Goal: Task Accomplishment & Management: Complete application form

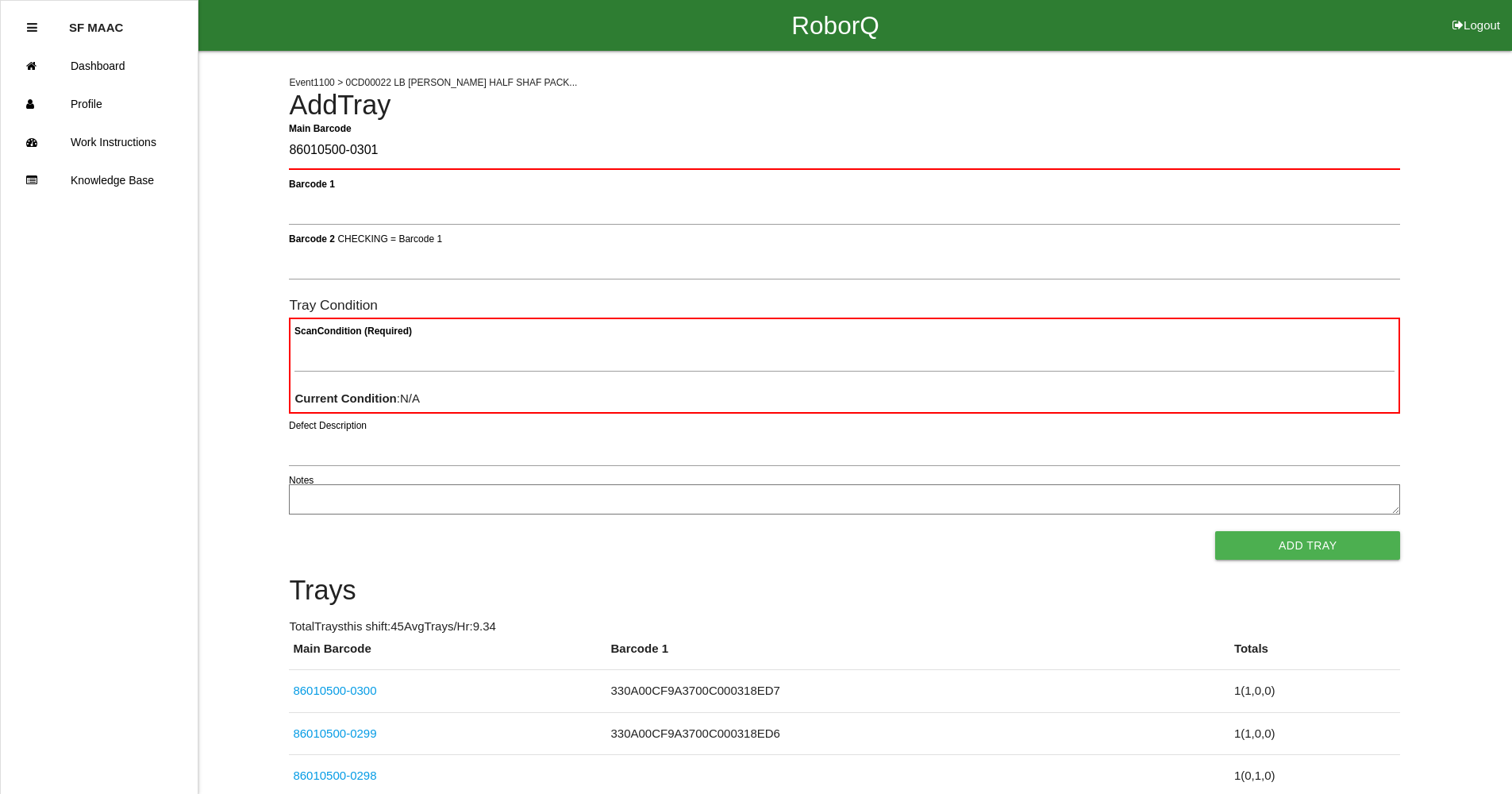
type Barcode "86010500-0301"
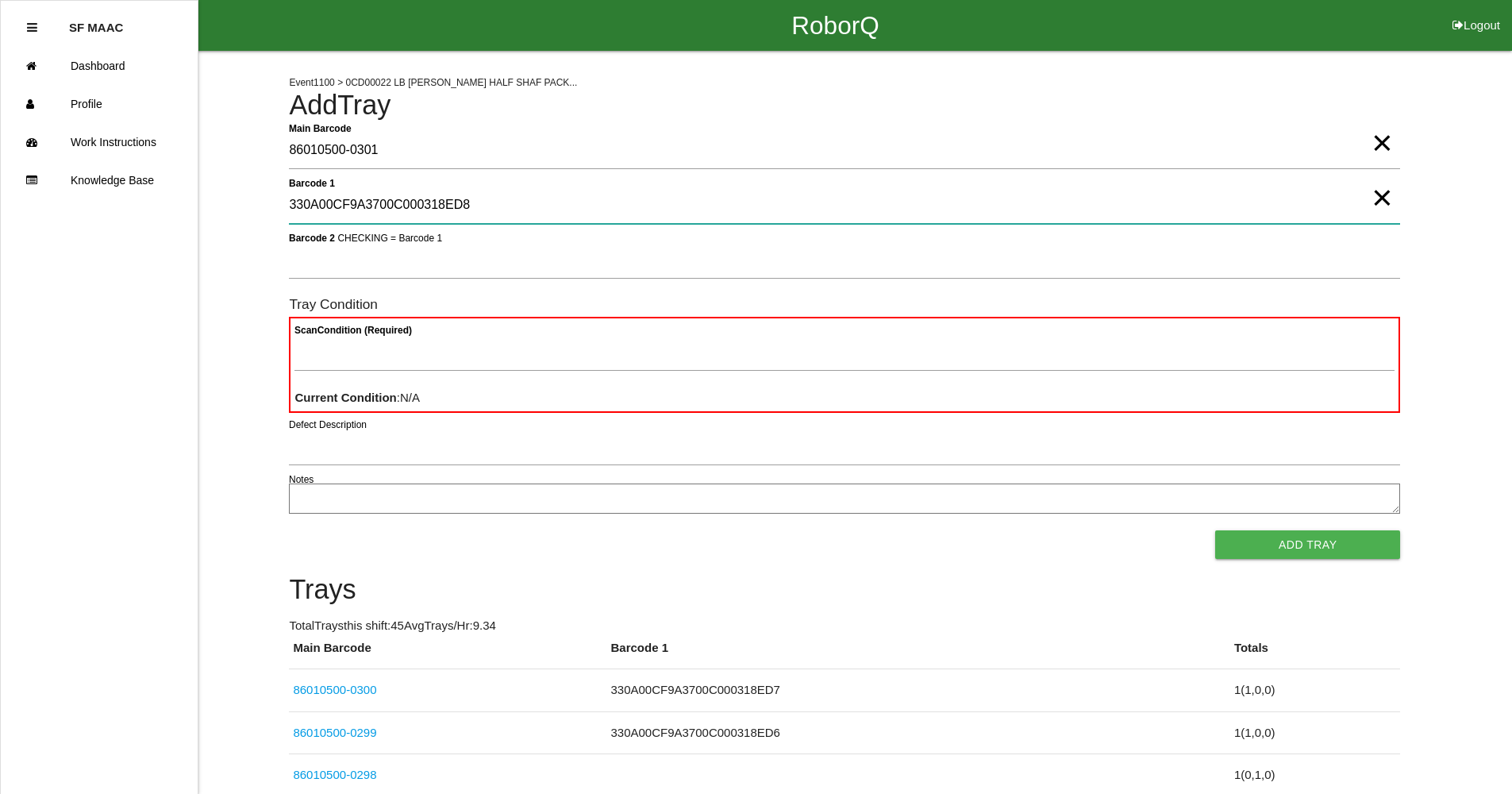
type 1 "330A00CF9A3700C000318ED8"
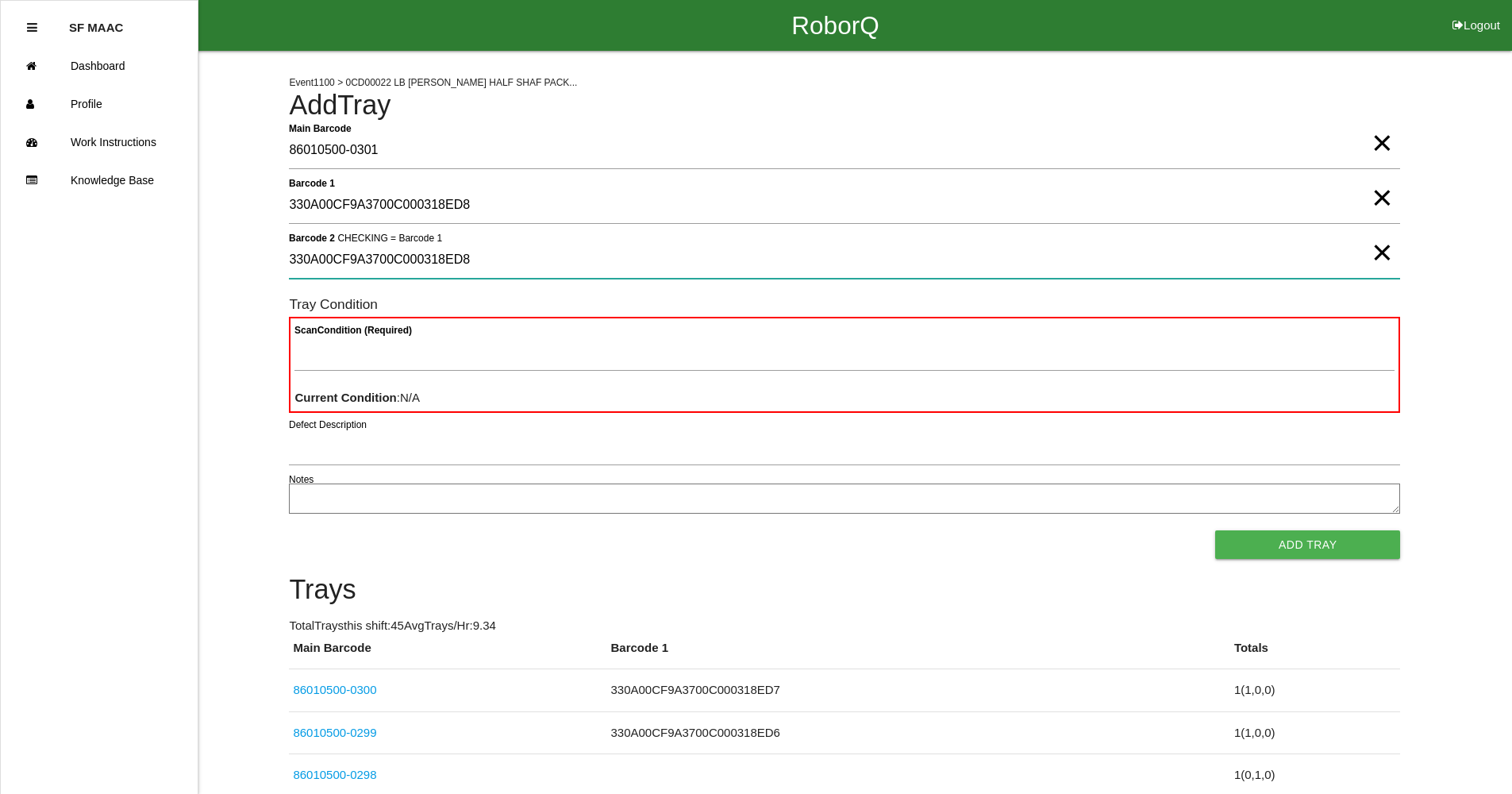
type 2 "330A00CF9A3700C000318ED8"
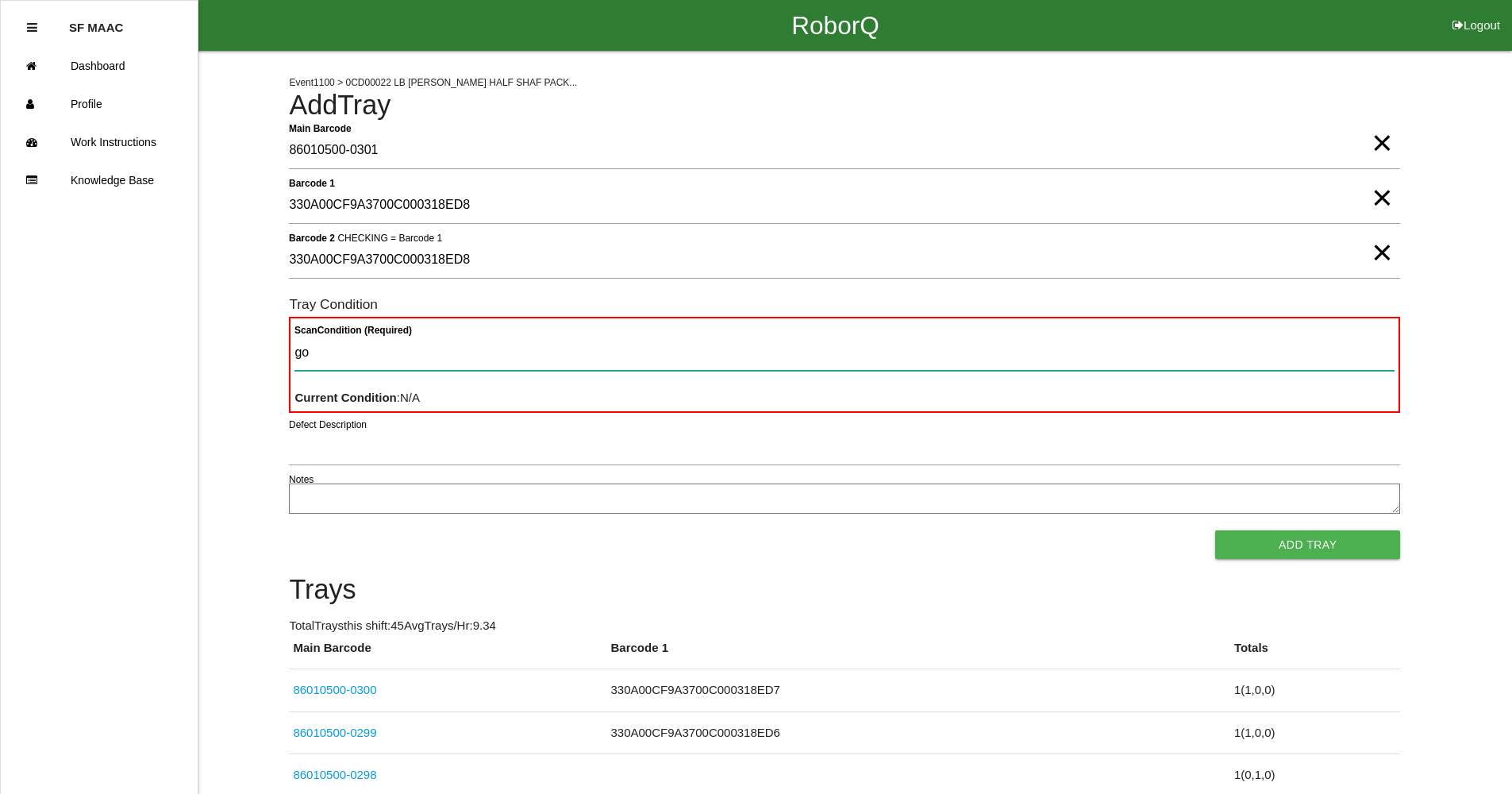
type Condition "goo"
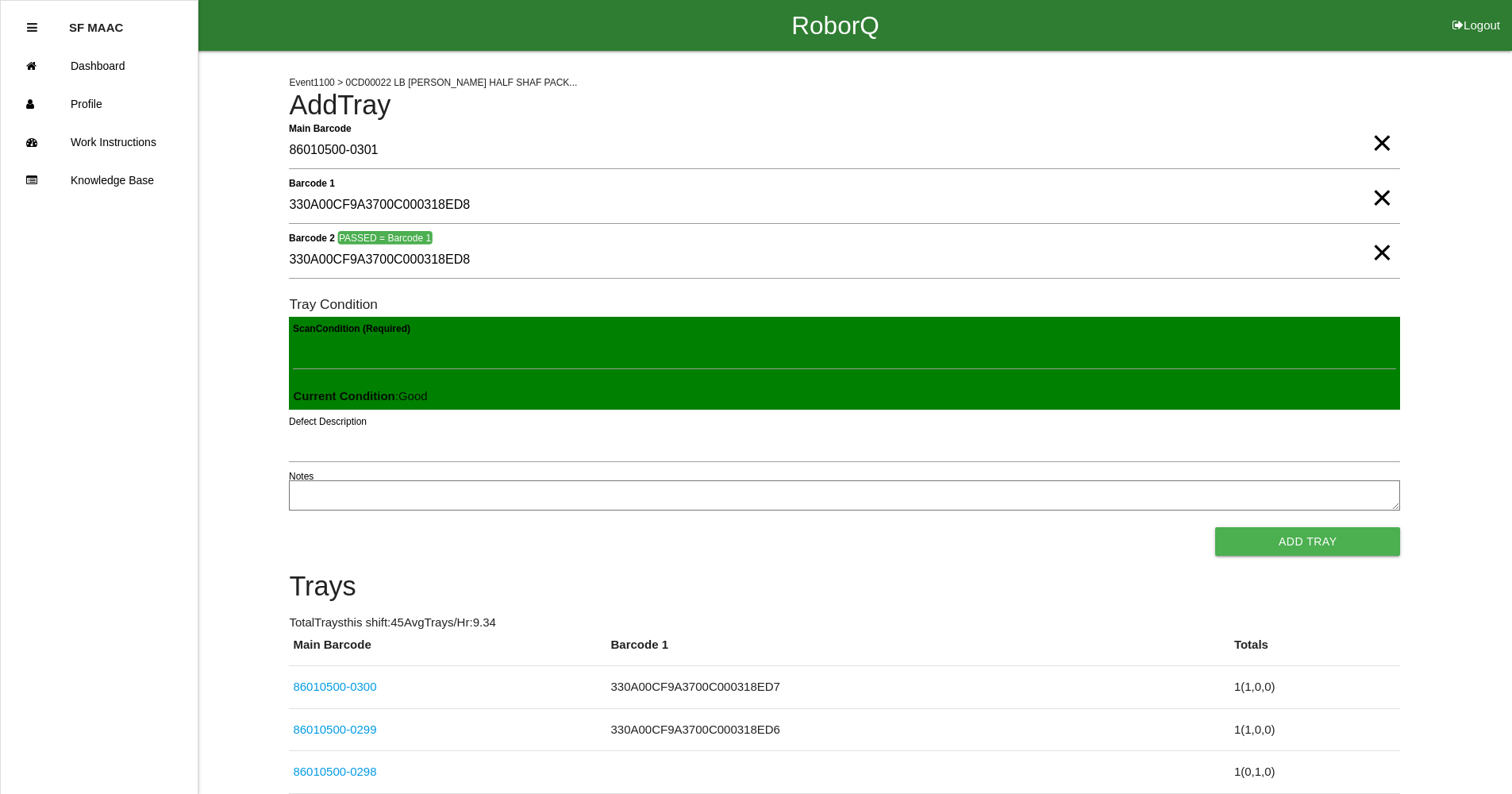
click at [1216, 527] on button "Add Tray" at bounding box center [1308, 541] width 185 height 28
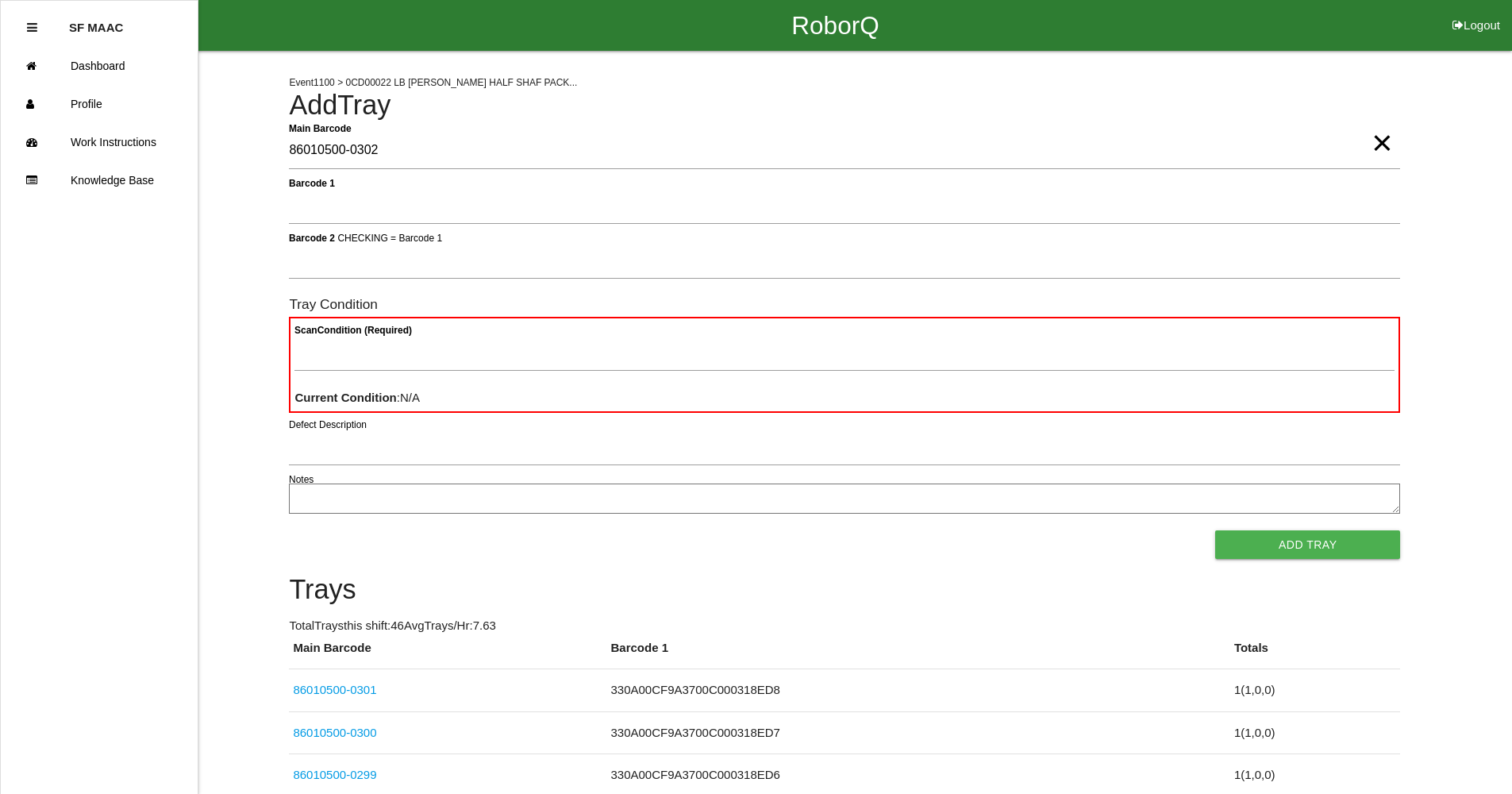
type Barcode "86010500-0302"
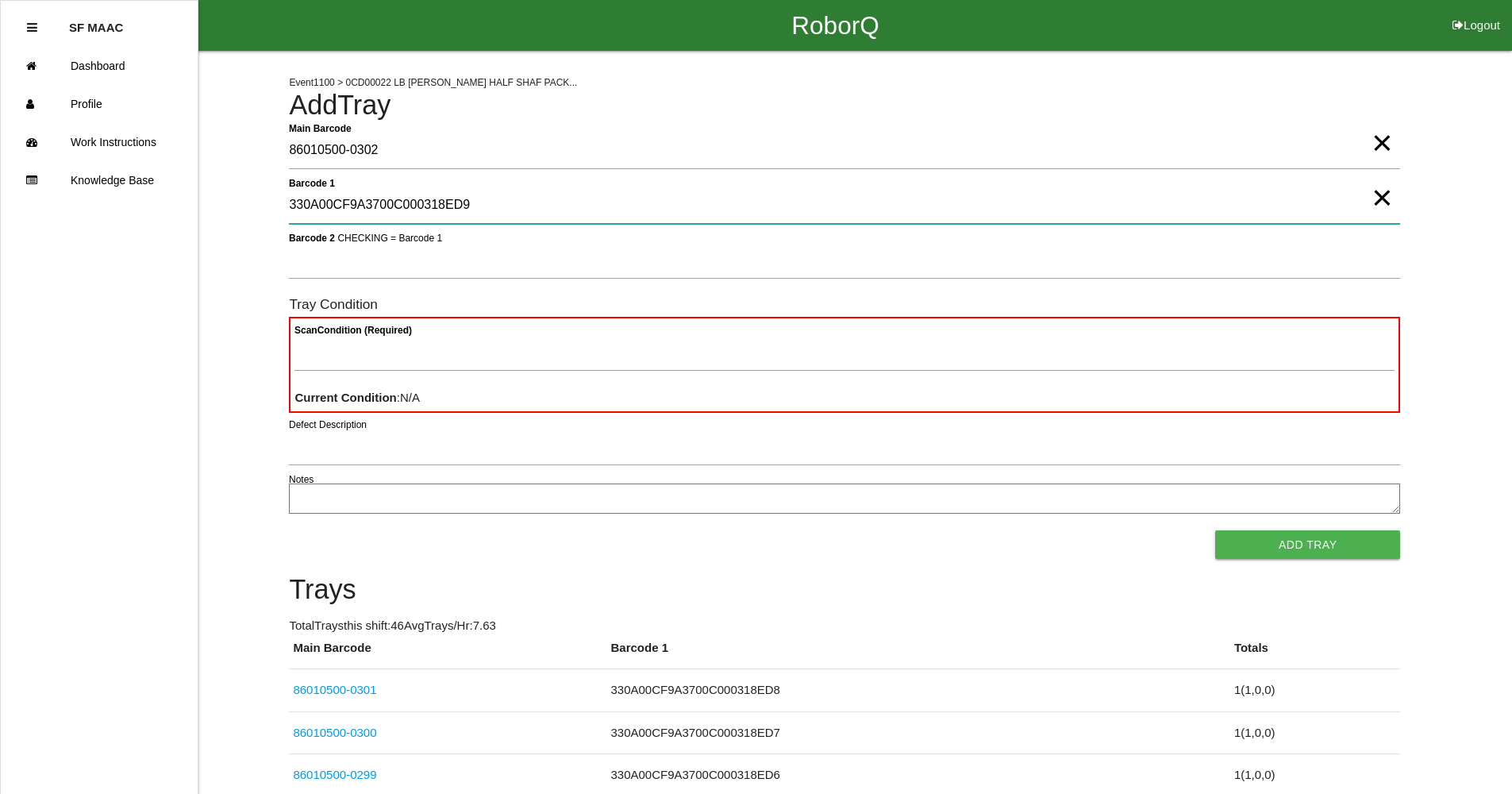
type 1 "330A00CF9A3700C000318ED9"
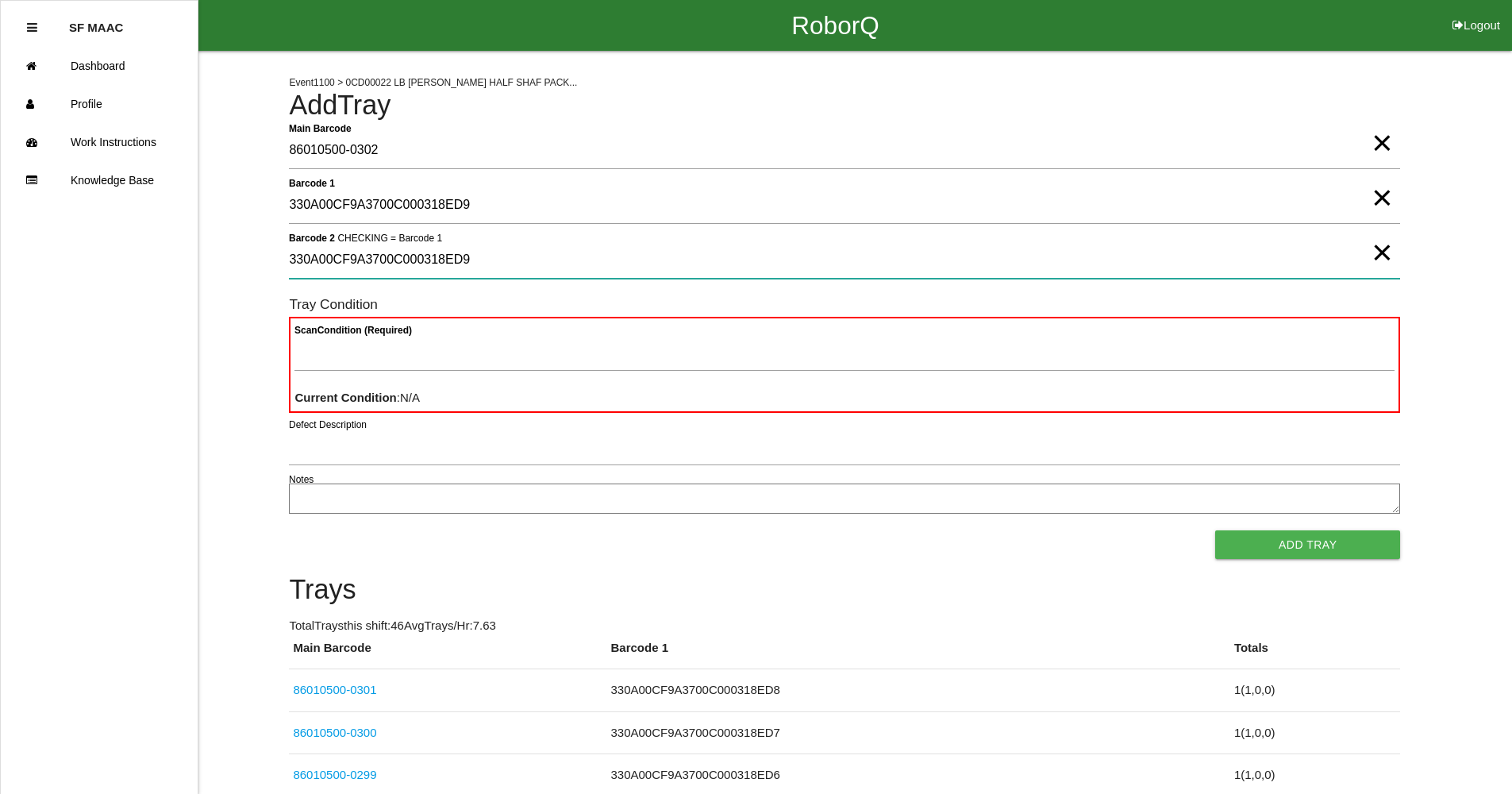
type 2 "330A00CF9A3700C000318ED9"
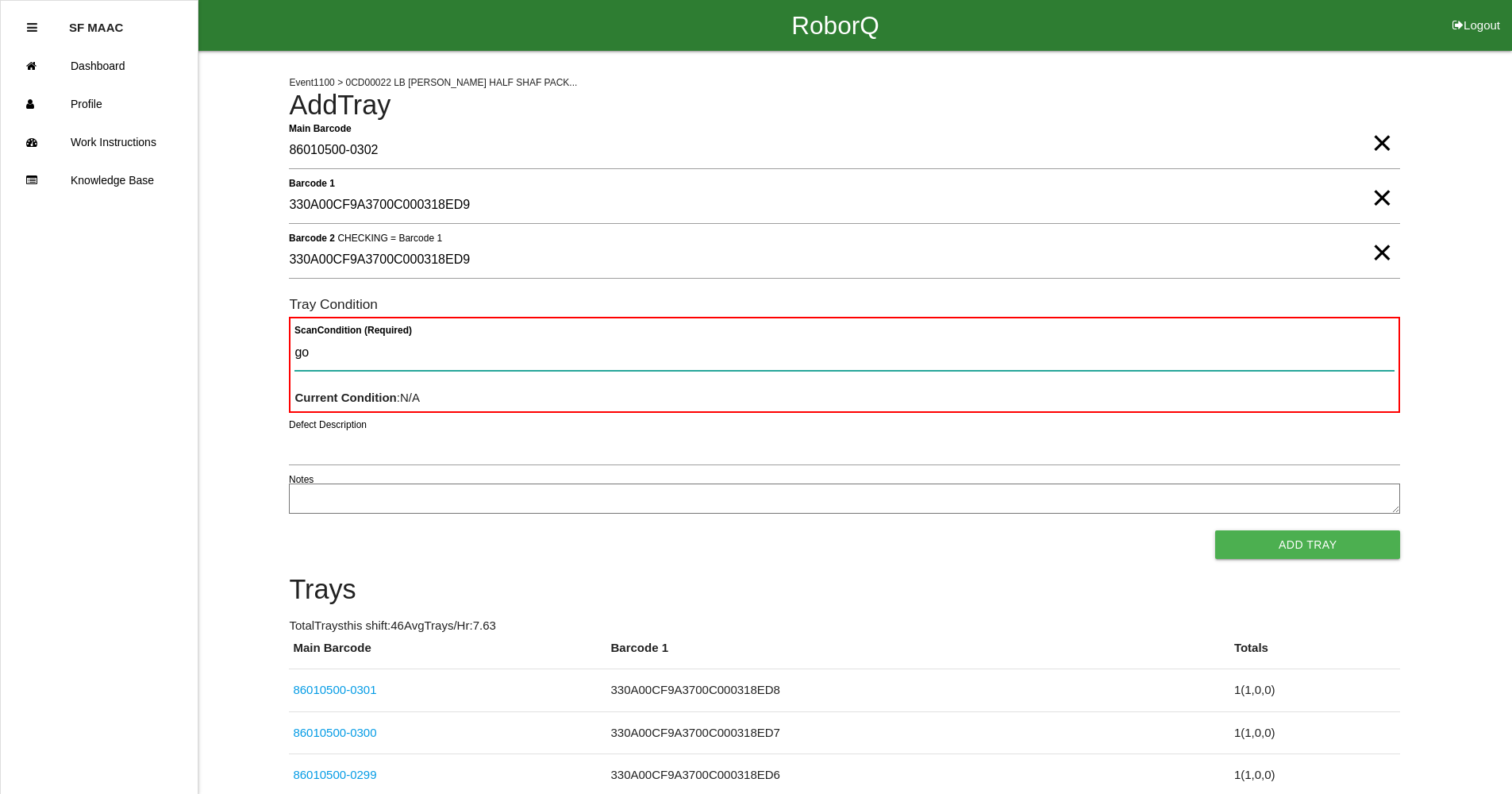
type Condition "goo"
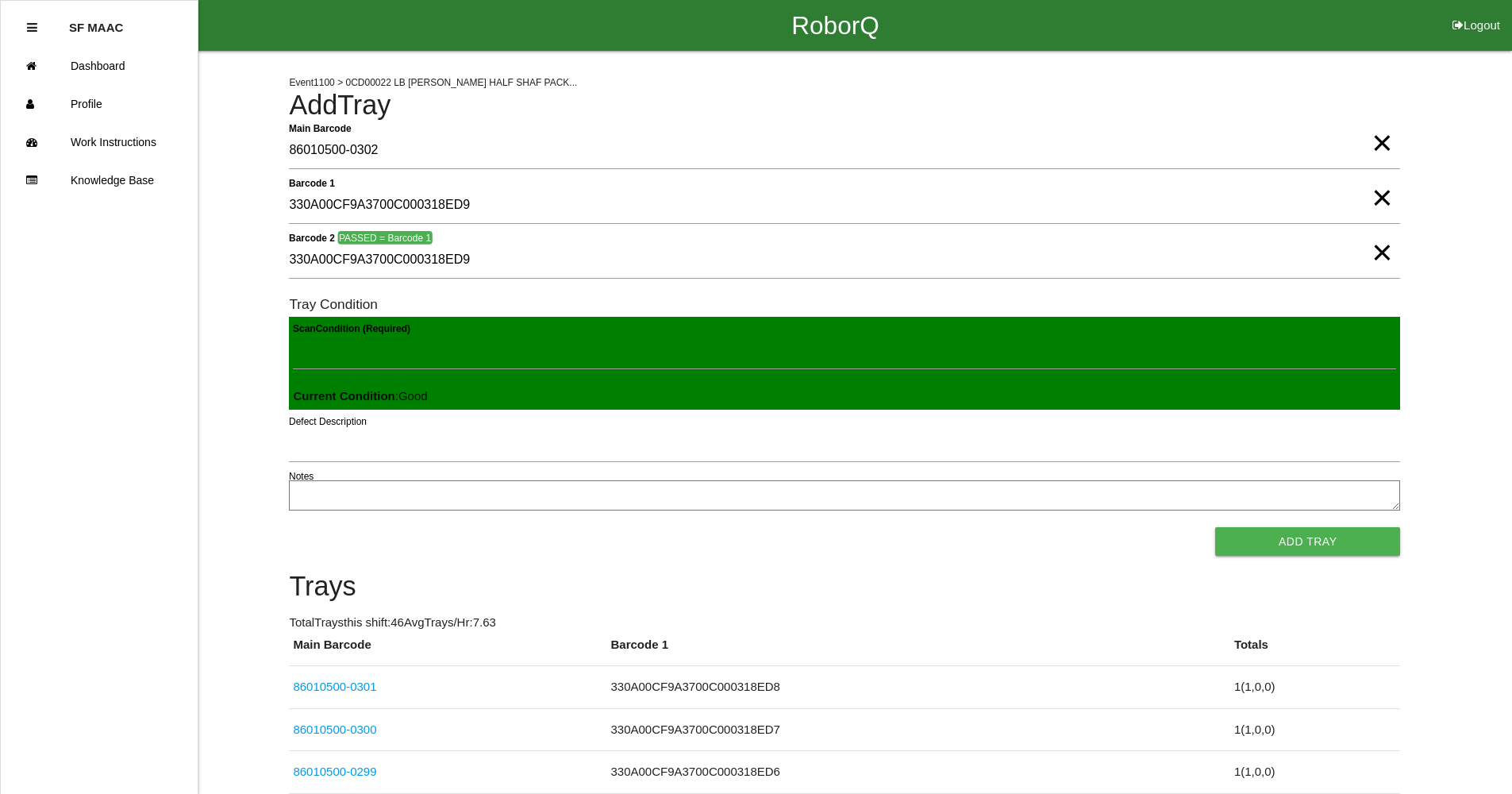
click button "Add Tray" at bounding box center [1308, 541] width 185 height 28
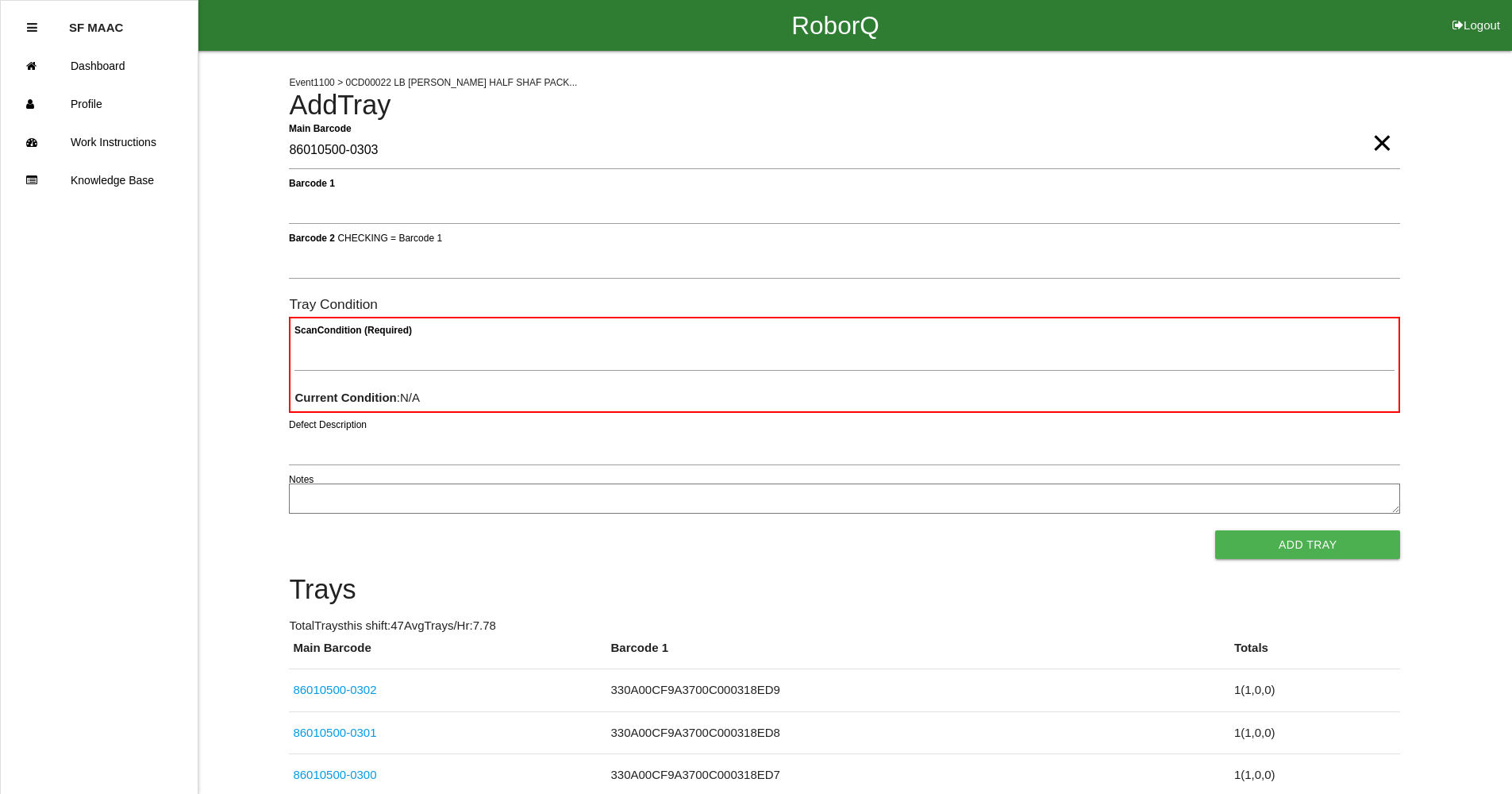
type Barcode "86010500-0303"
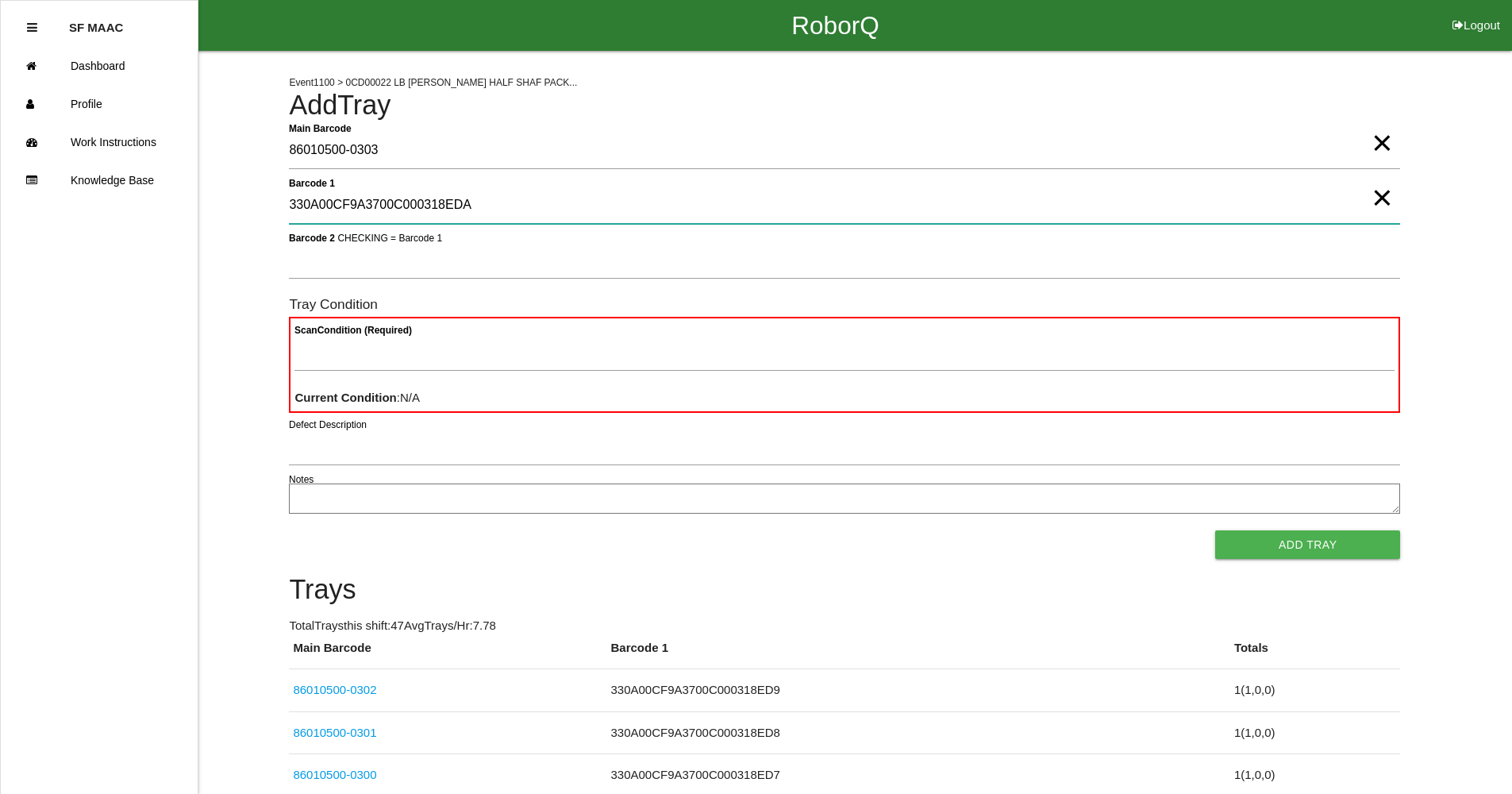
type 1 "330A00CF9A3700C000318EDA"
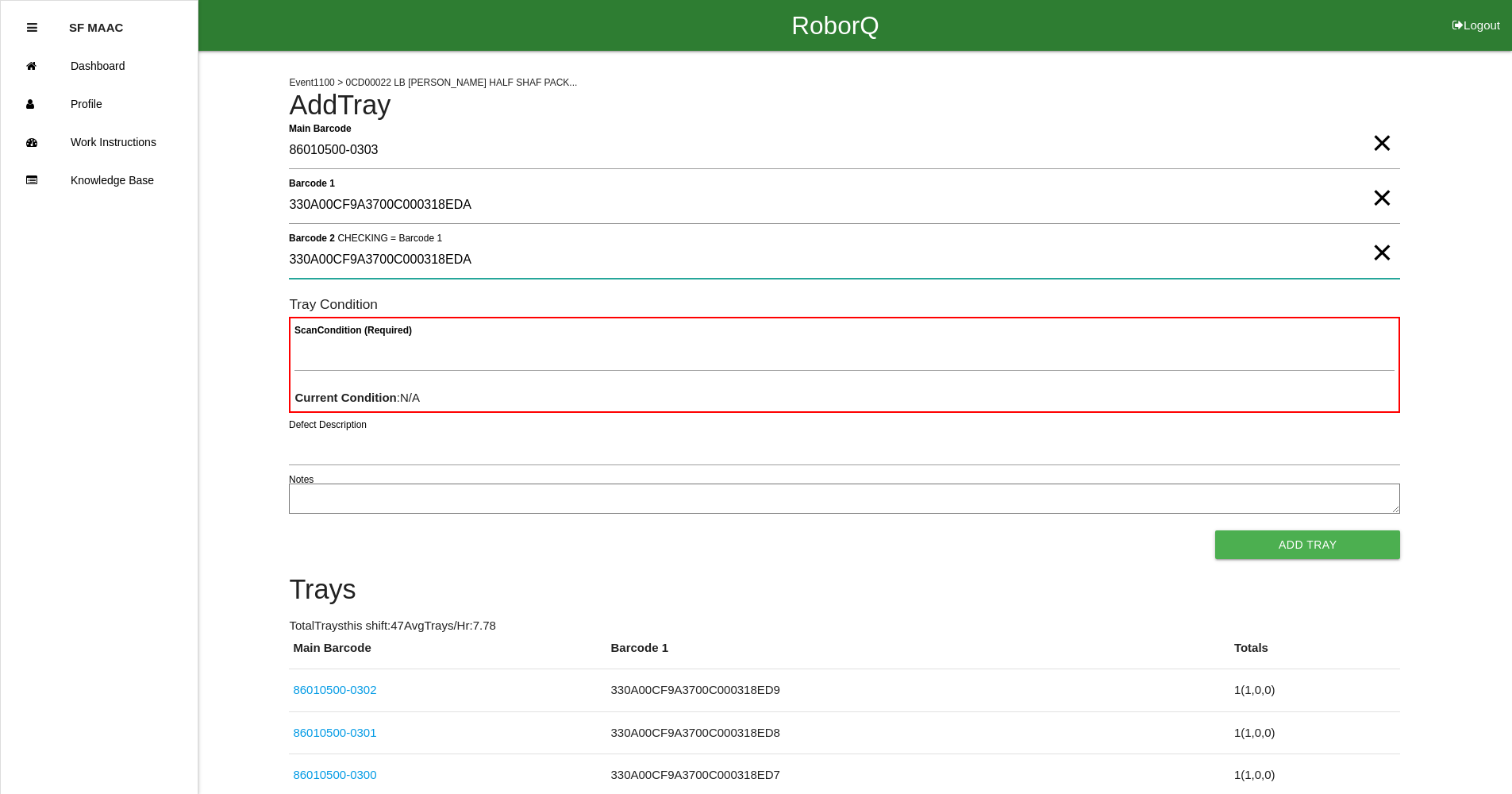
type 2 "330A00CF9A3700C000318EDA"
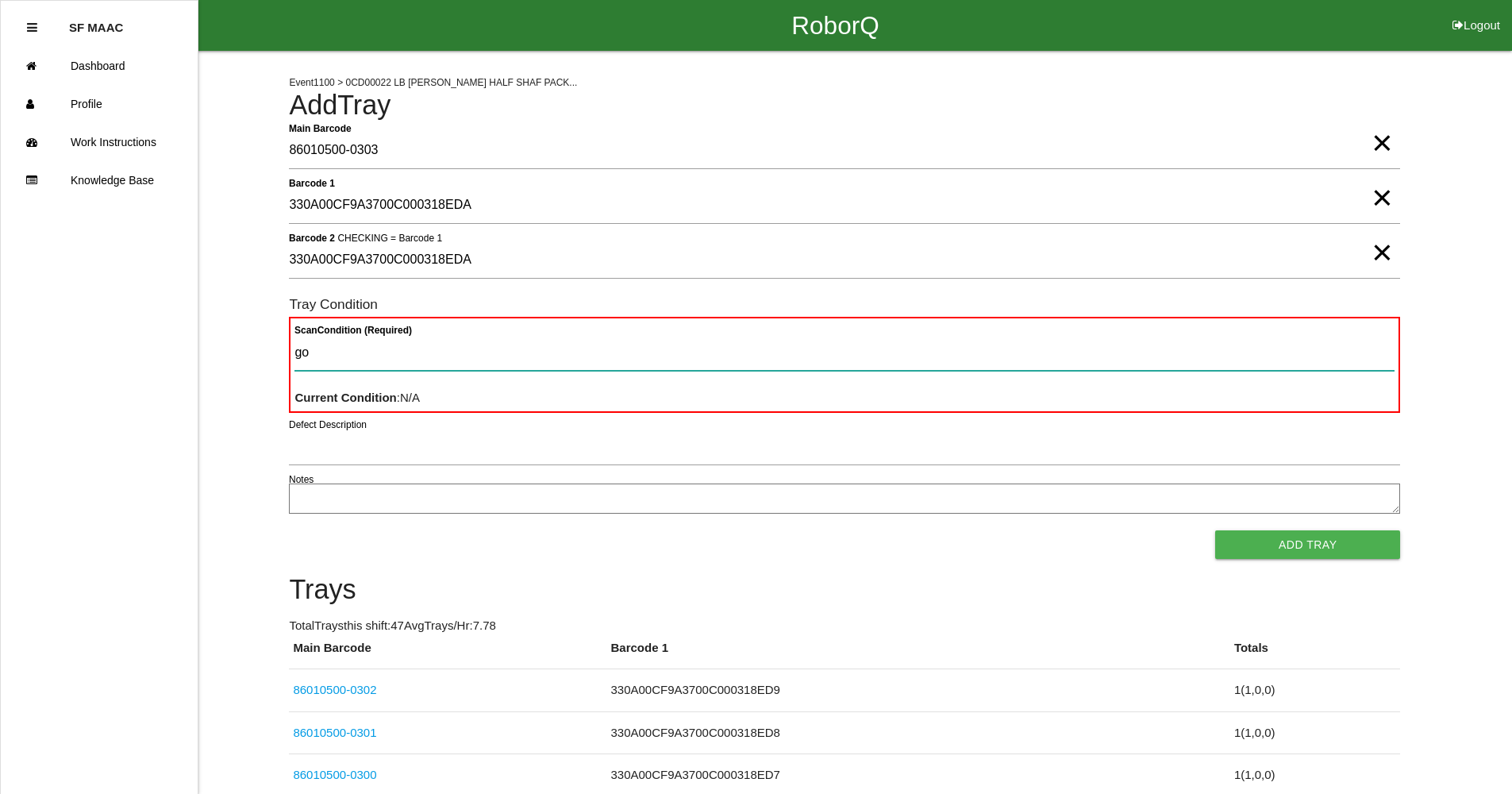
type Condition "goo"
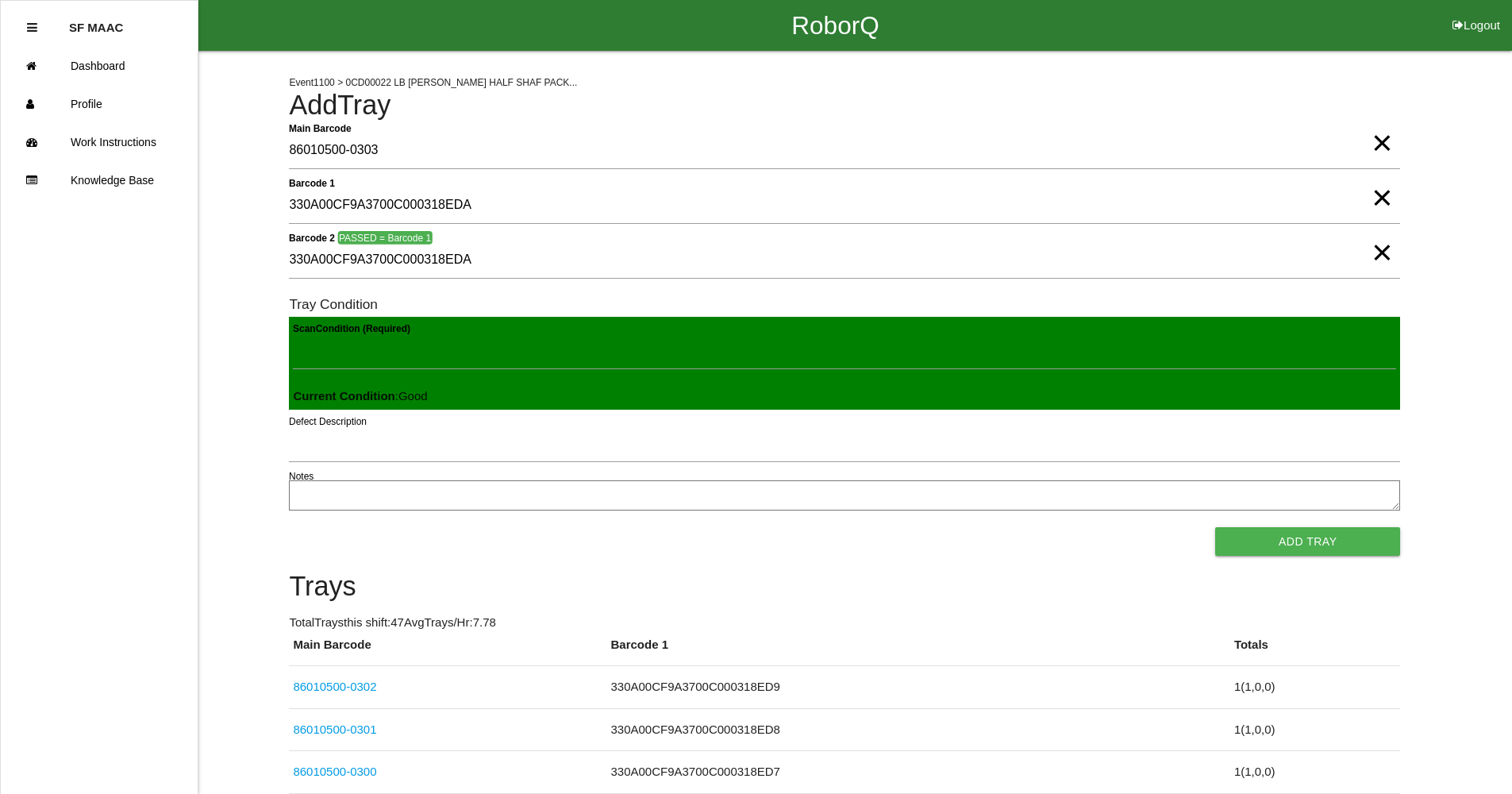
click at [1216, 527] on button "Add Tray" at bounding box center [1308, 541] width 185 height 28
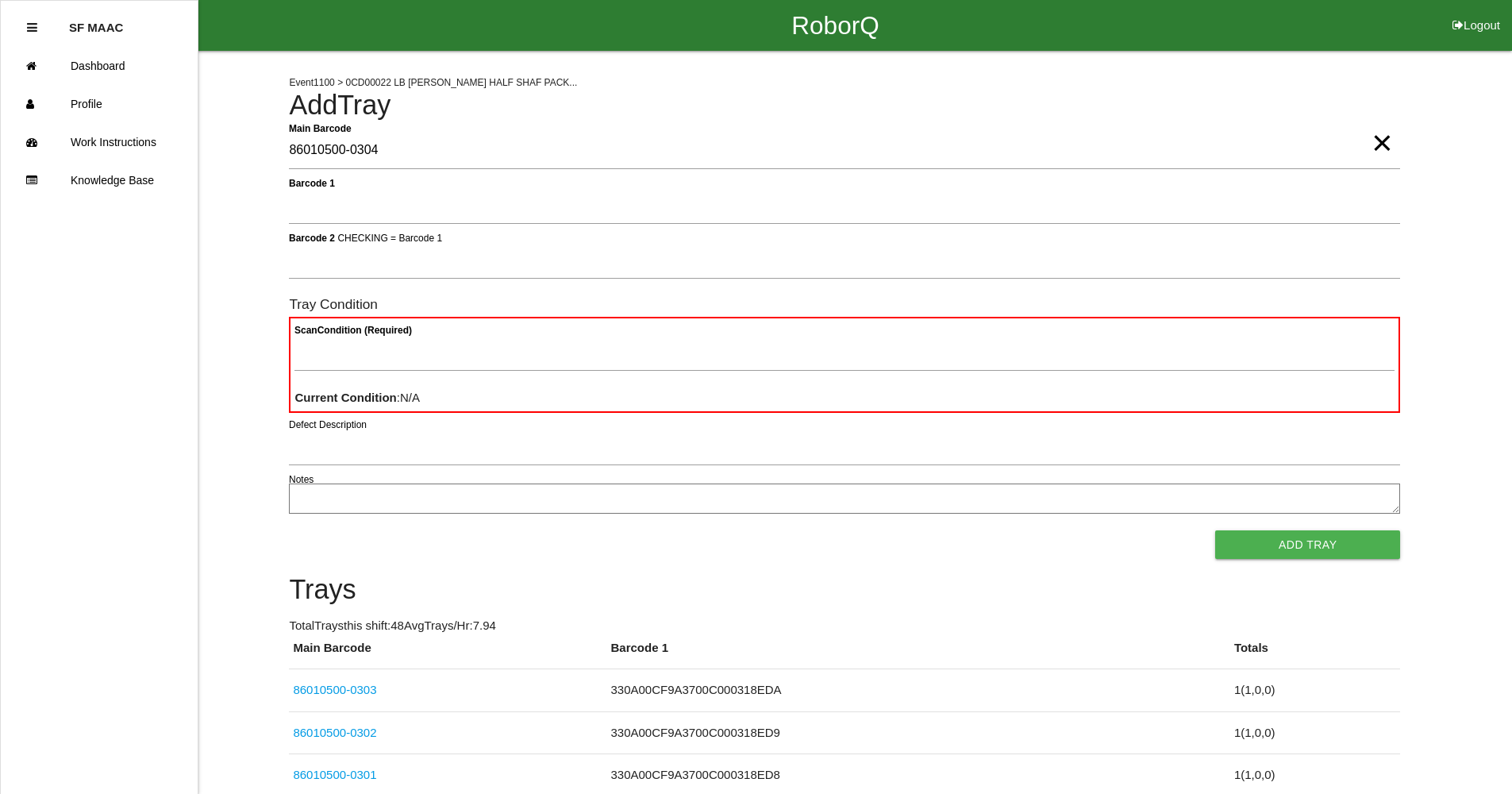
type Barcode "86010500-0304"
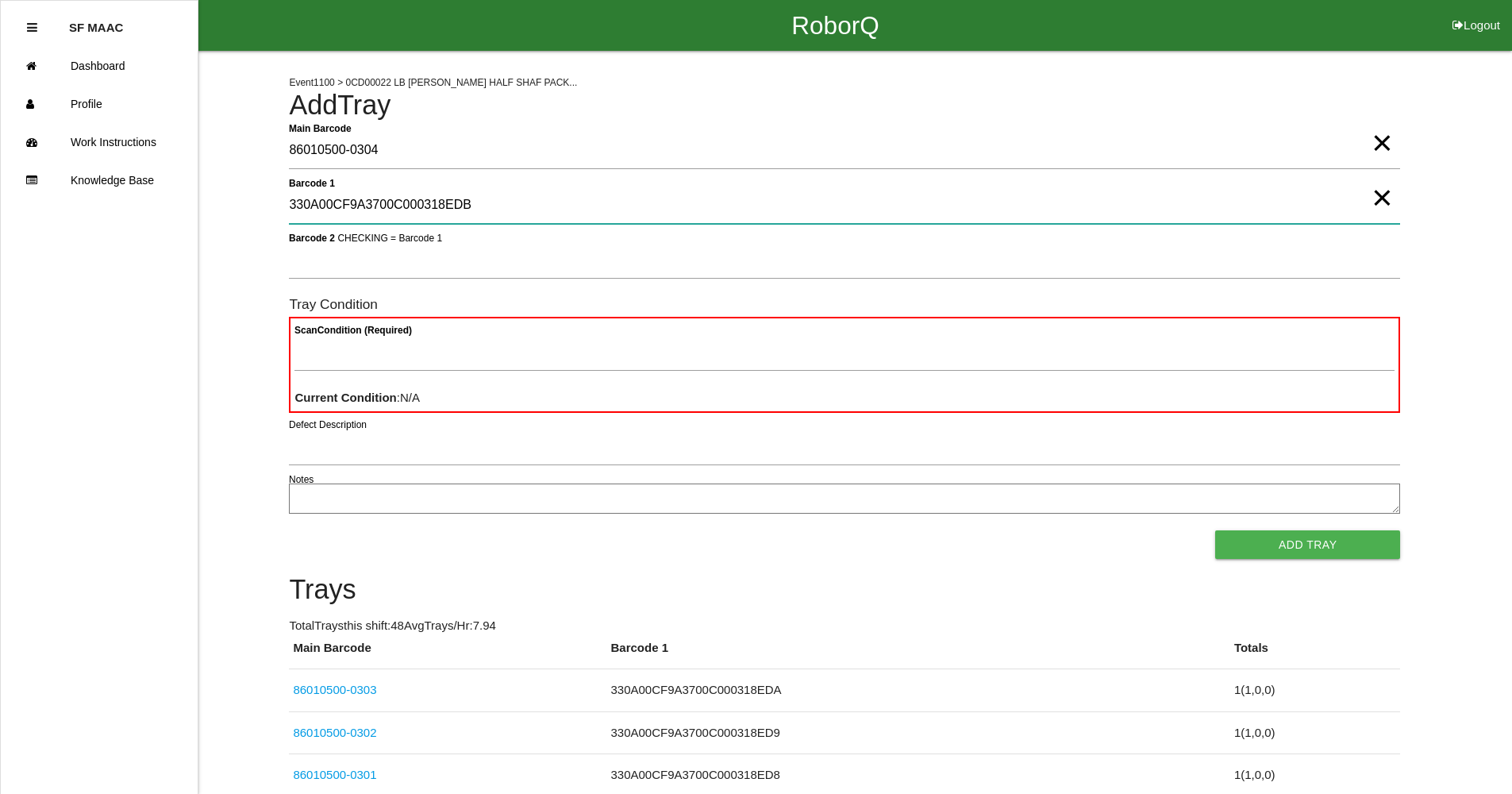
type 1 "330A00CF9A3700C000318EDB"
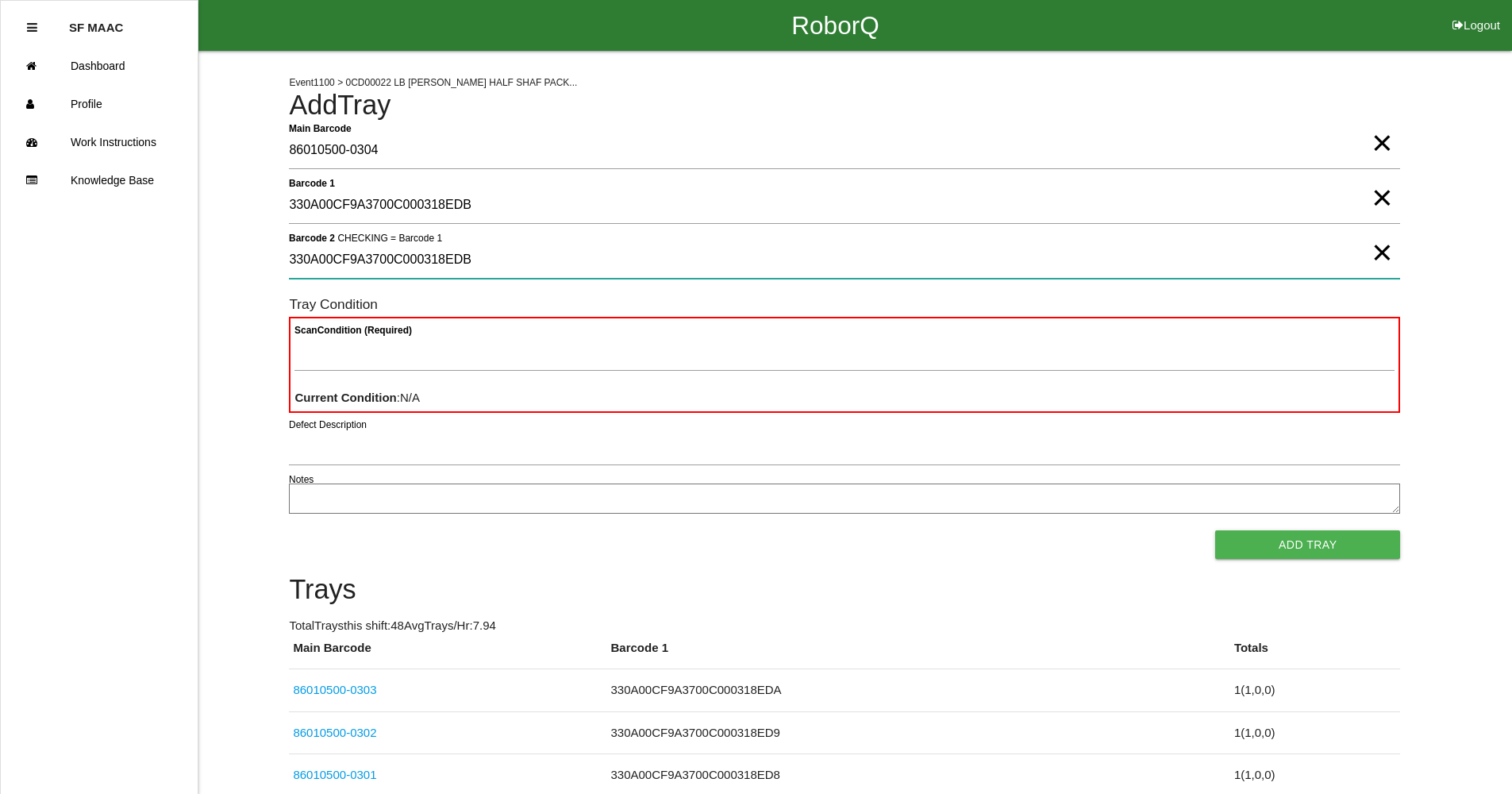
type 2 "330A00CF9A3700C000318EDB"
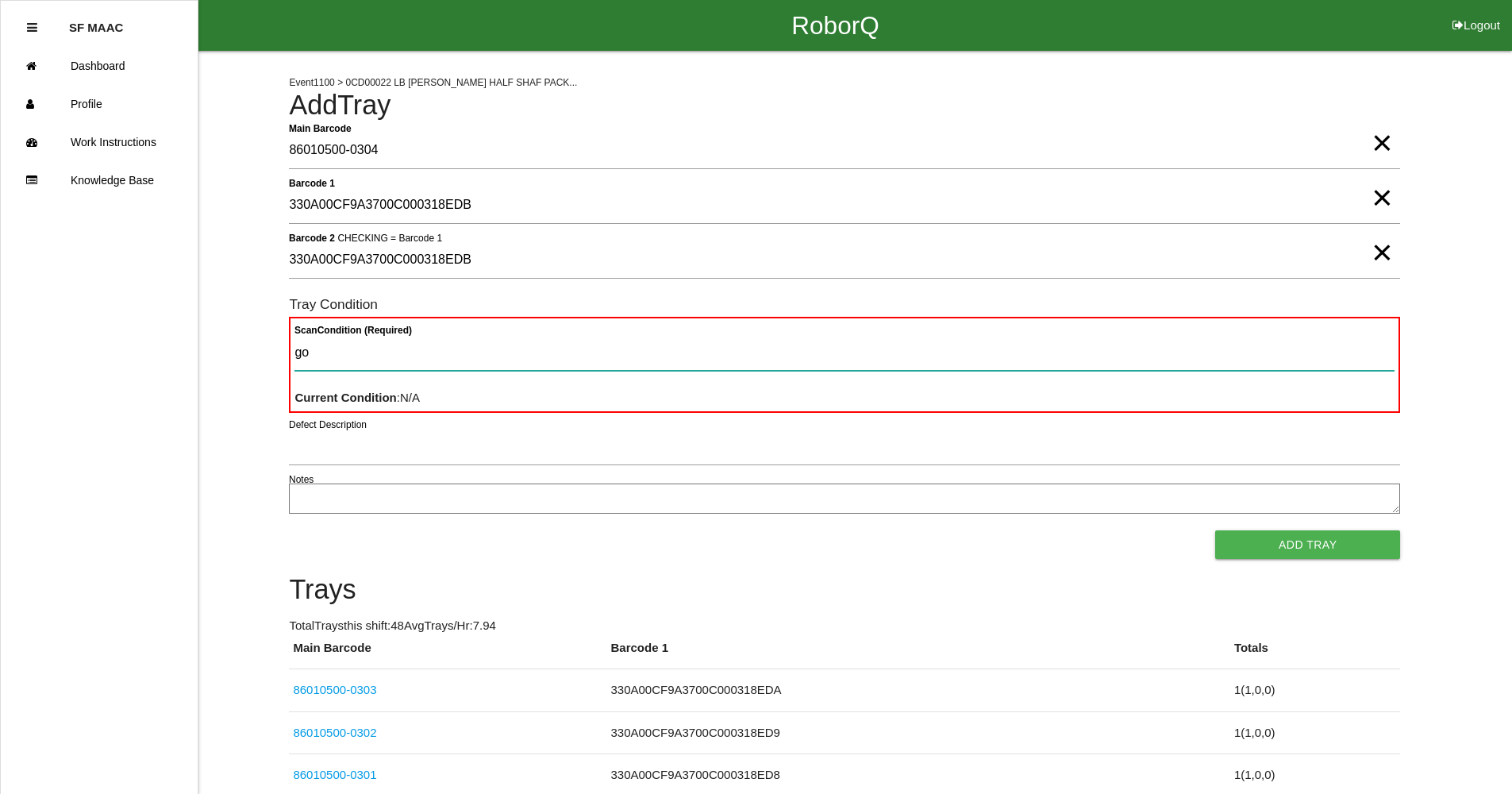
type Condition "goo"
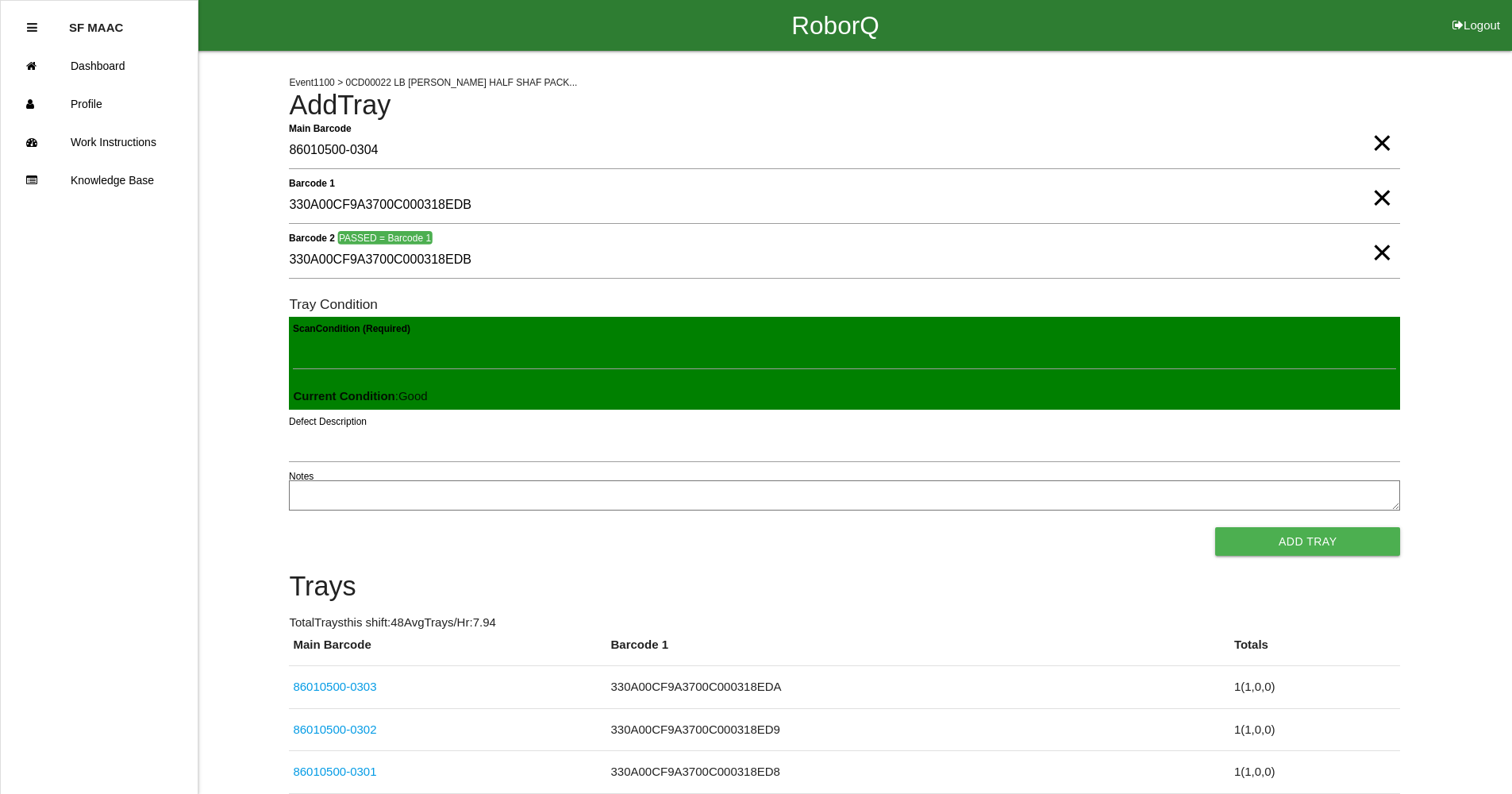
click at [1216, 527] on button "Add Tray" at bounding box center [1308, 541] width 185 height 28
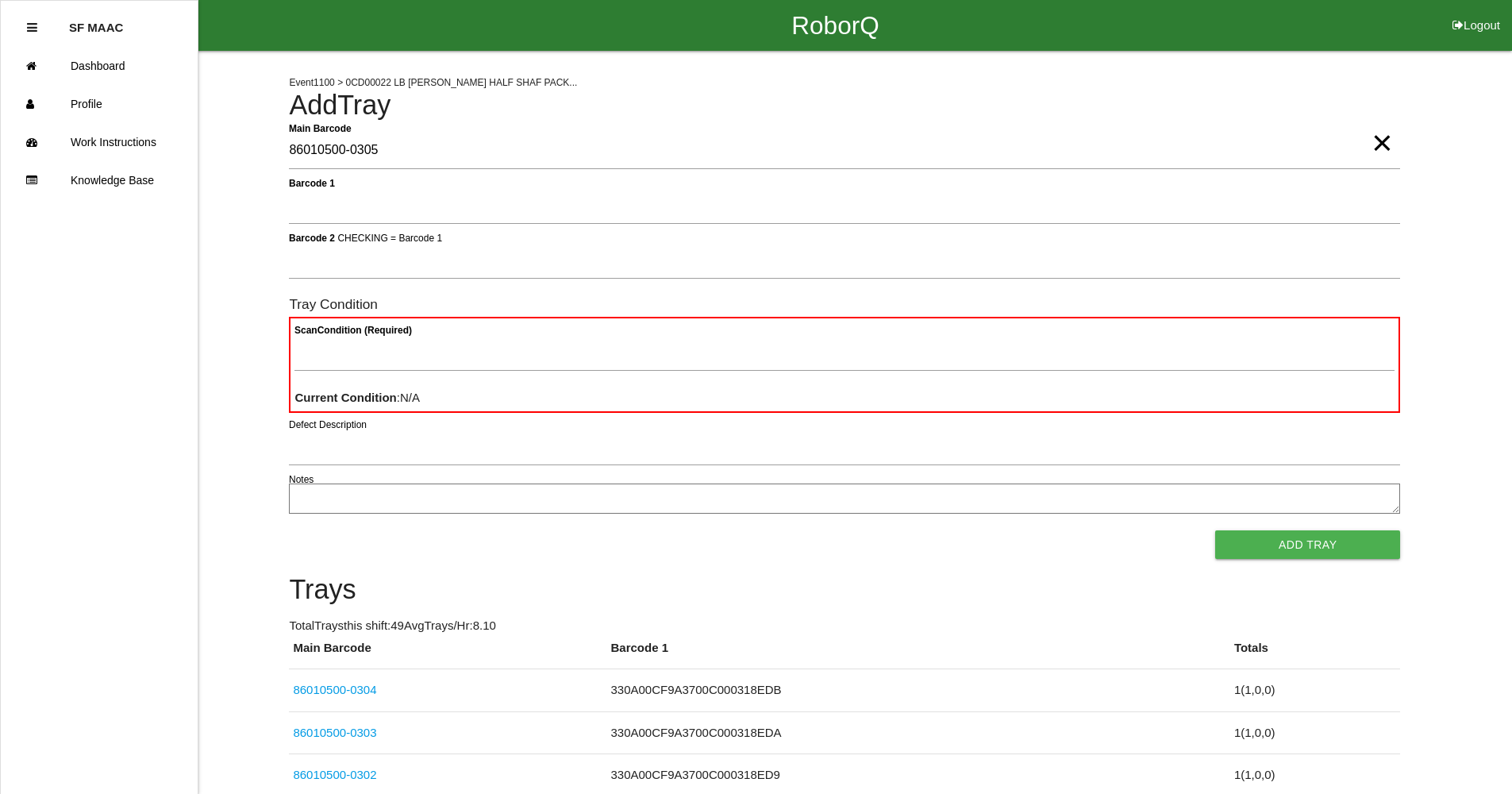
type Barcode "86010500-0305"
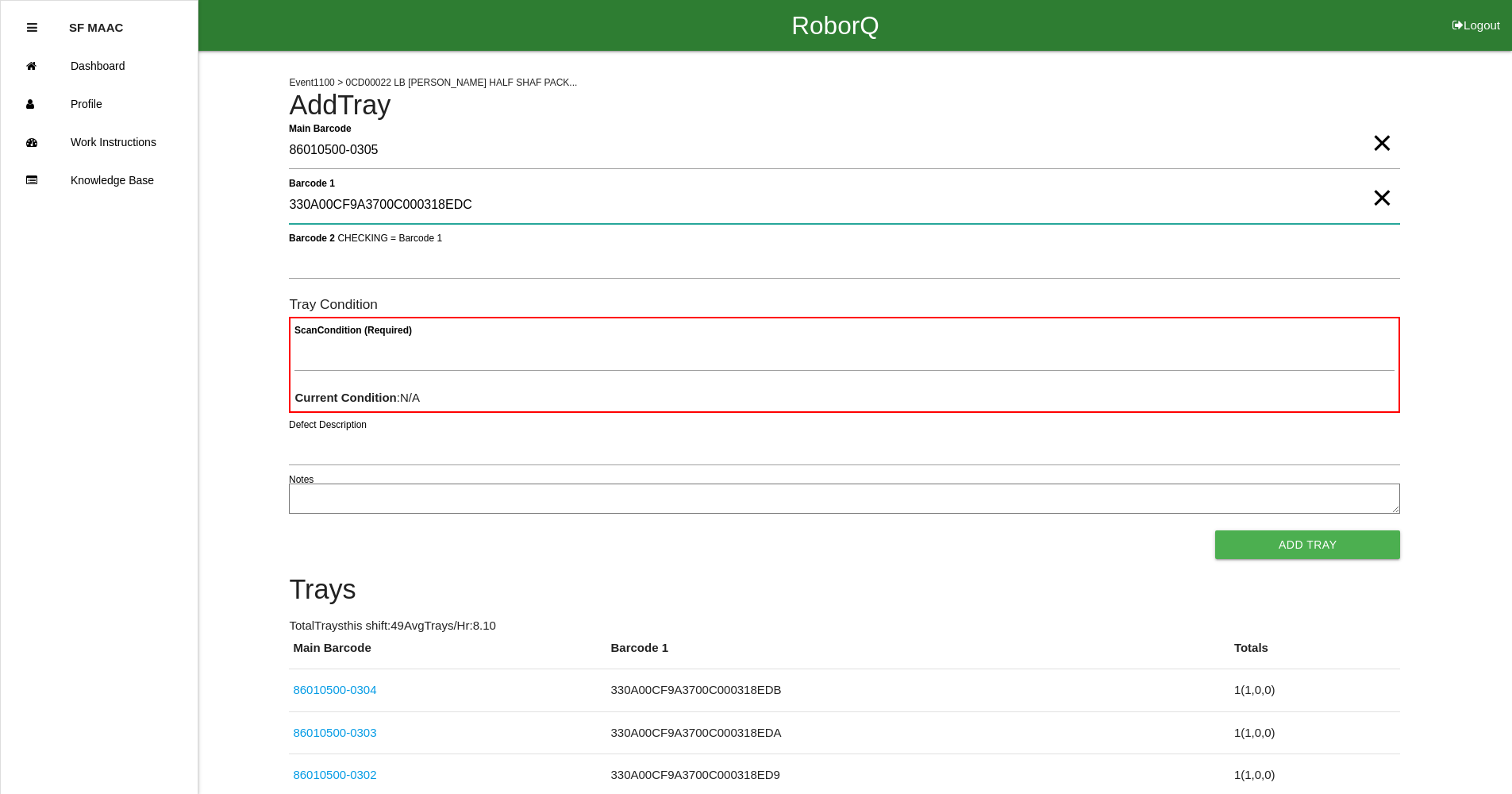
type 1 "330A00CF9A3700C000318EDC"
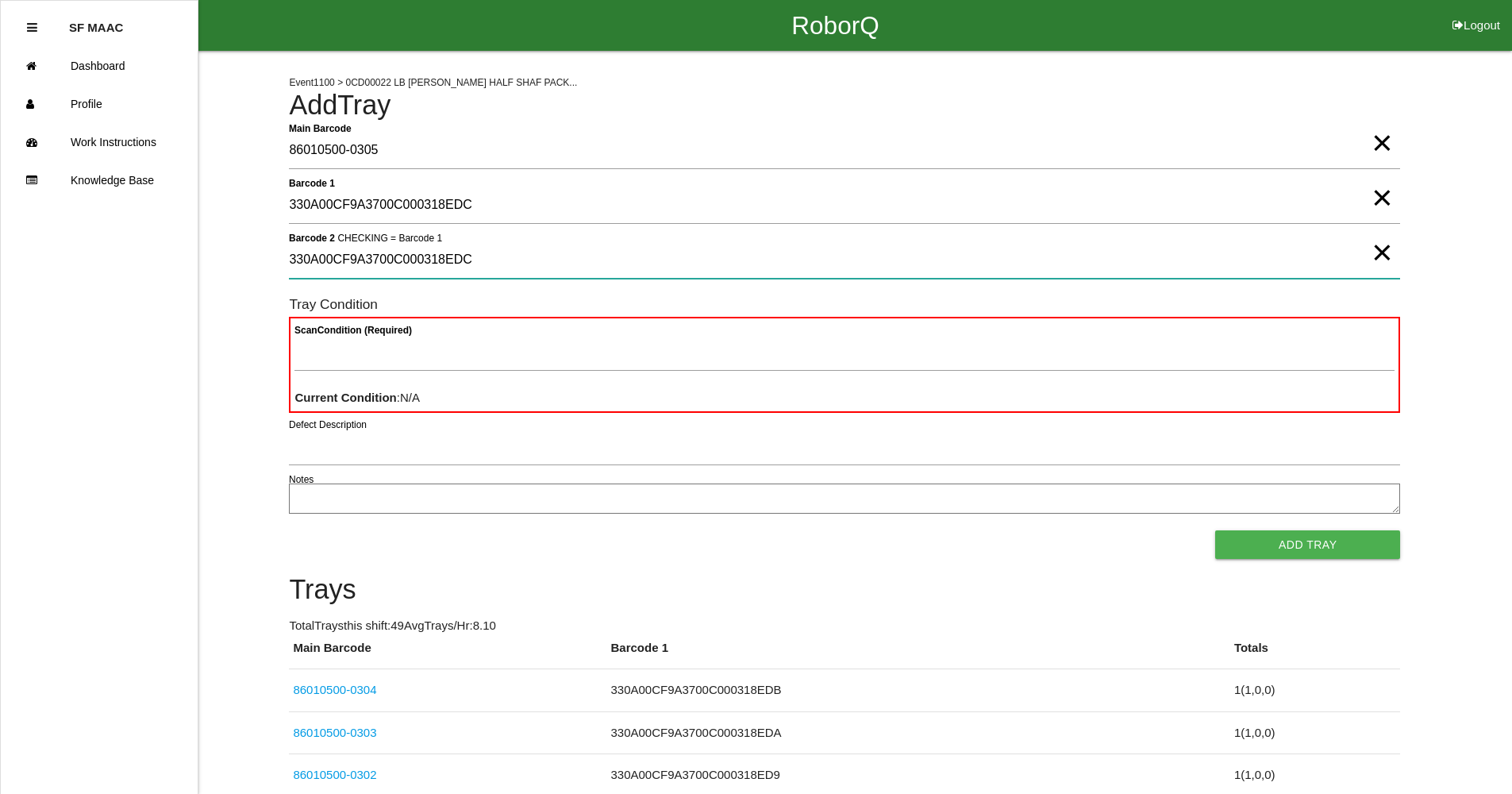
type 2 "330A00CF9A3700C000318EDC"
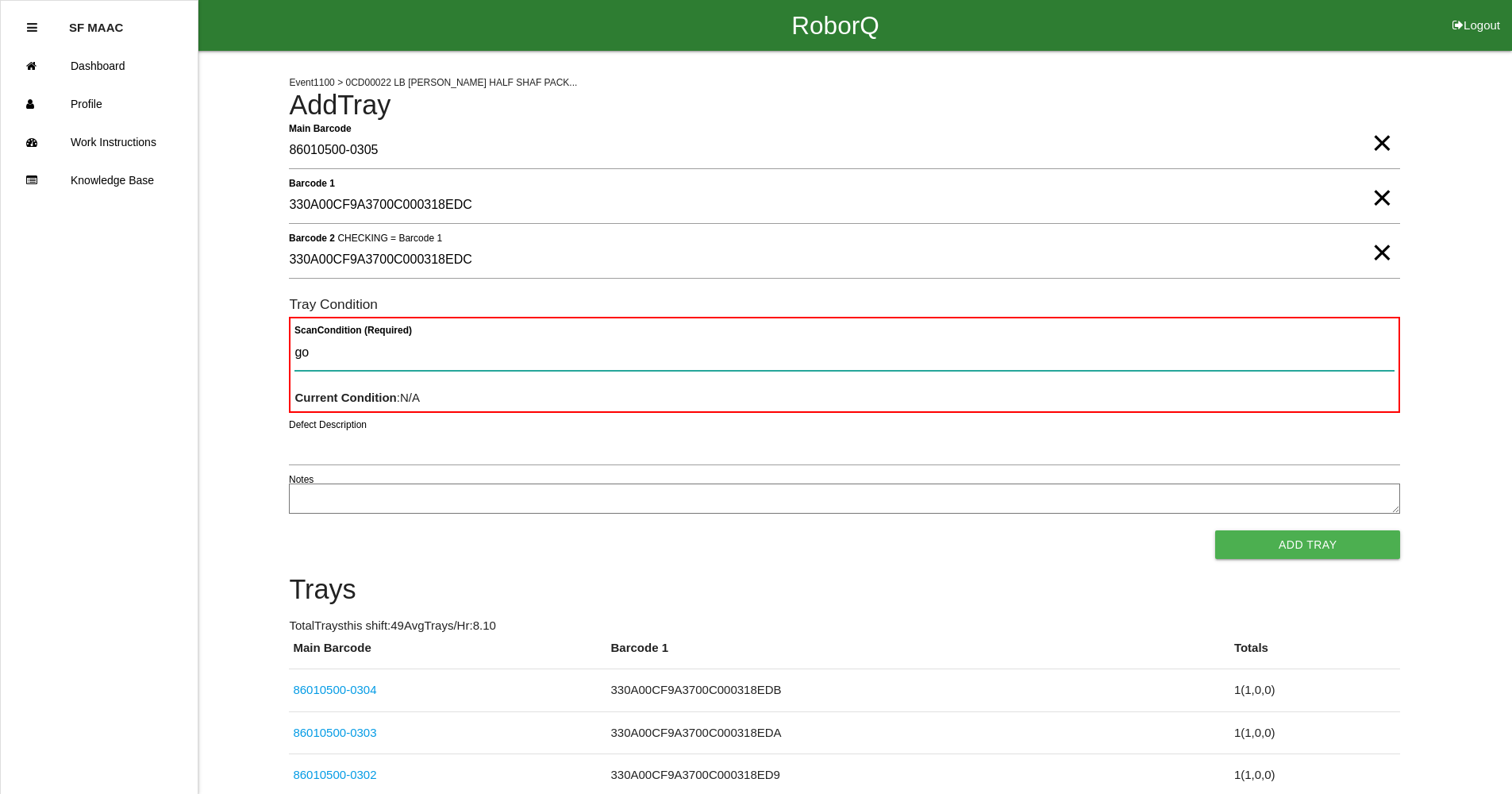
type Condition "goo"
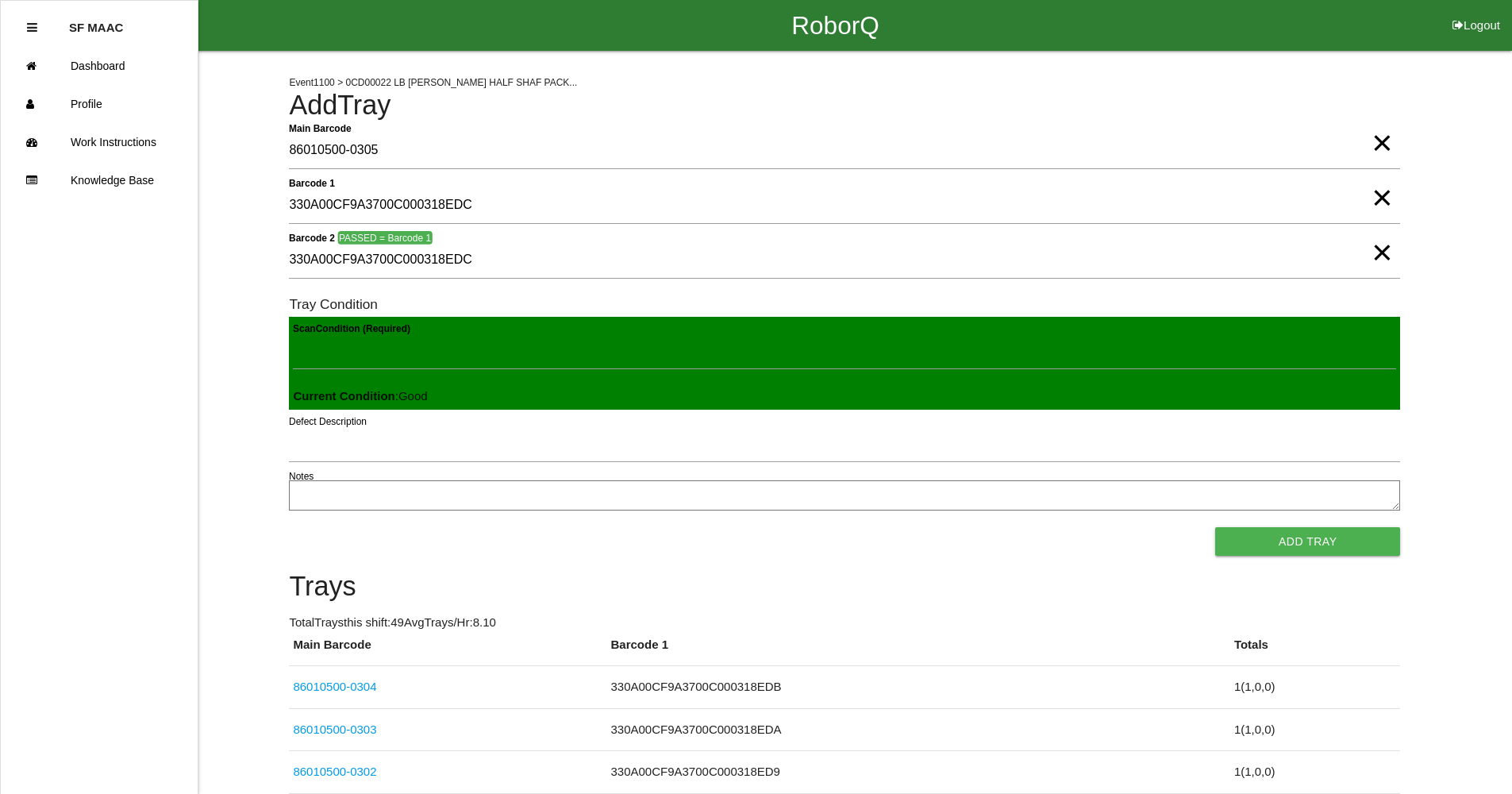
click at [1216, 527] on button "Add Tray" at bounding box center [1308, 541] width 185 height 28
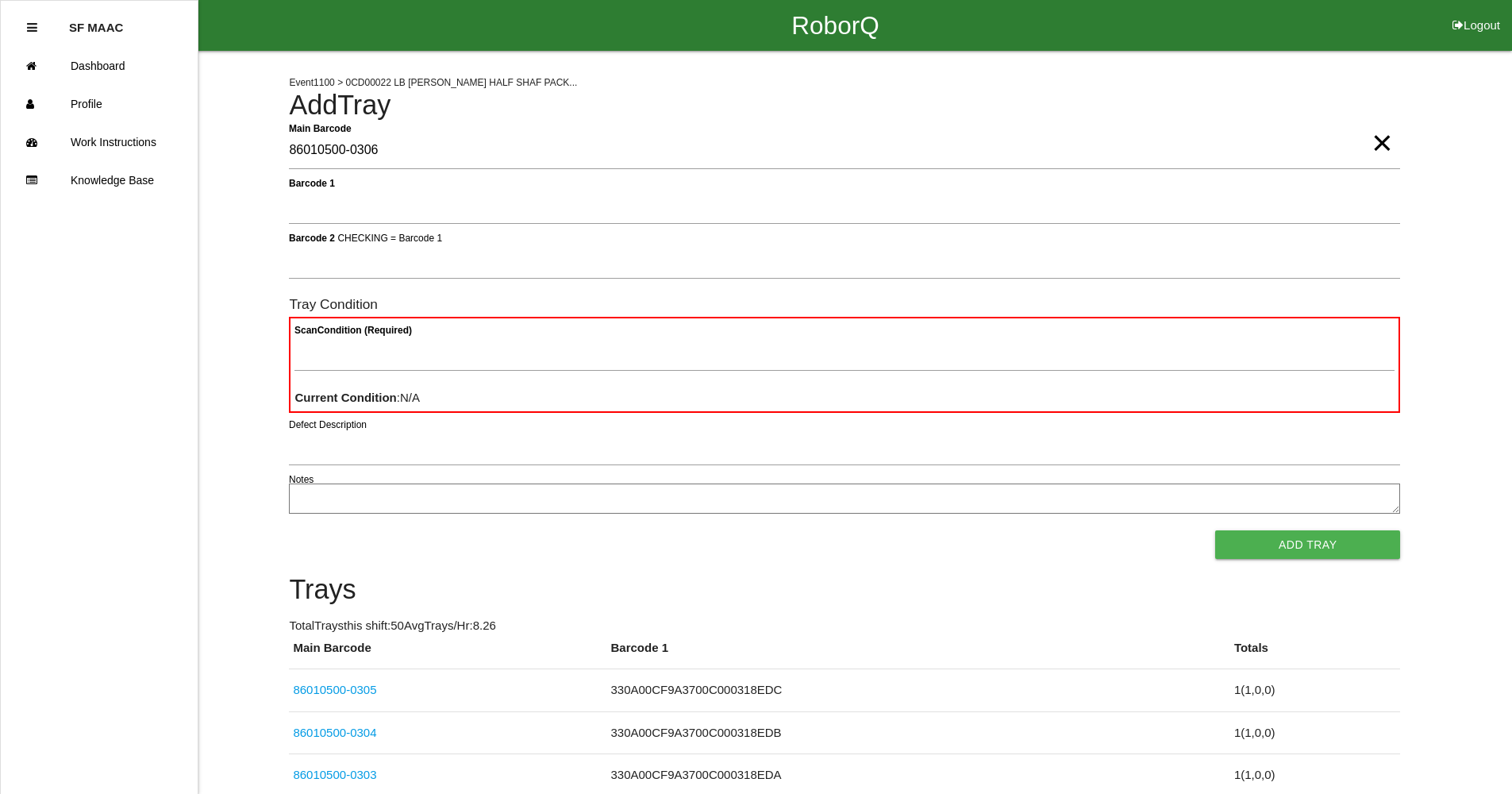
type Barcode "86010500-0306"
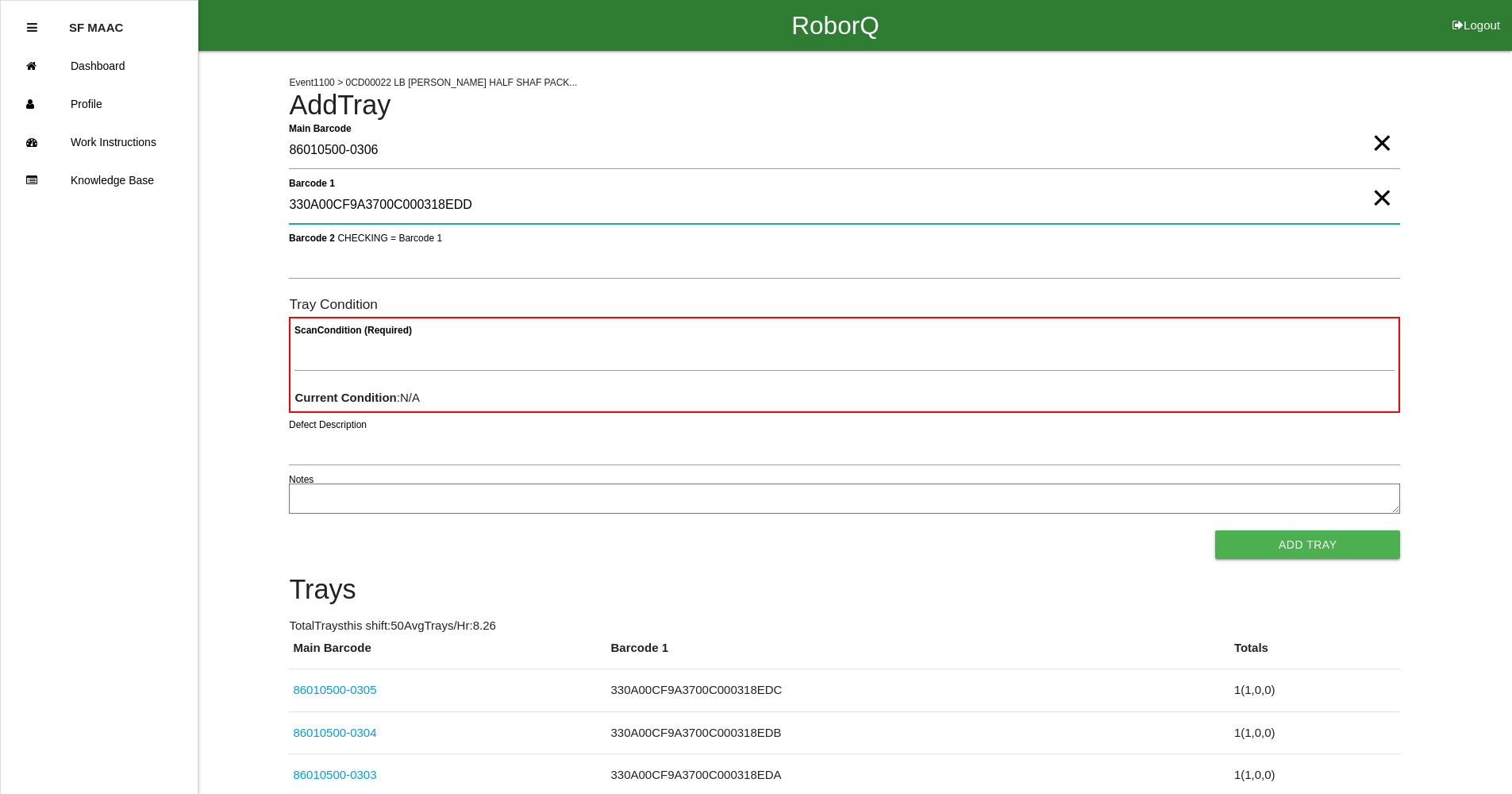
type 1 "330A00CF9A3700C000318EDD"
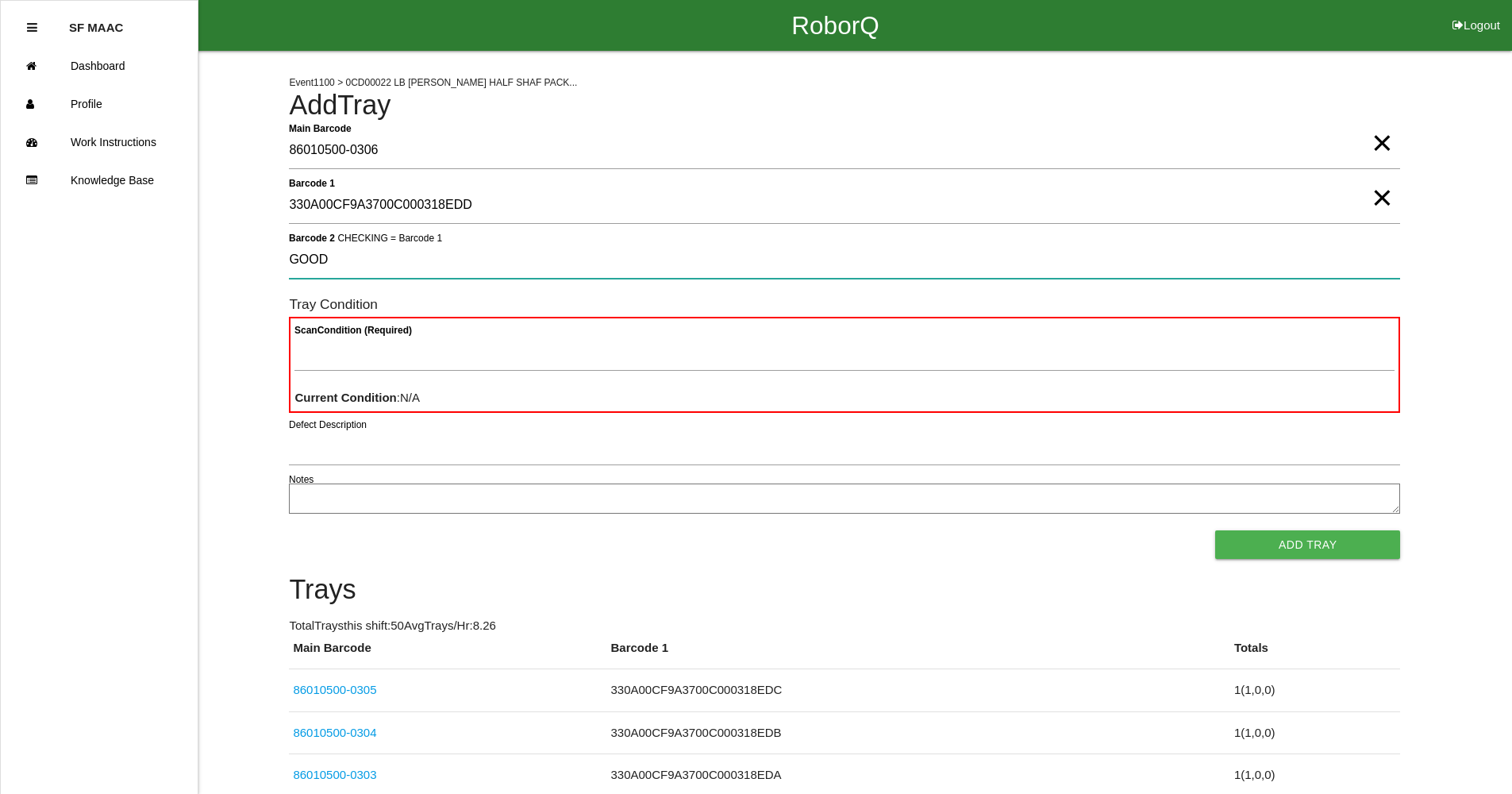
type 2 "GOOD"
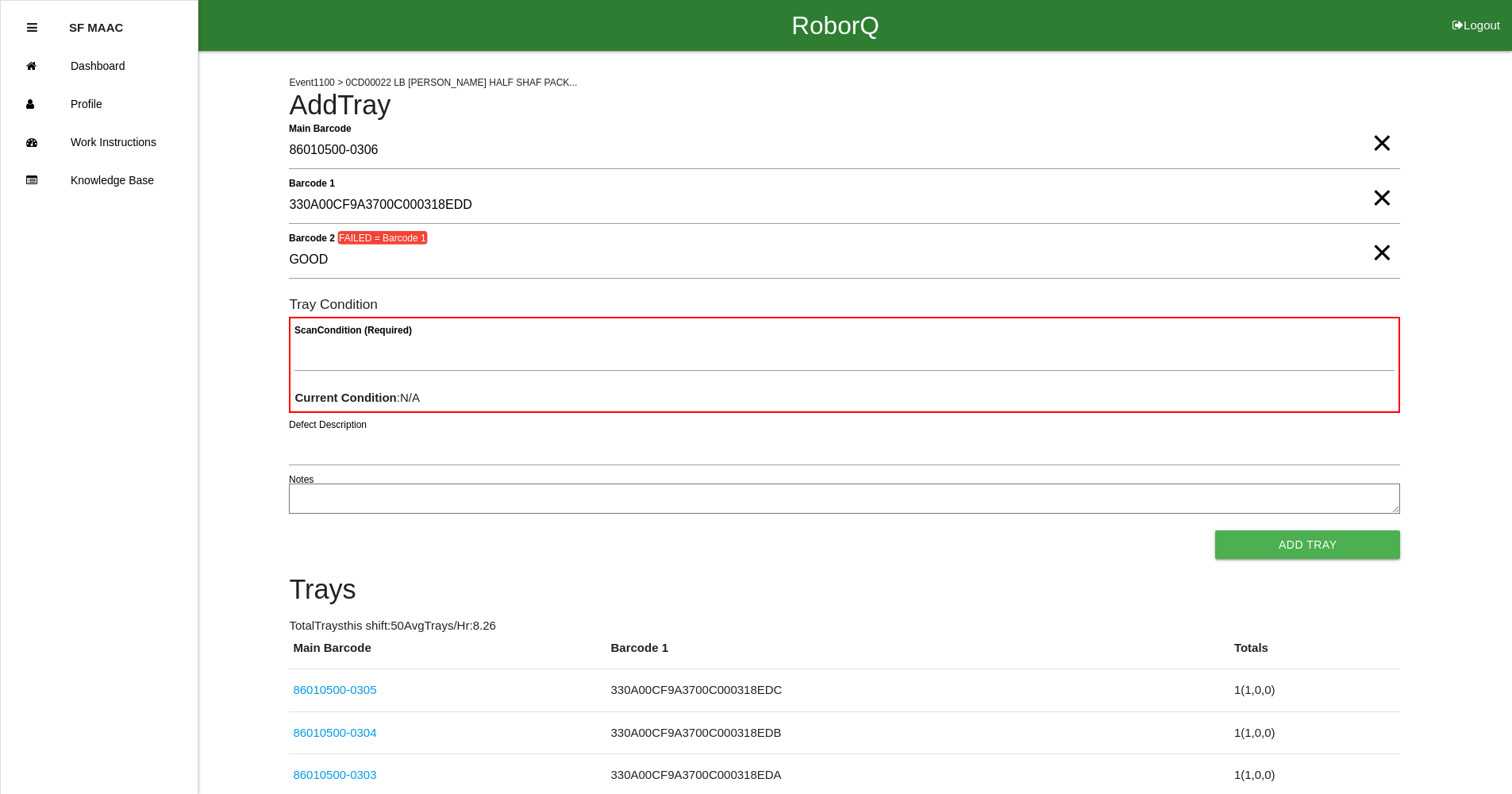
click at [1374, 250] on span "×" at bounding box center [1381, 236] width 20 height 32
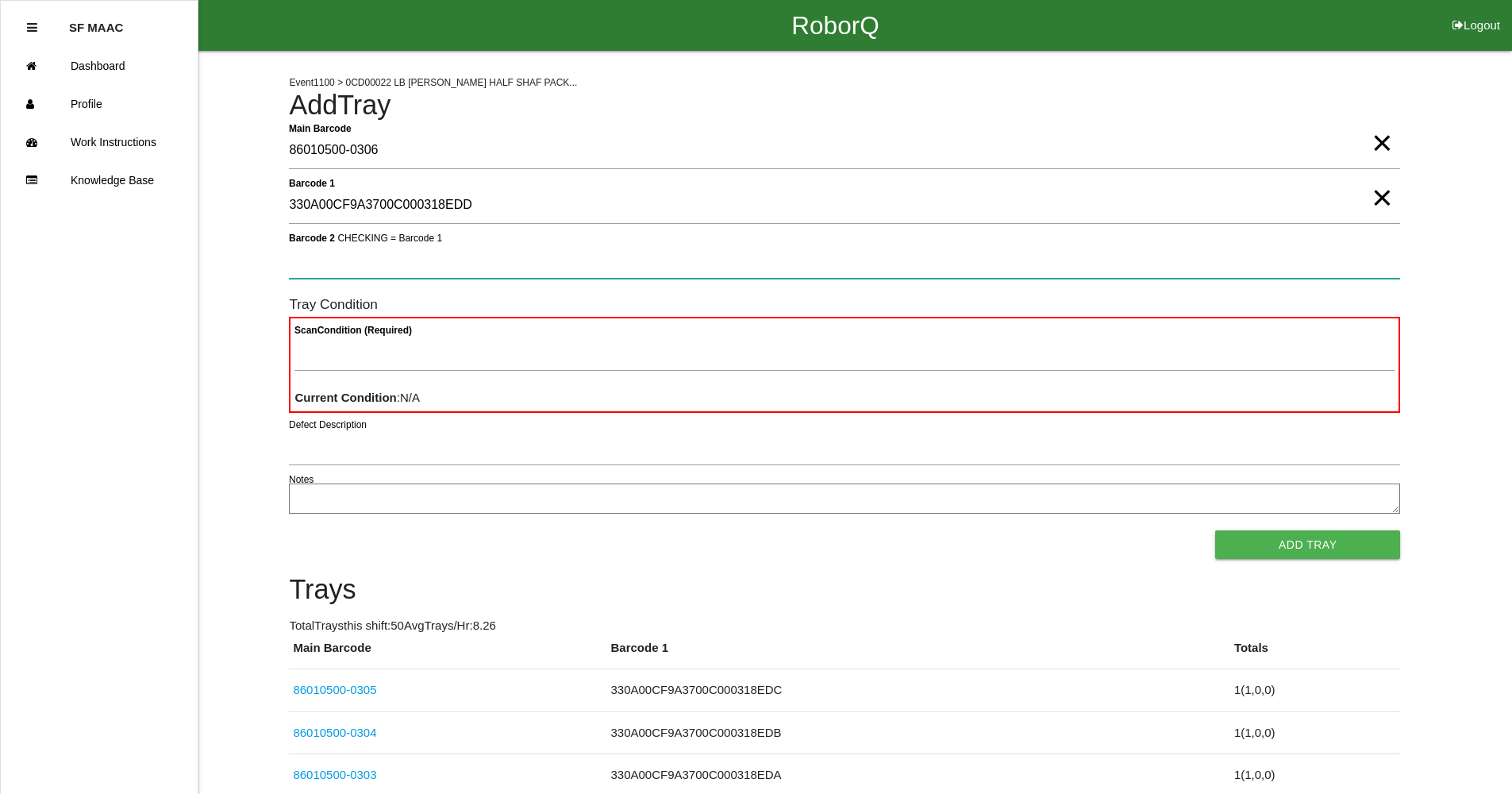
click at [1335, 265] on 2 "Barcode 2 CHECKING = Barcode 1" at bounding box center [845, 260] width 1112 height 37
type 2 "330A00CF9A3700C000318EDD"
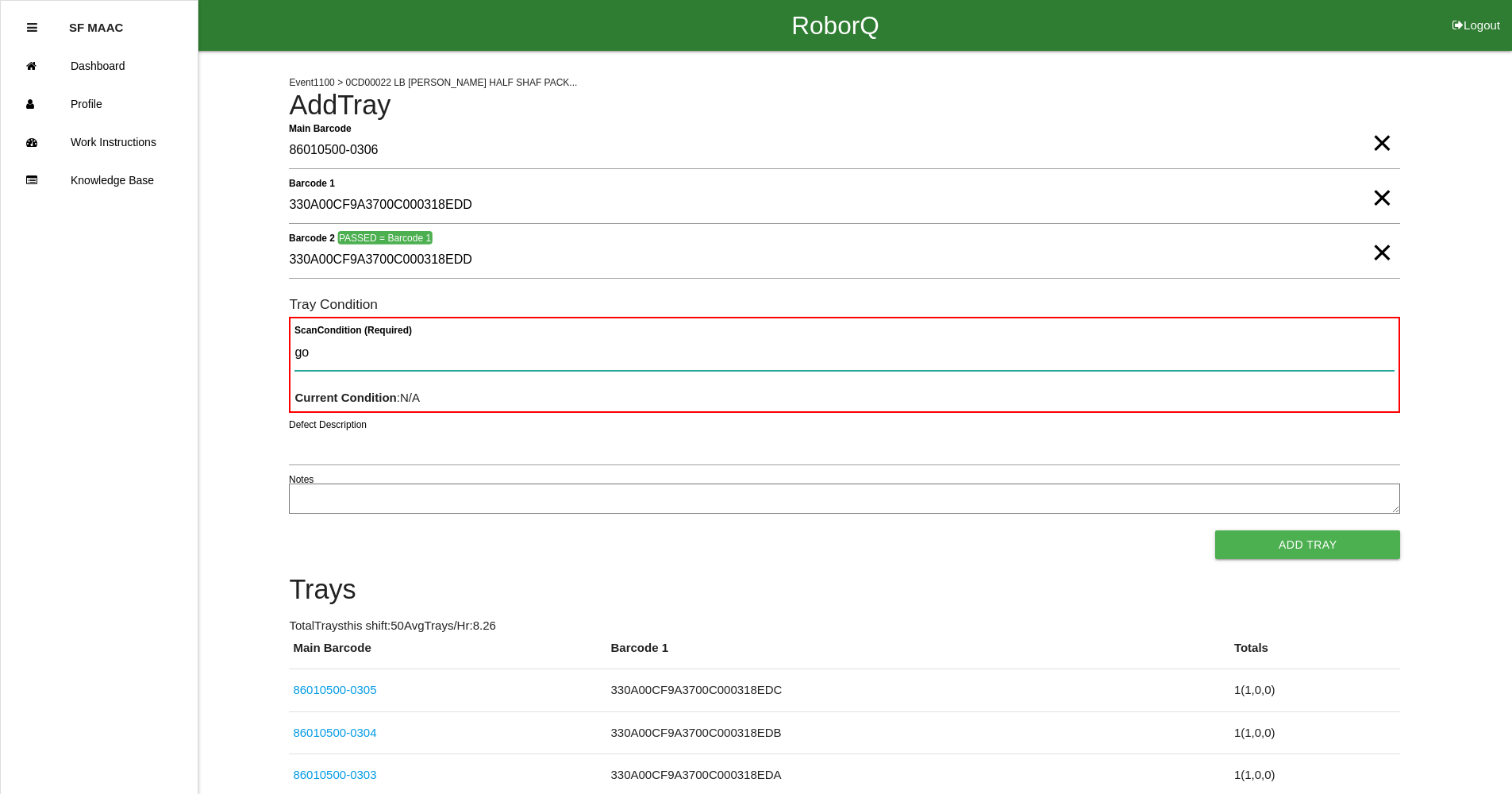
type Condition "goo"
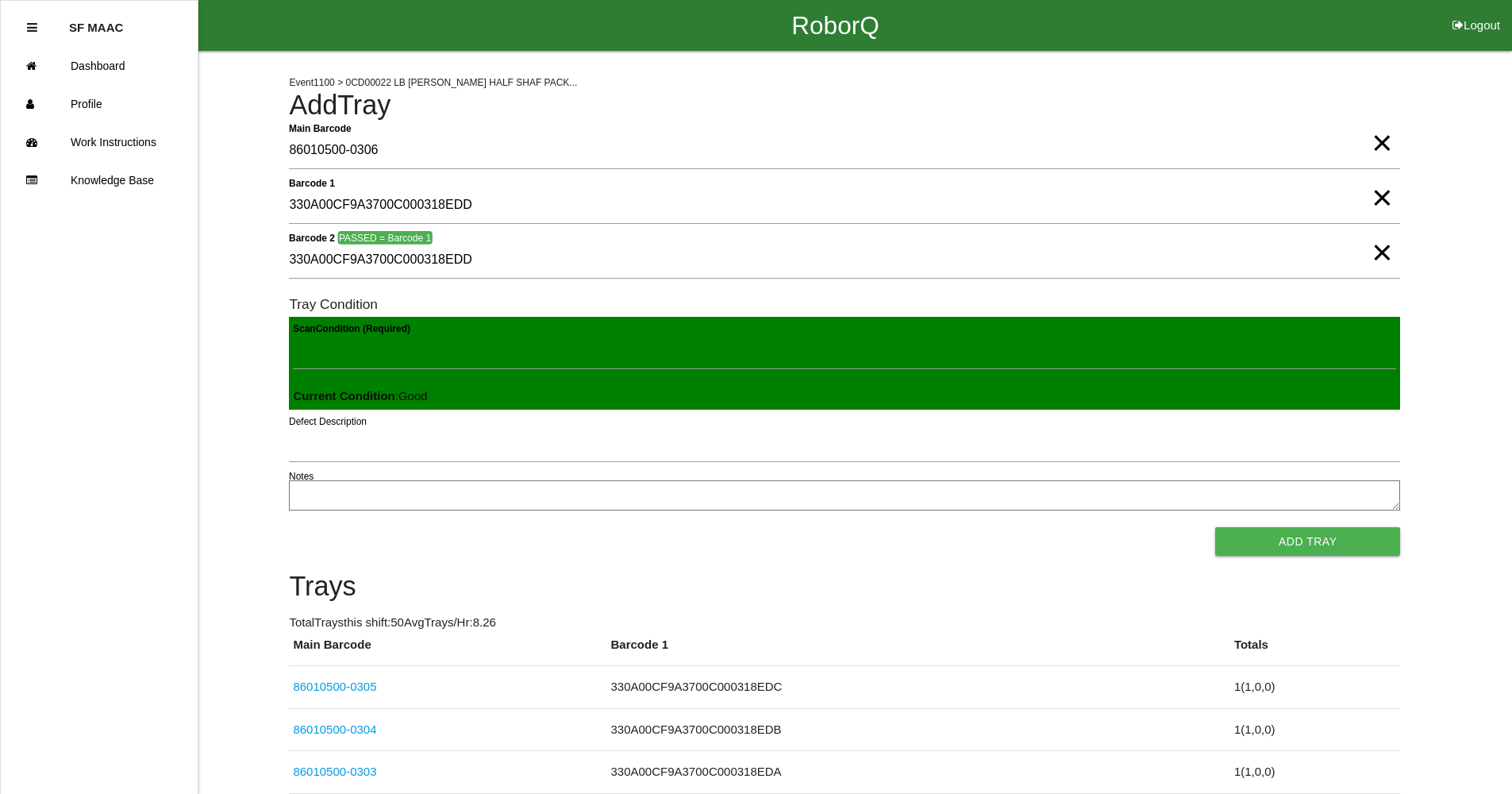
click at [1216, 527] on button "Add Tray" at bounding box center [1308, 541] width 185 height 28
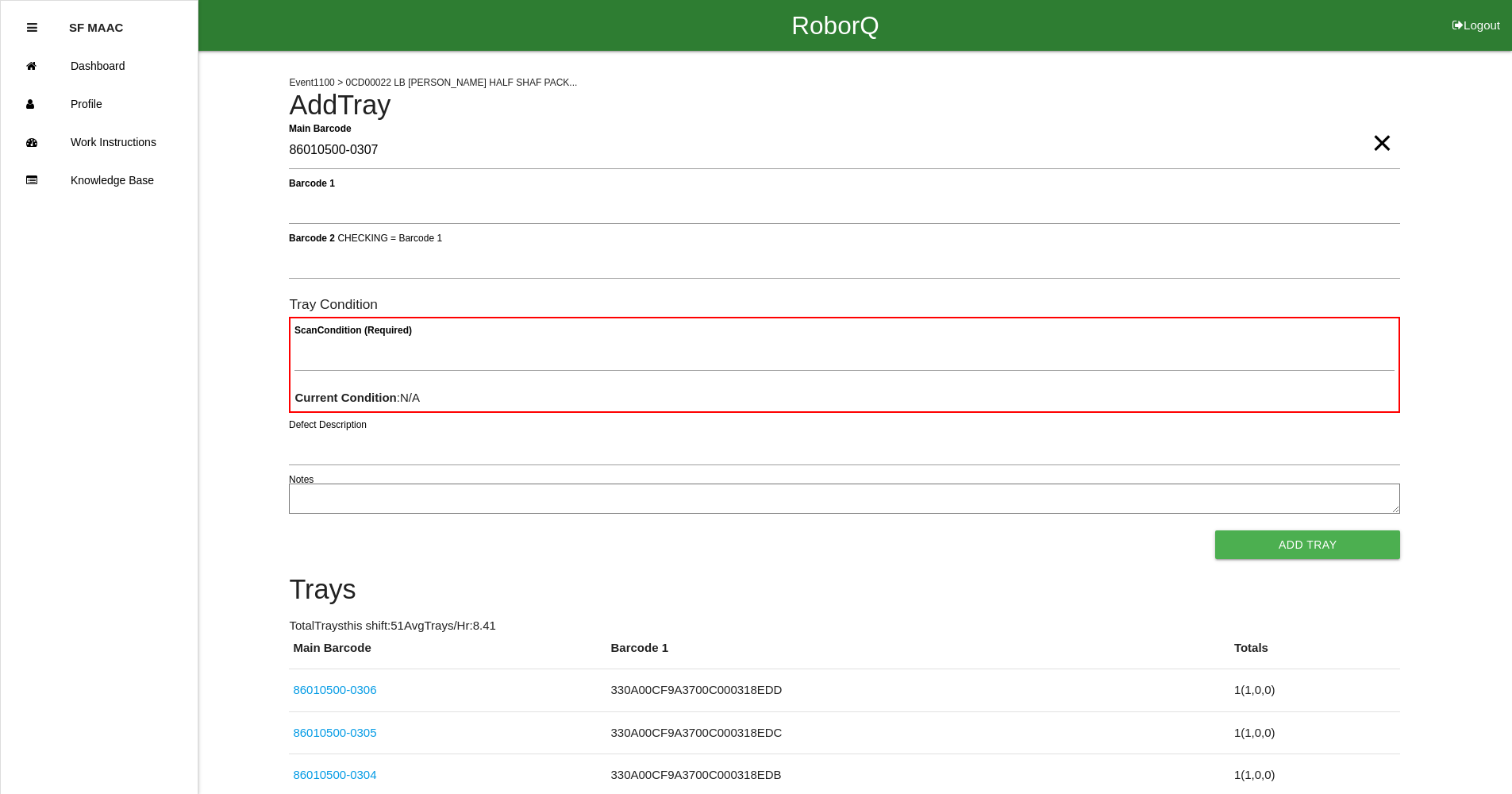
type Barcode "86010500-0307"
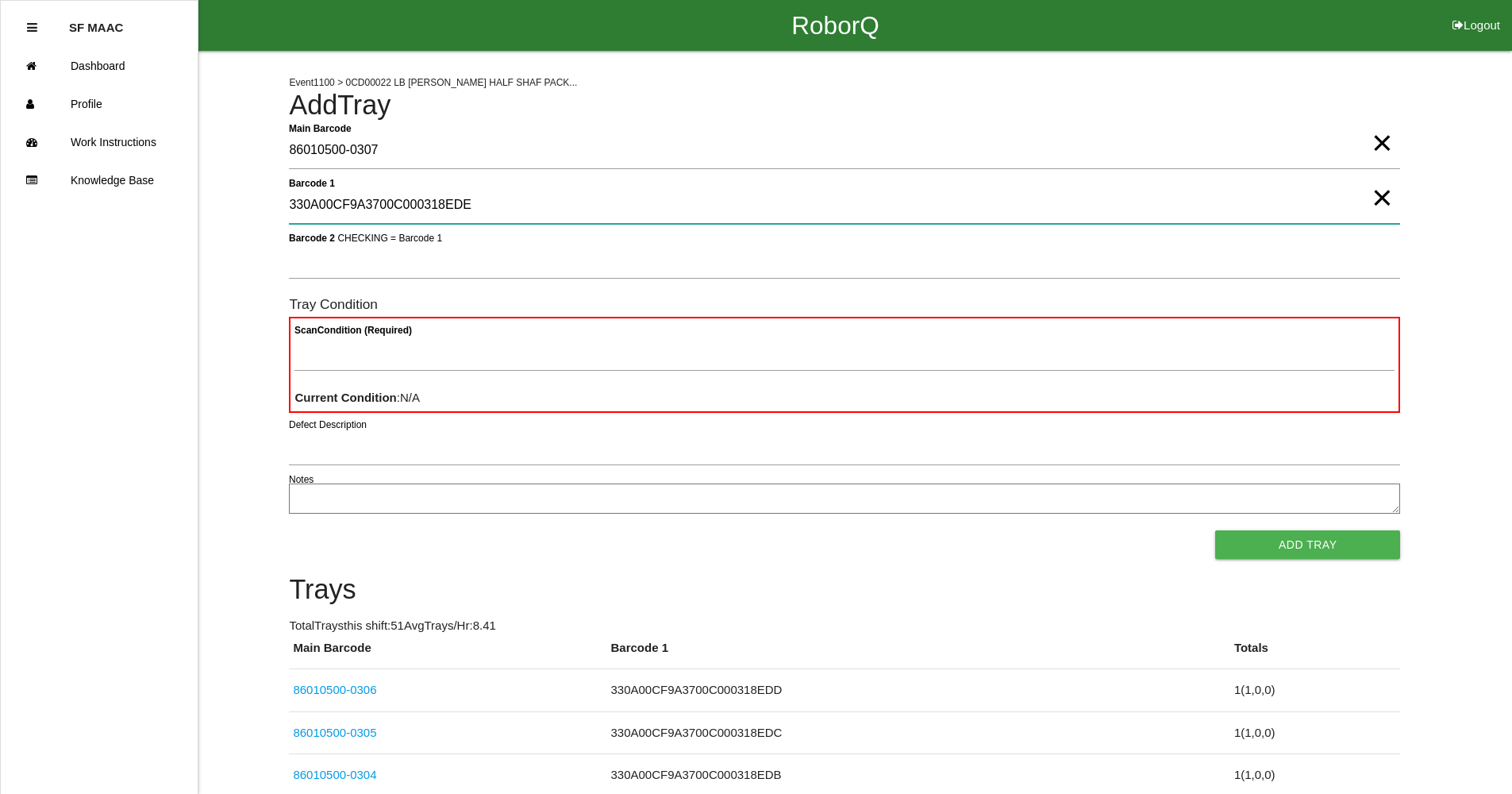
type 1 "330A00CF9A3700C000318EDE"
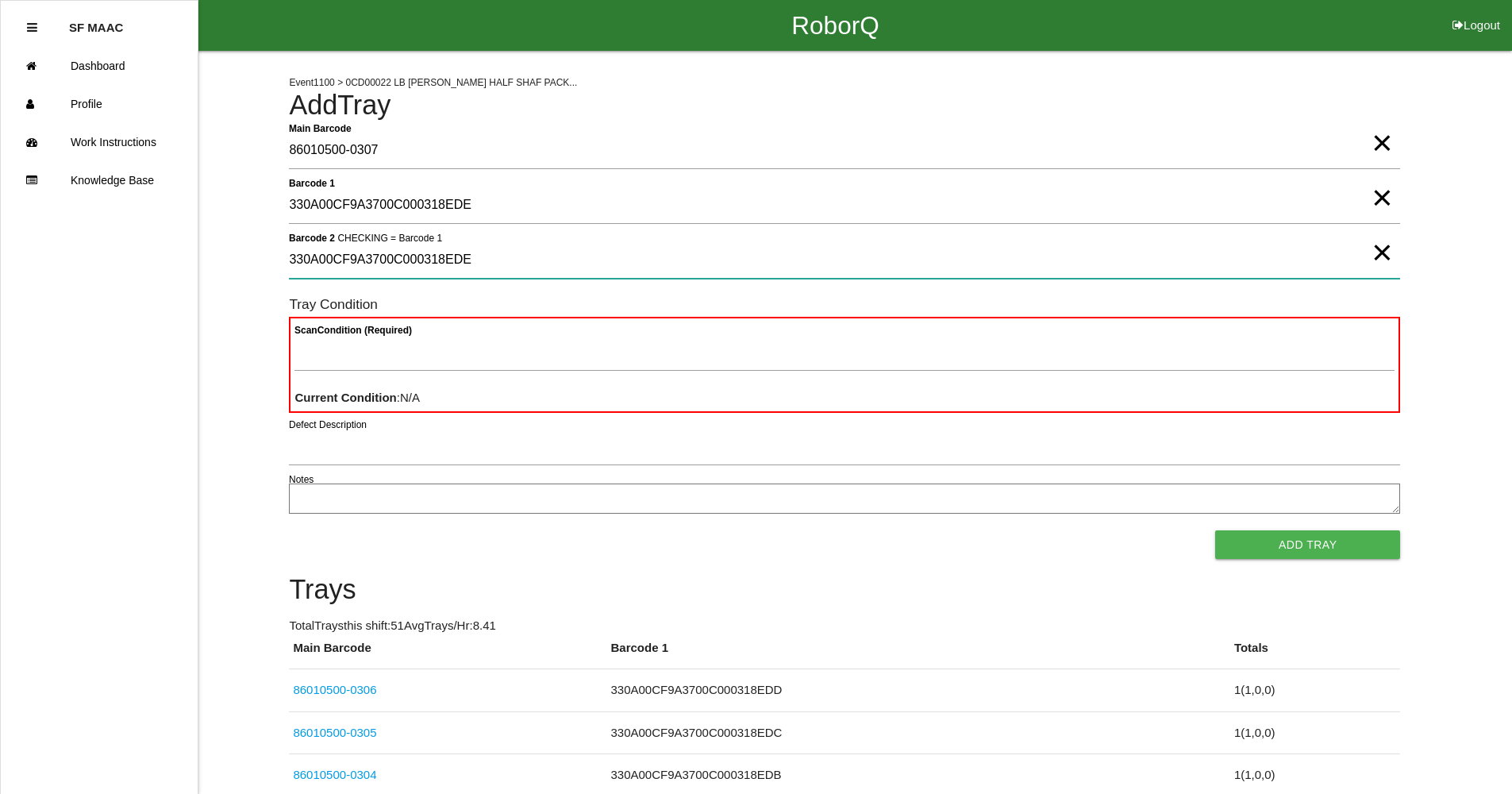
type 2 "330A00CF9A3700C000318EDE"
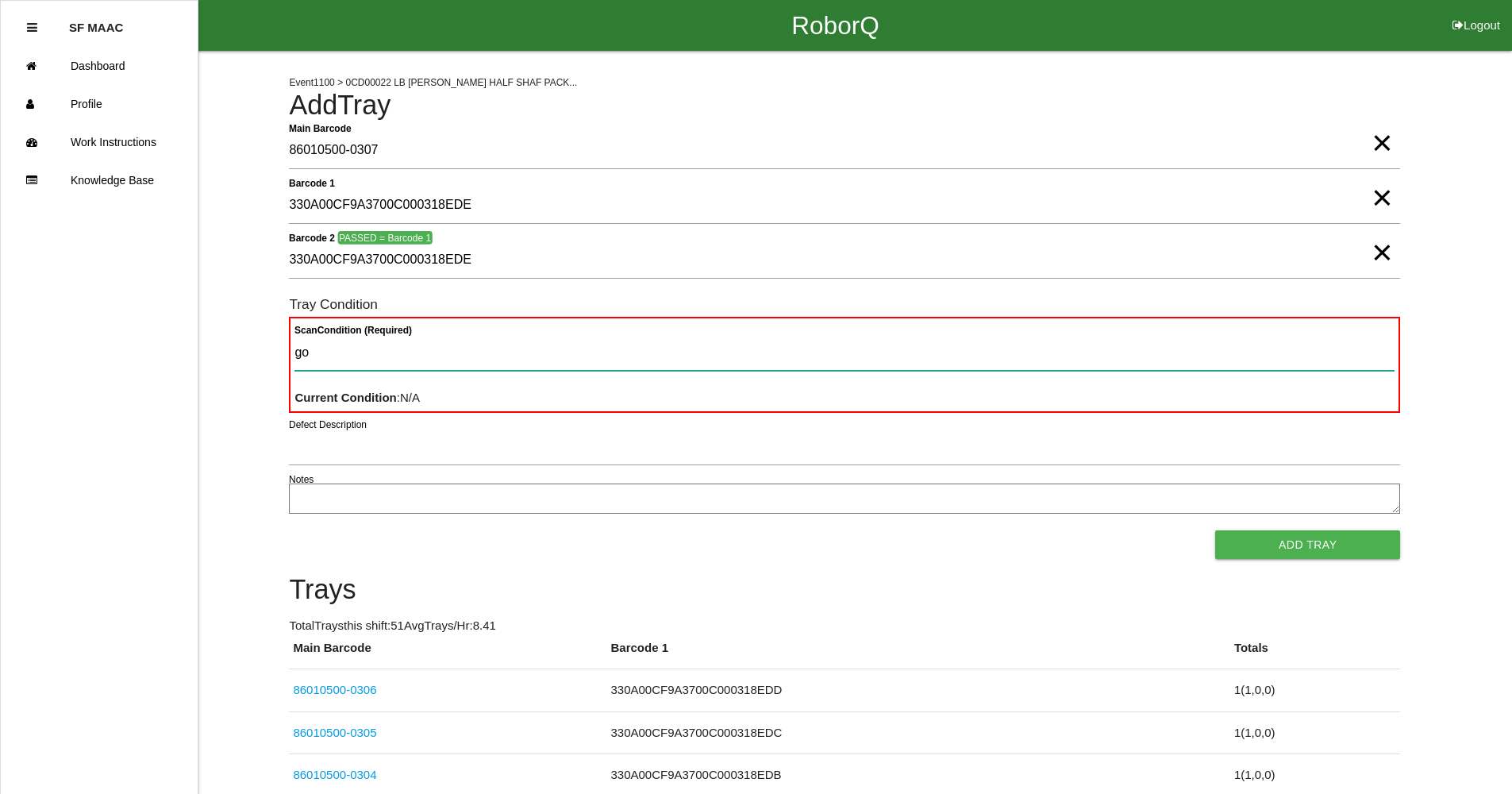
type Condition "goo"
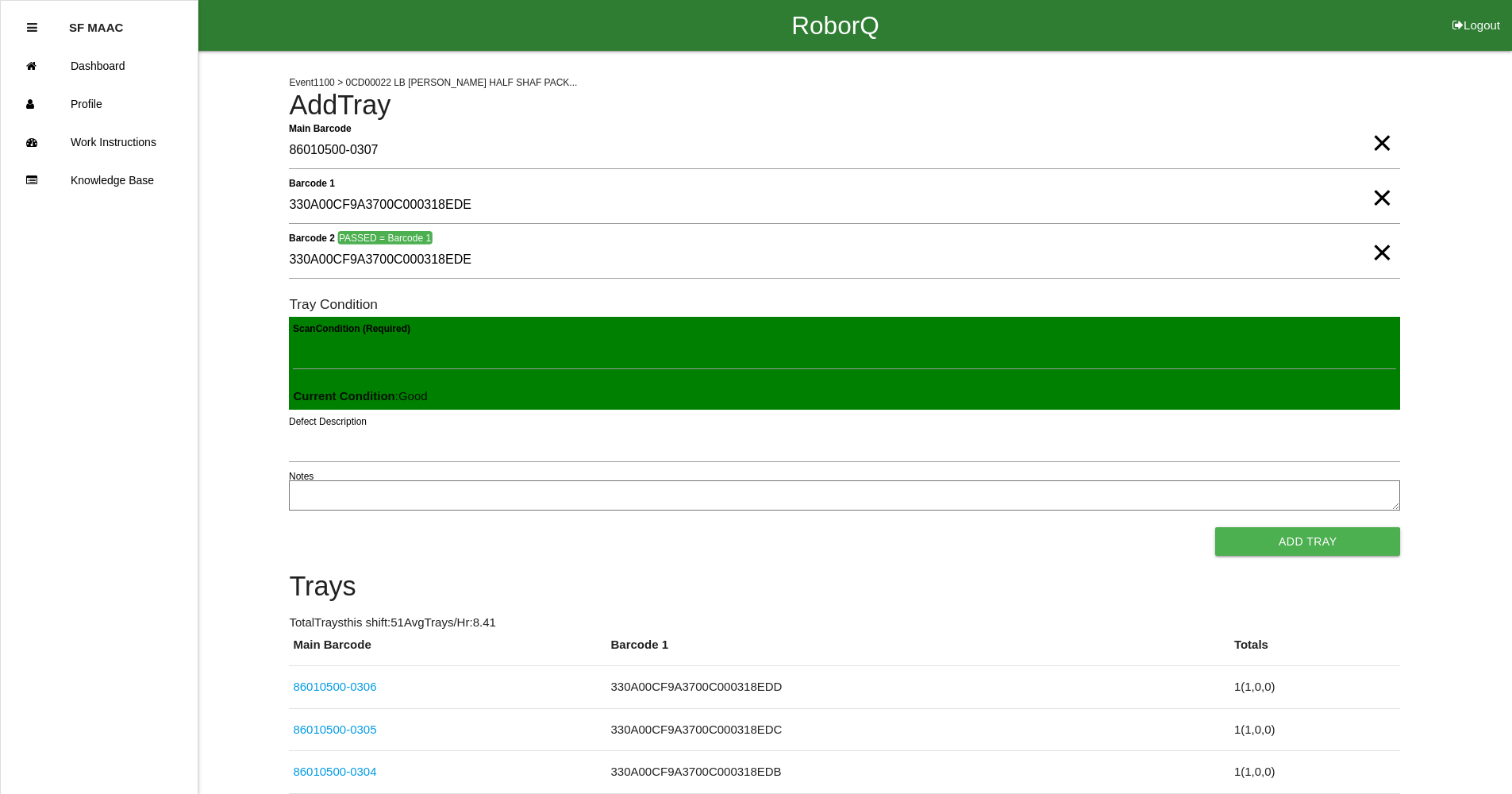
click at [1216, 527] on button "Add Tray" at bounding box center [1308, 541] width 185 height 28
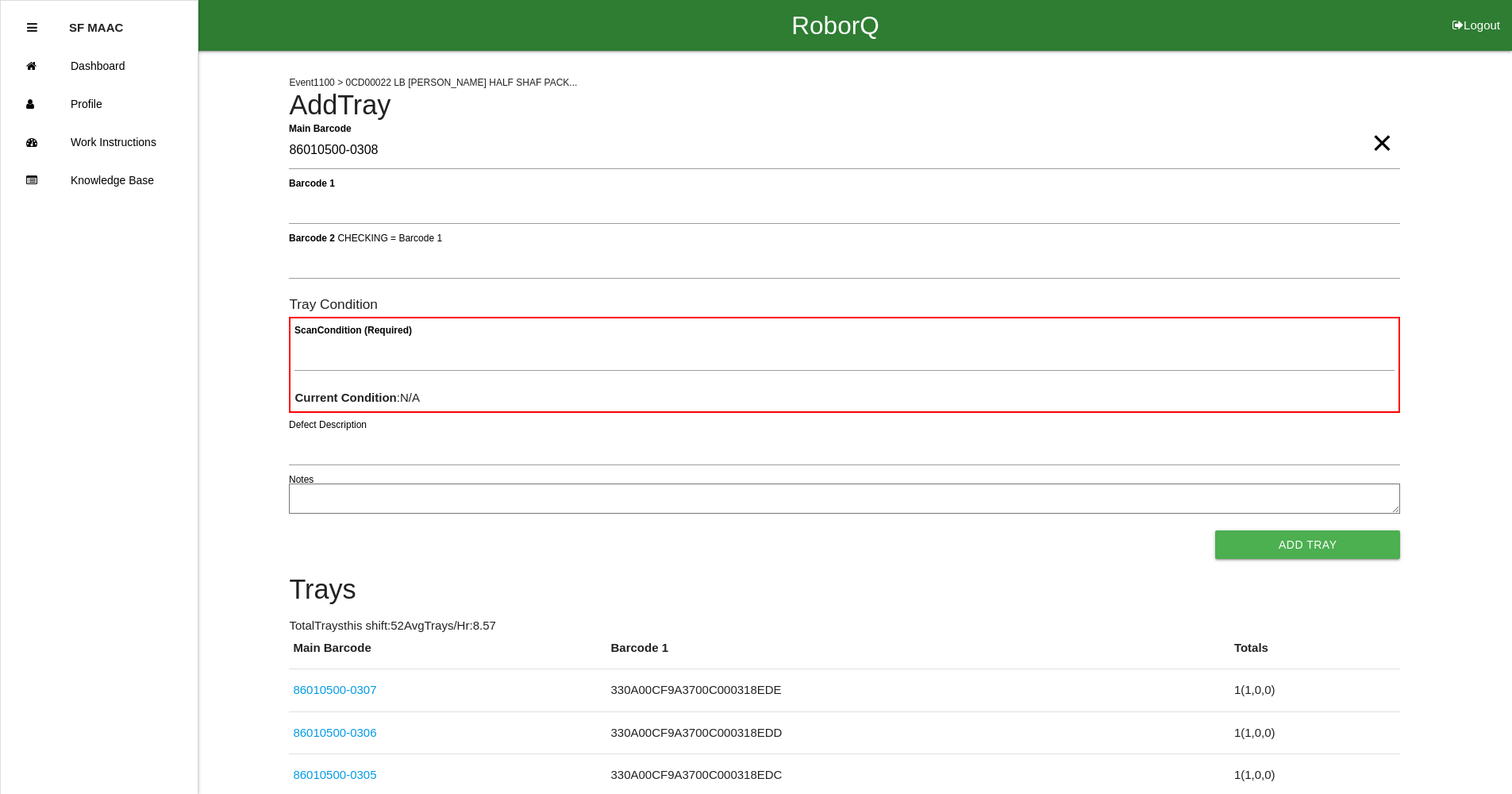
type Barcode "86010500-0308"
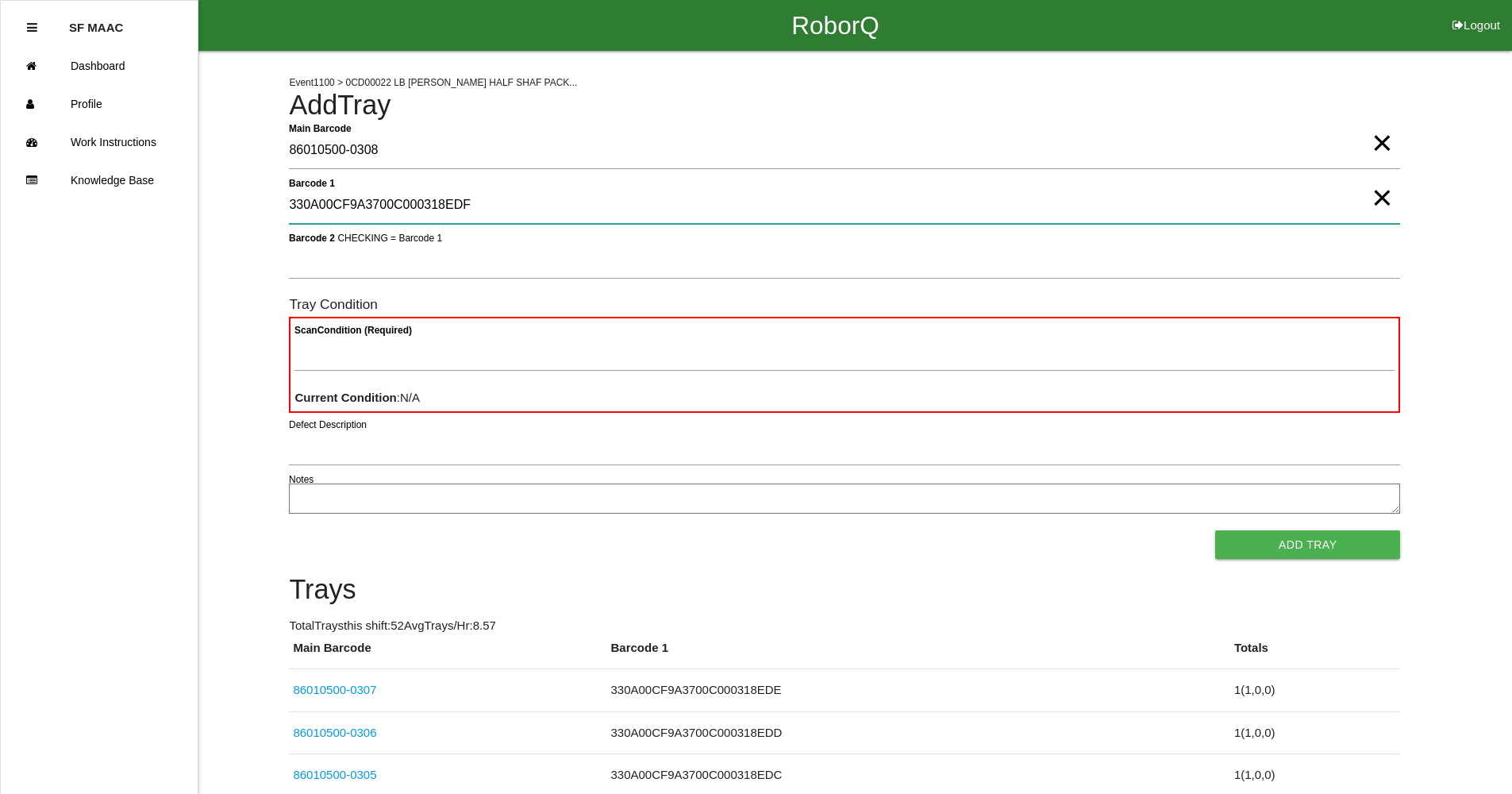
type 1 "330A00CF9A3700C000318EDF"
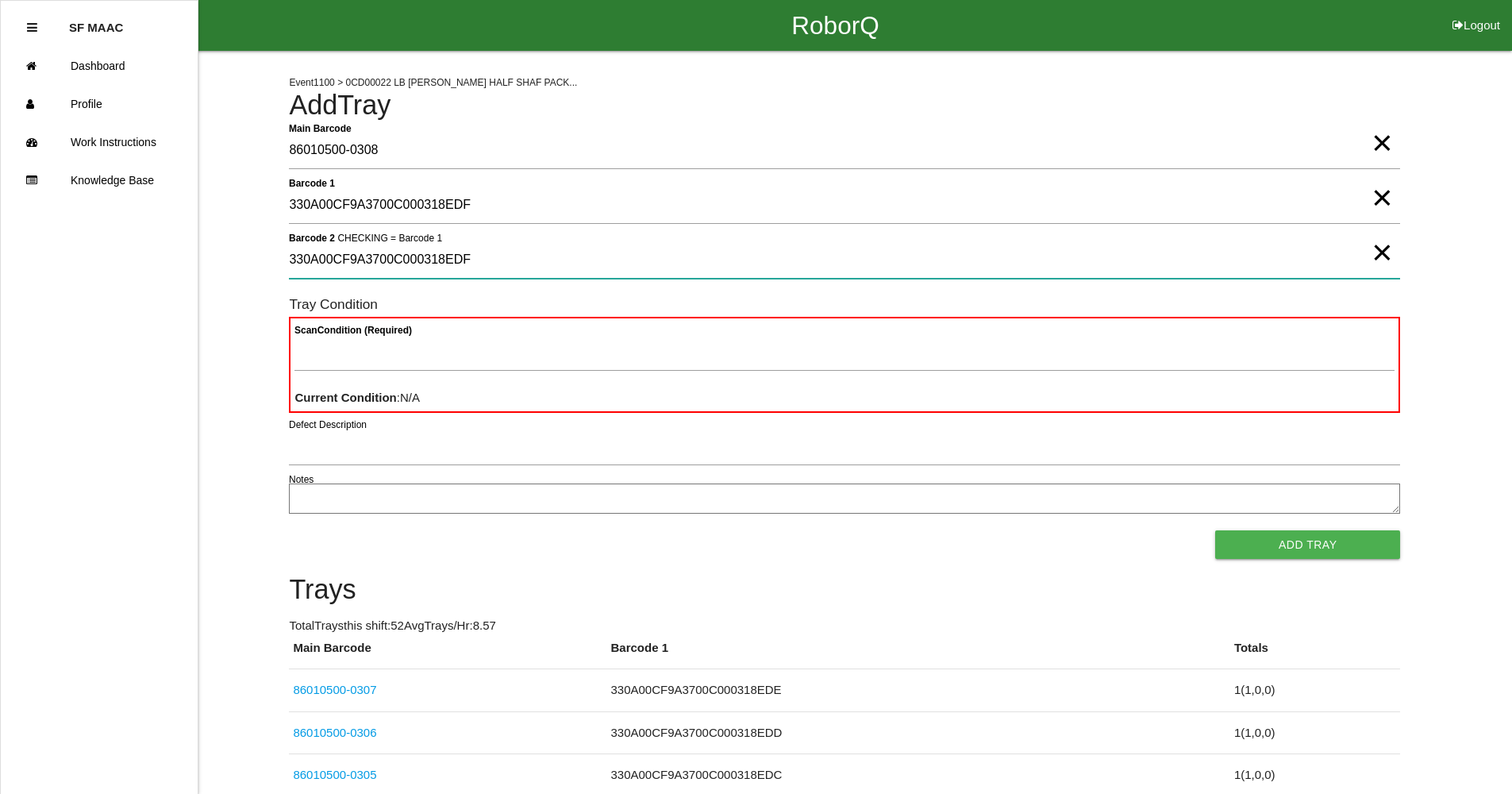
type 2 "330A00CF9A3700C000318EDF"
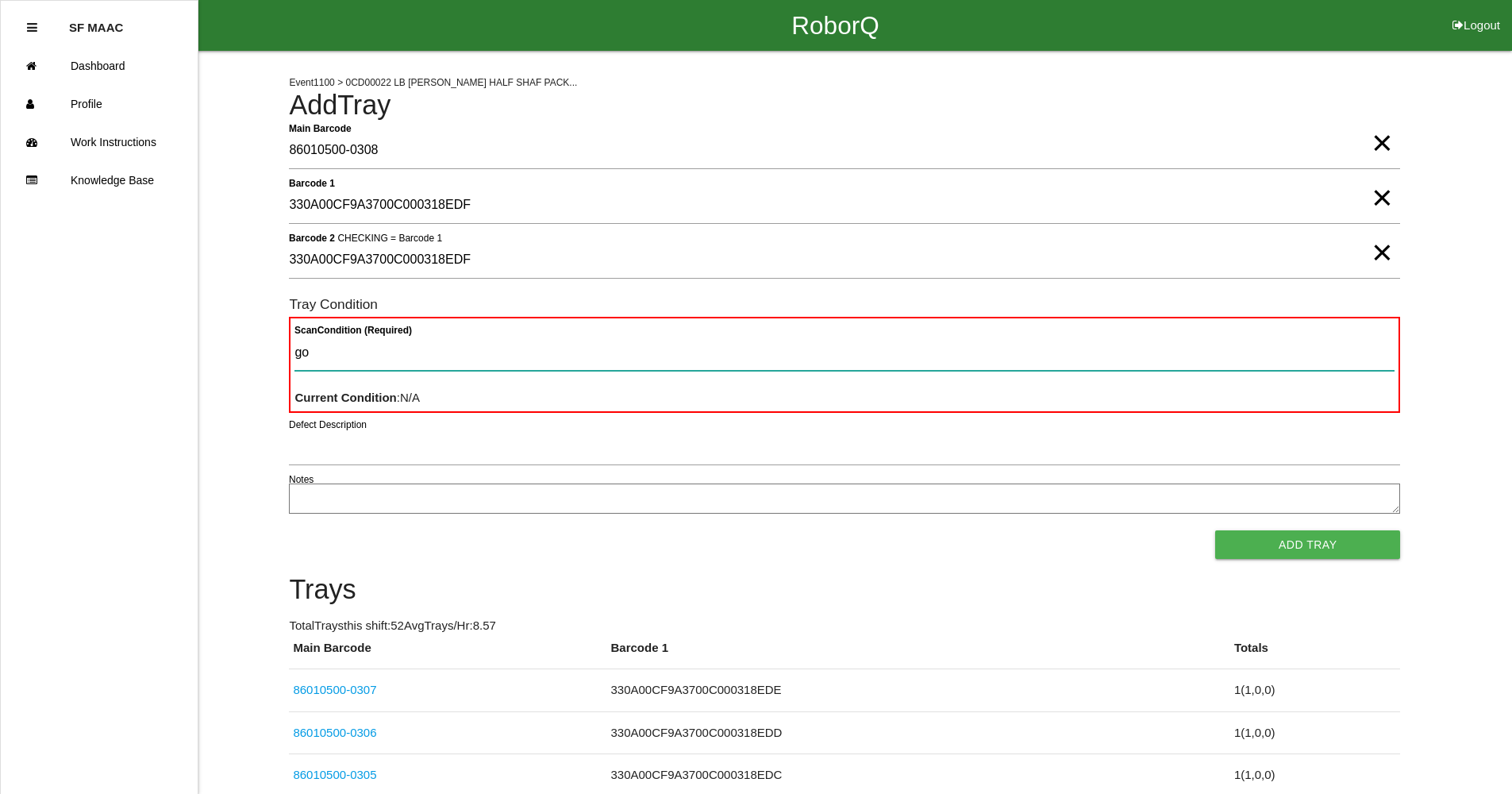
type Condition "goo"
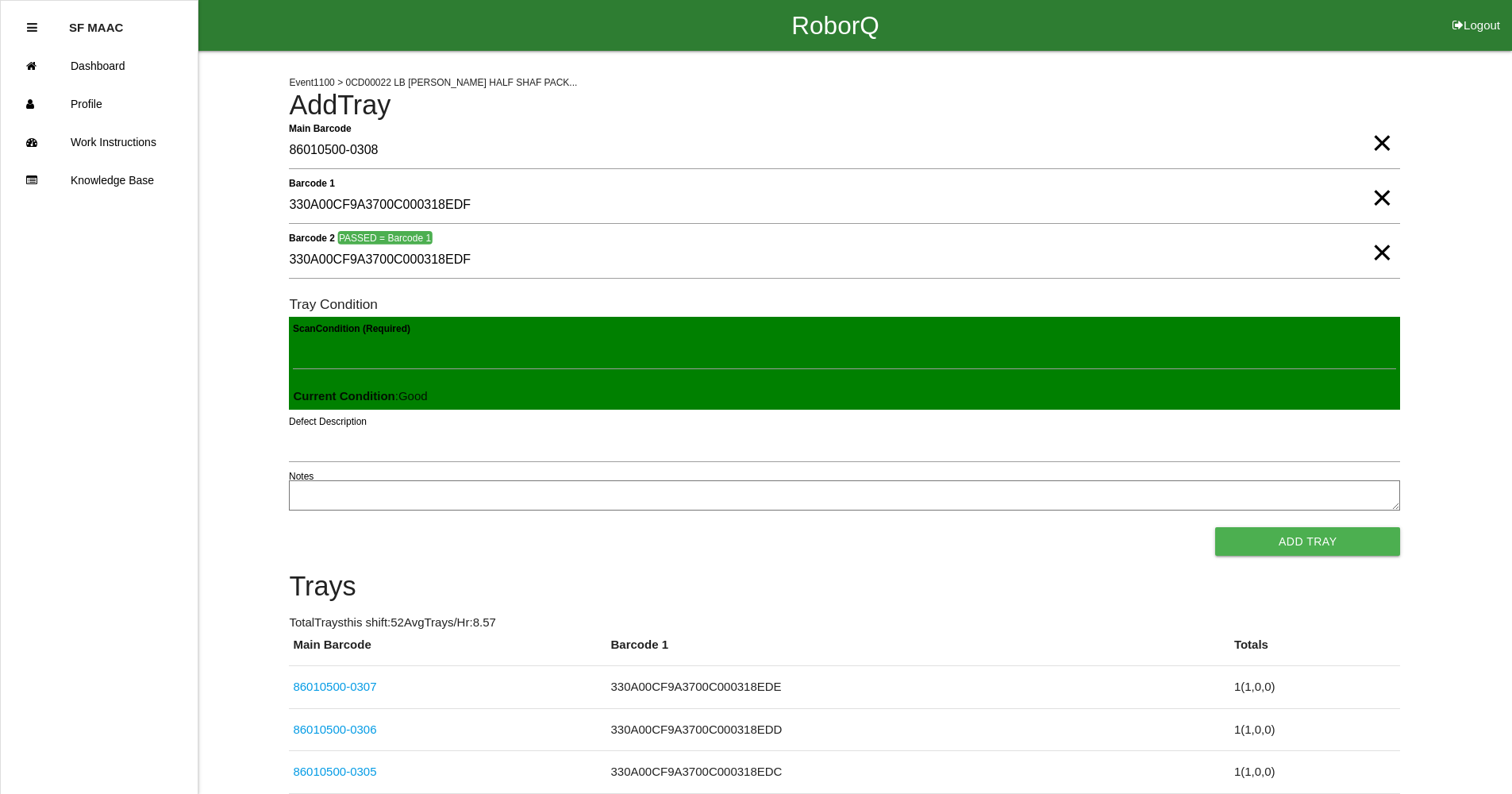
click at [1216, 527] on button "Add Tray" at bounding box center [1308, 541] width 185 height 28
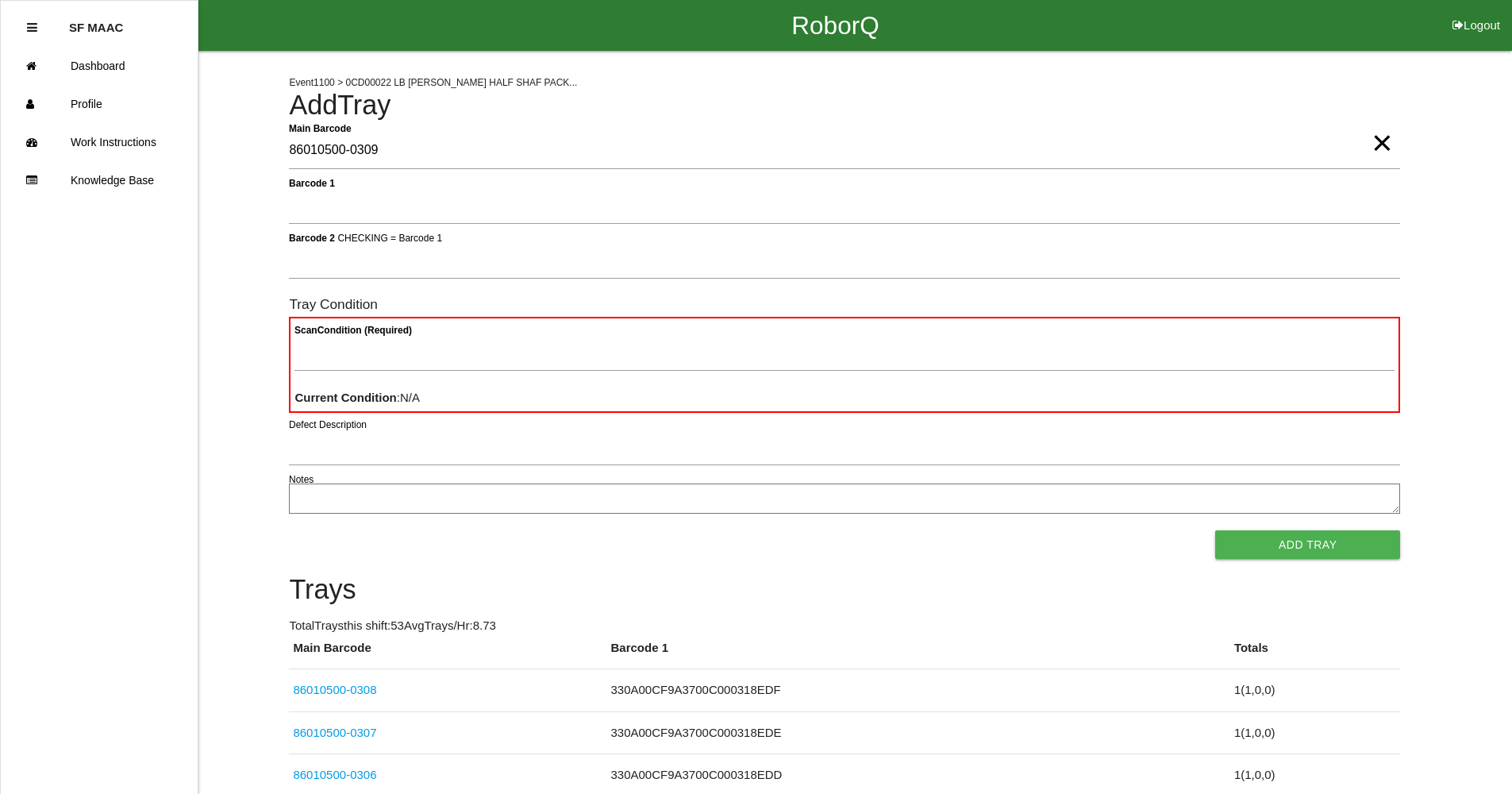
type Barcode "86010500-0309"
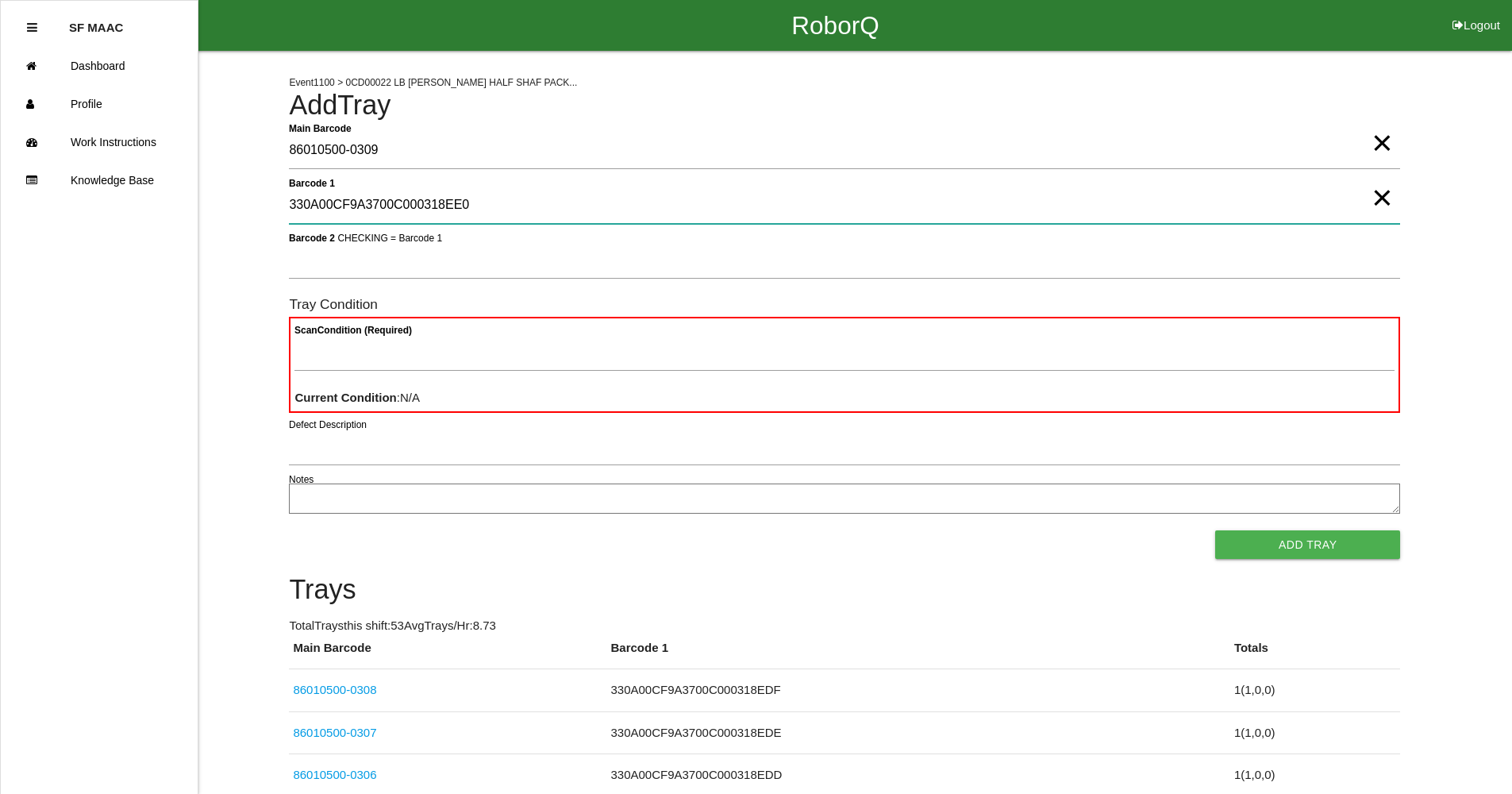
type 1 "330A00CF9A3700C000318EE0"
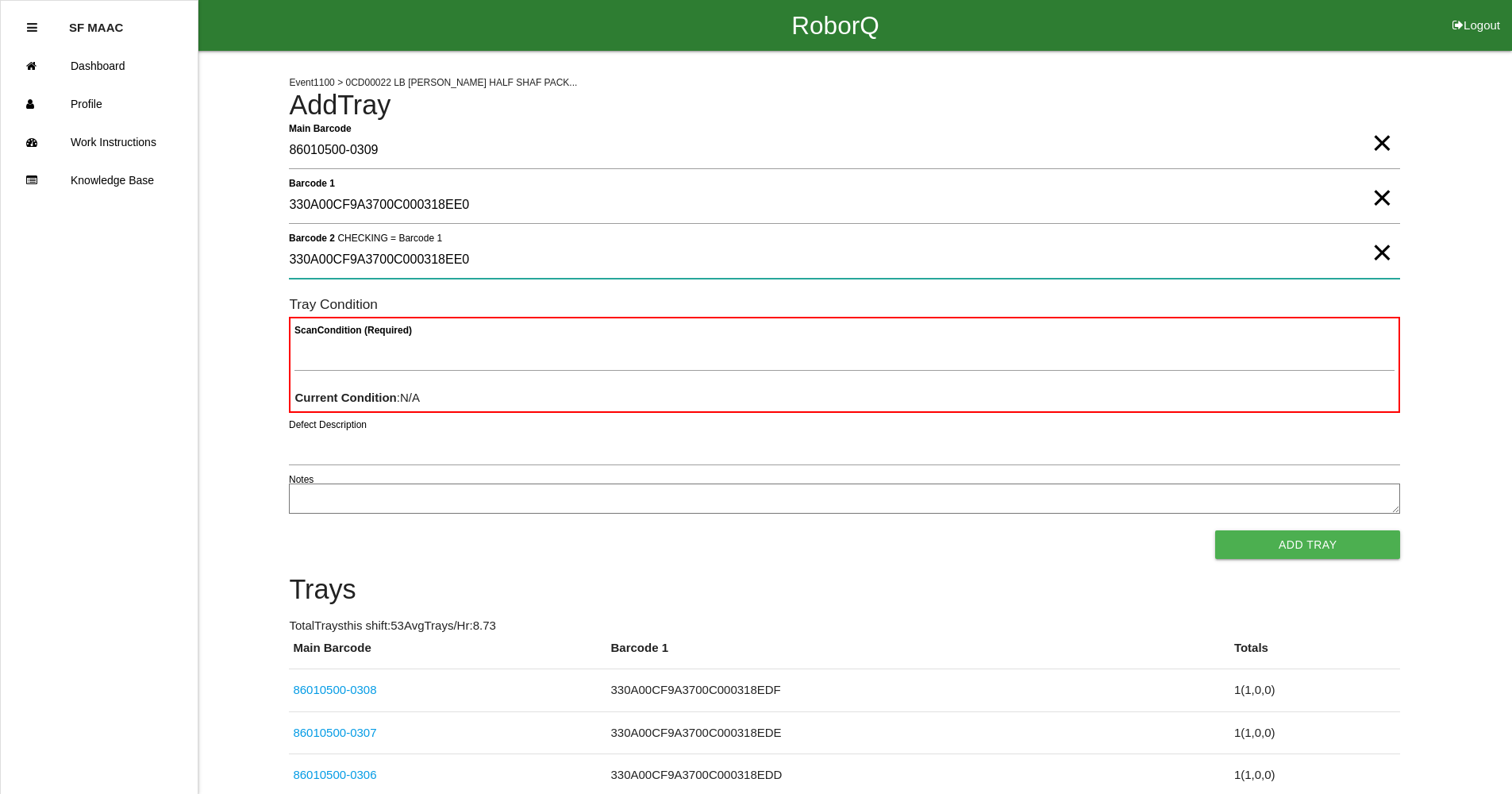
type 2 "330A00CF9A3700C000318EE0"
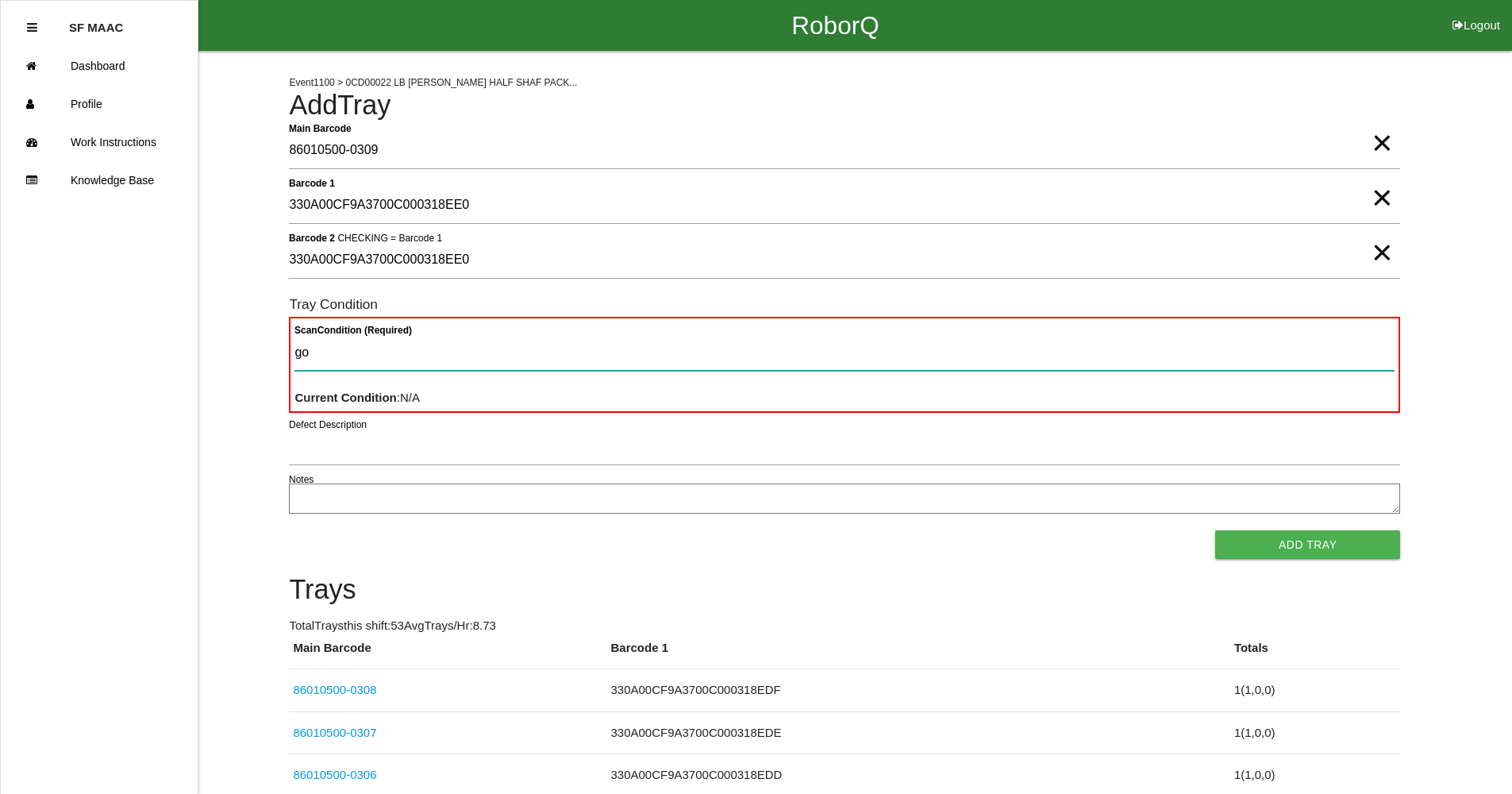
type Condition "goo"
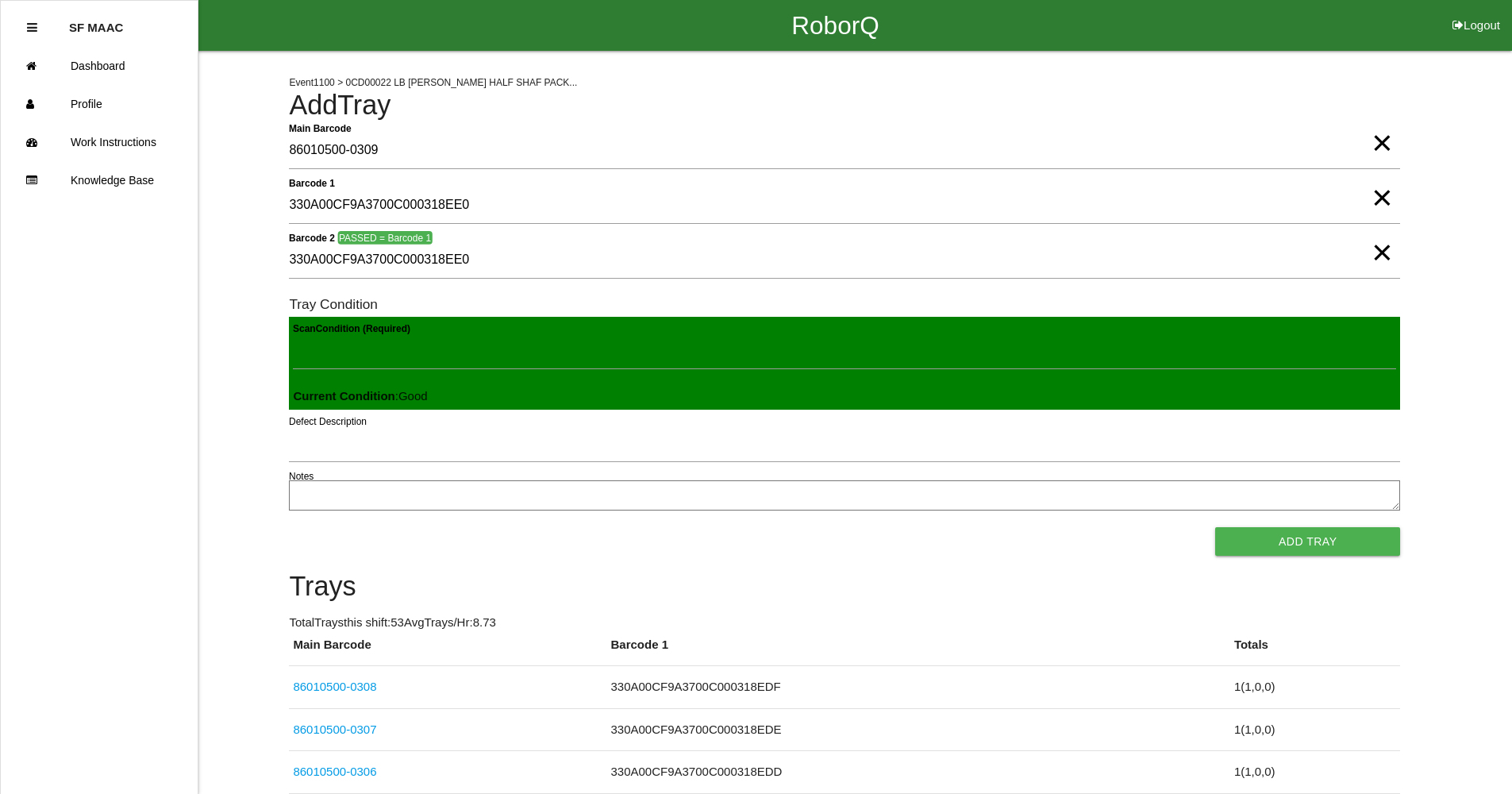
click at [1216, 527] on button "Add Tray" at bounding box center [1308, 541] width 185 height 28
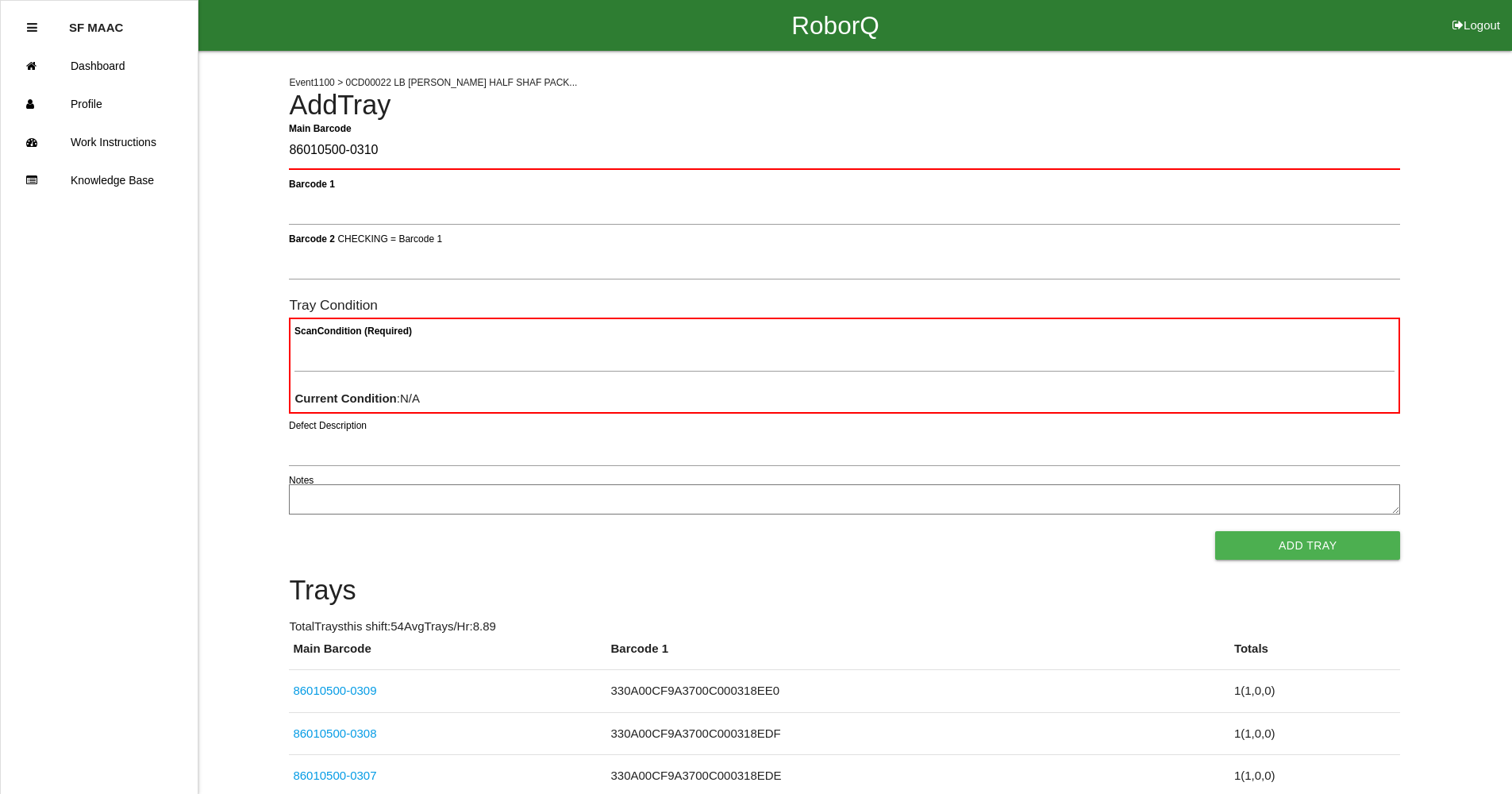
type Barcode "86010500-0310"
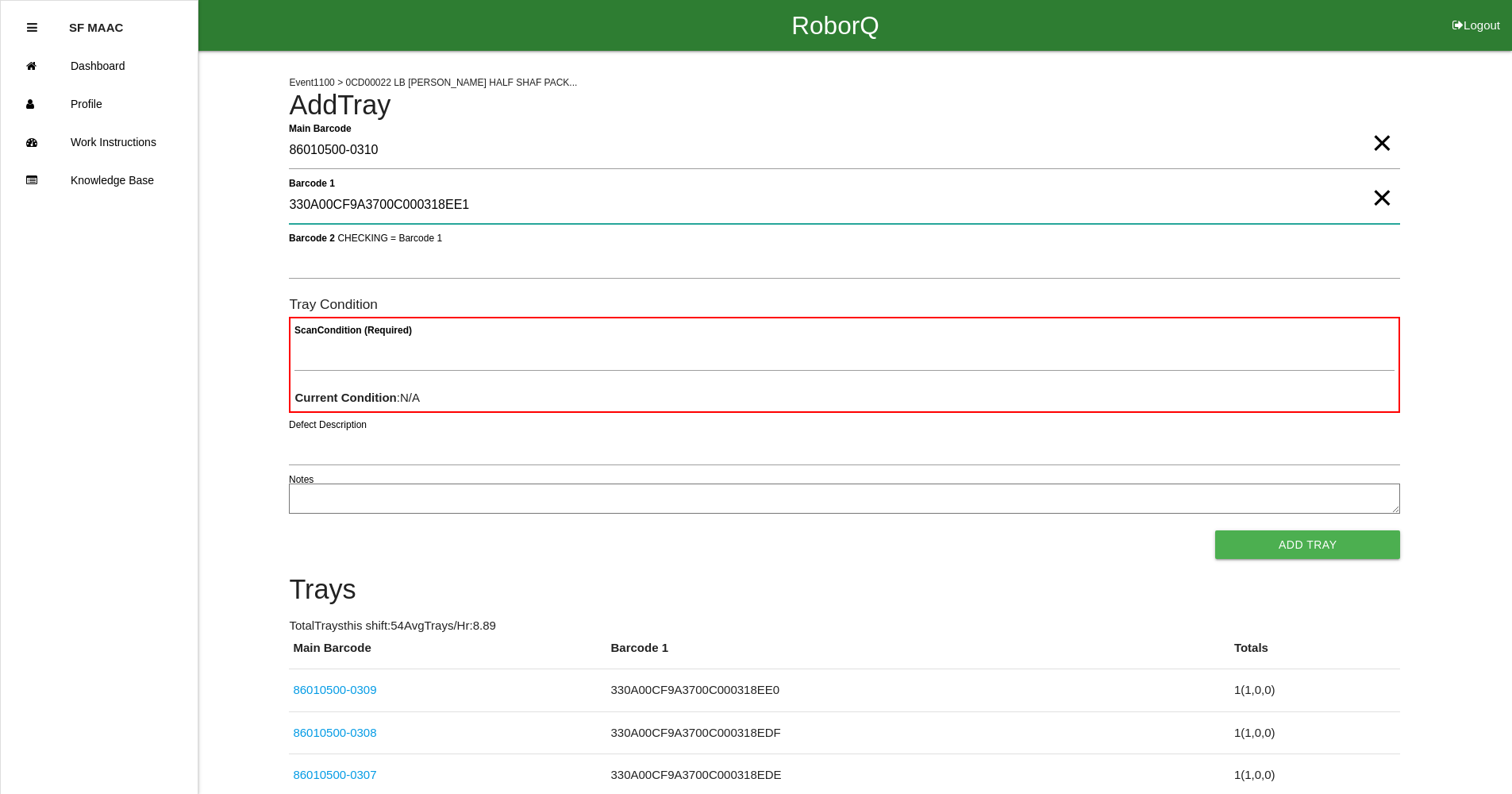
type 1 "330A00CF9A3700C000318EE1"
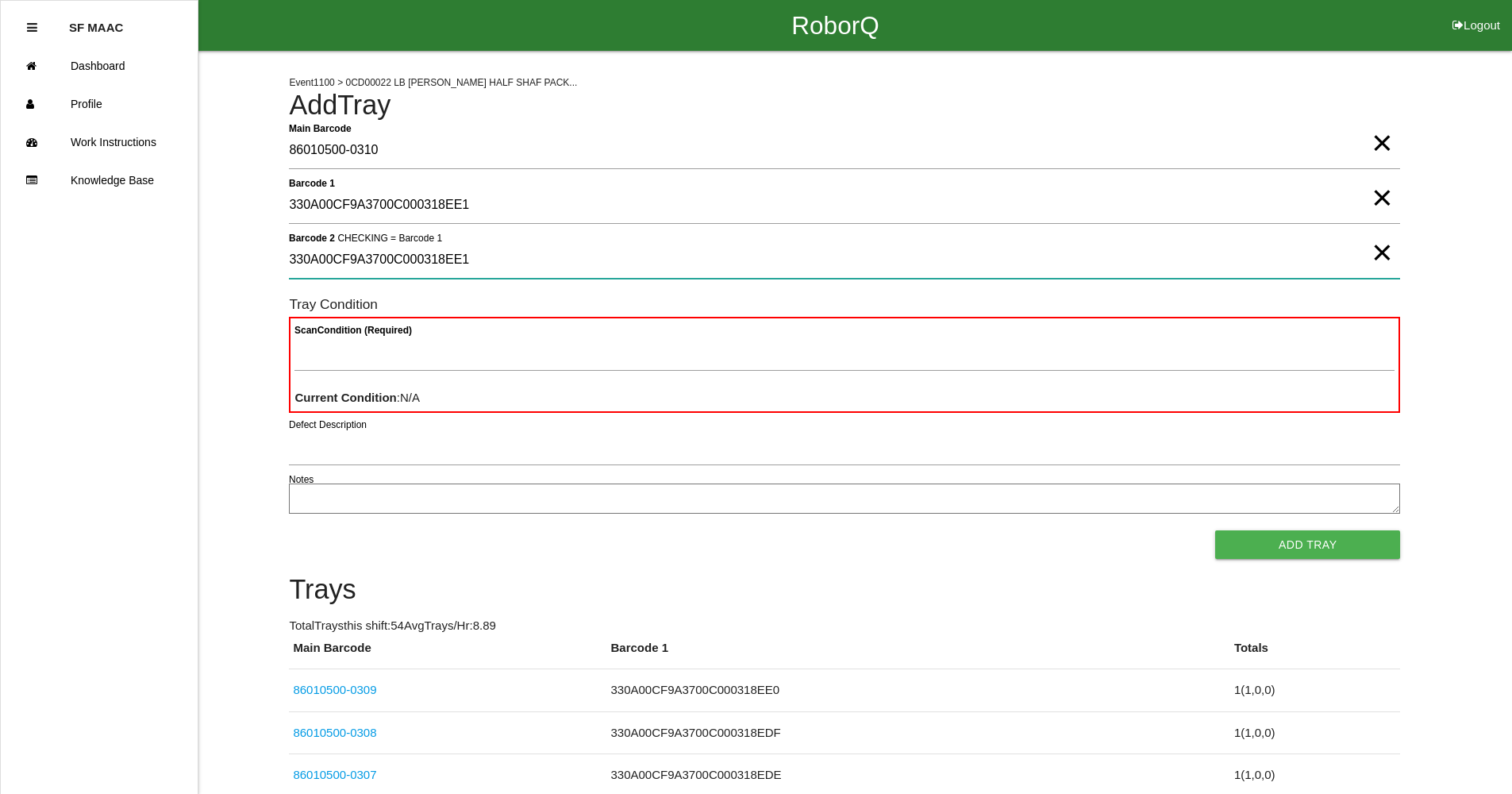
type 2 "330A00CF9A3700C000318EE1"
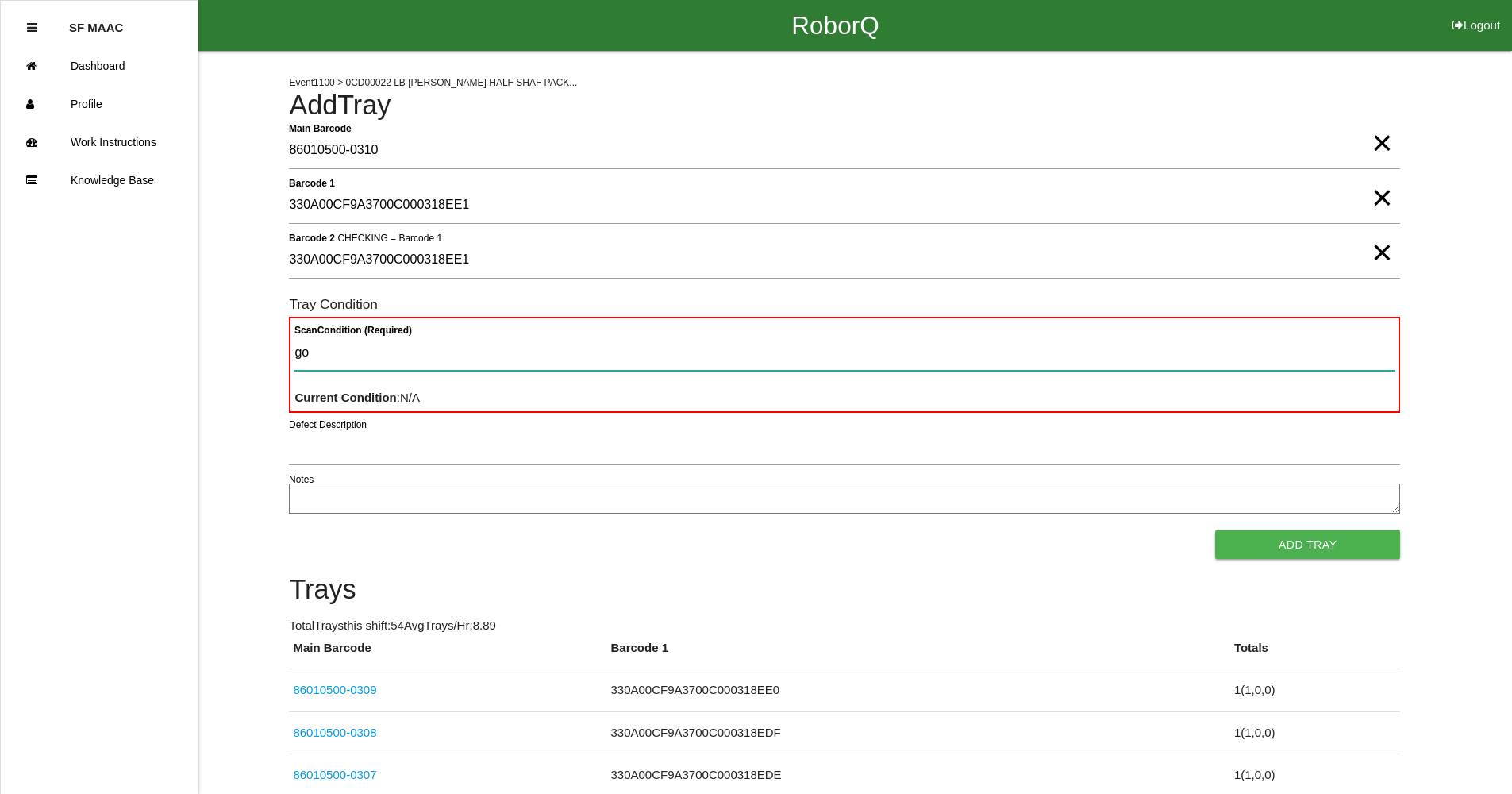
type Condition "goo"
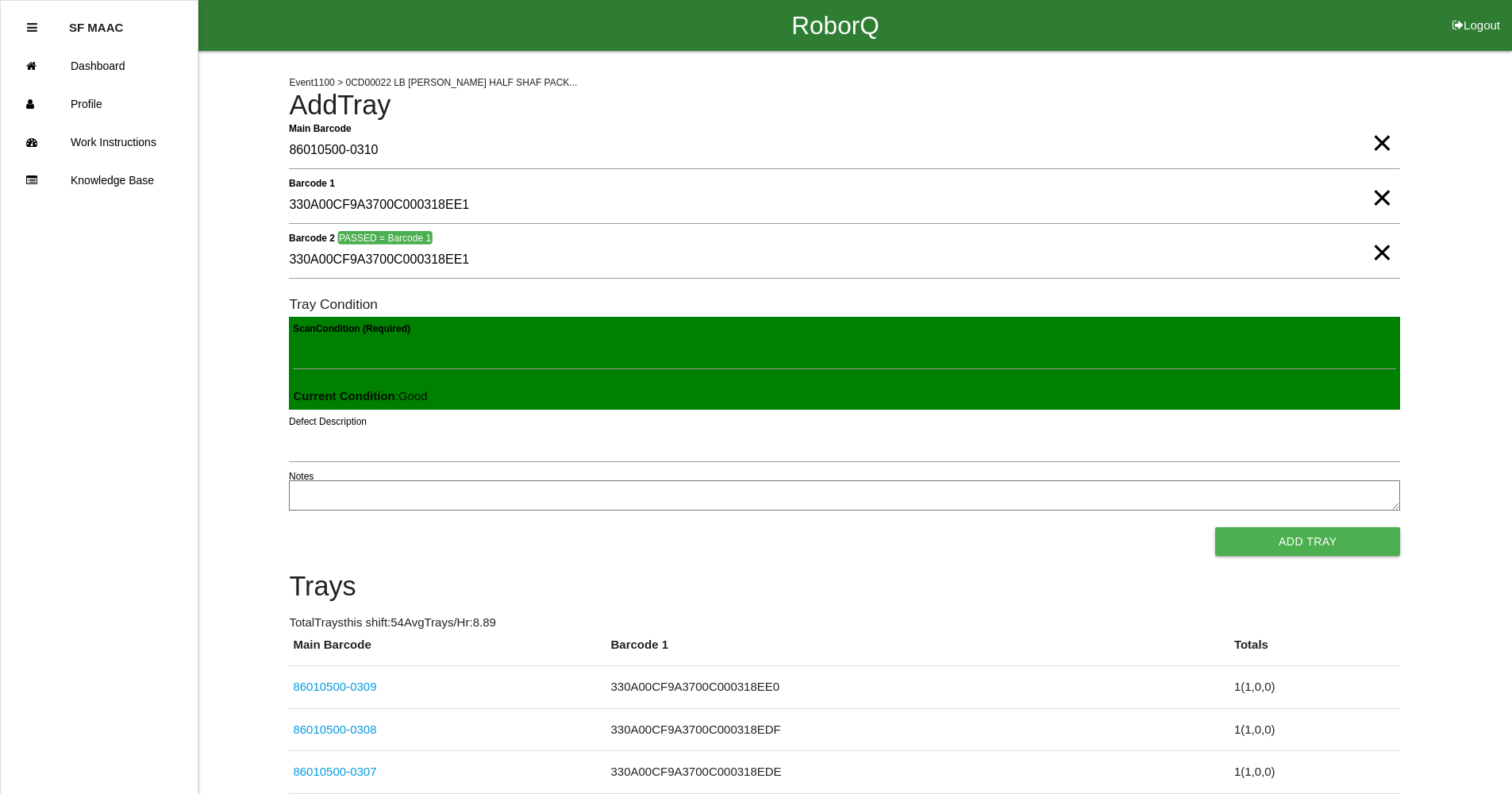
click at [1216, 527] on button "Add Tray" at bounding box center [1308, 541] width 185 height 28
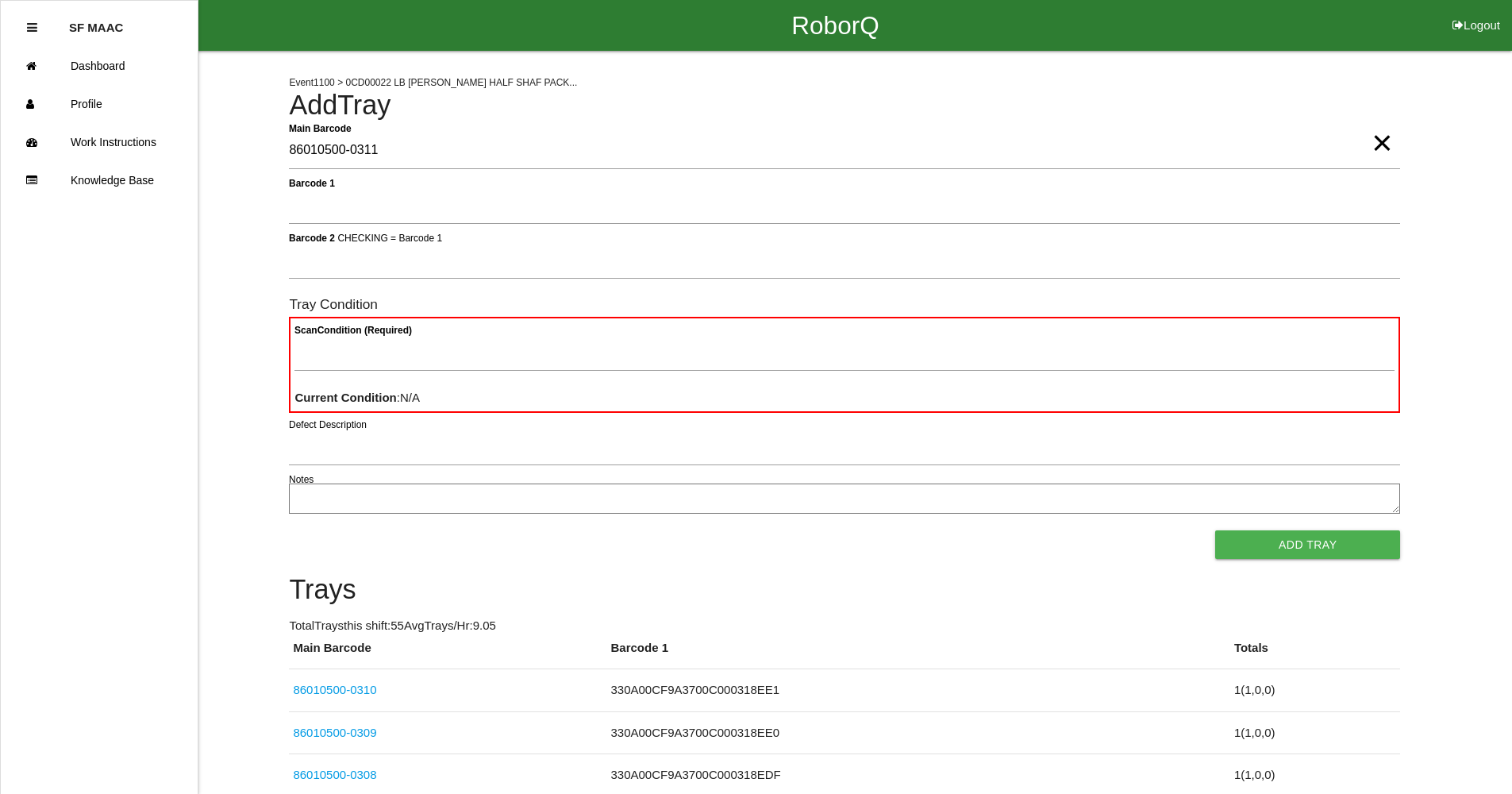
type Barcode "86010500-0311"
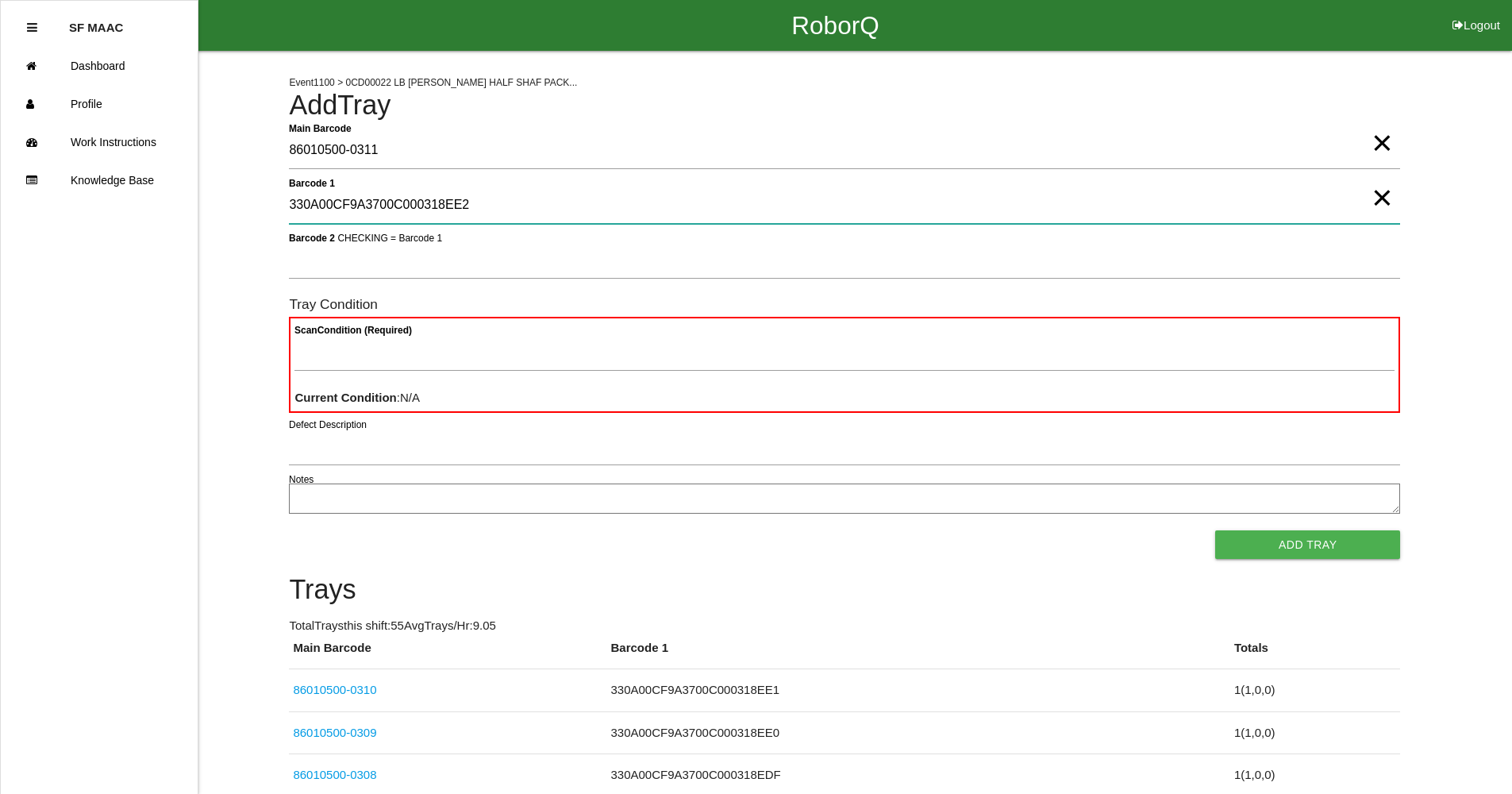
type 1 "330A00CF9A3700C000318EE2"
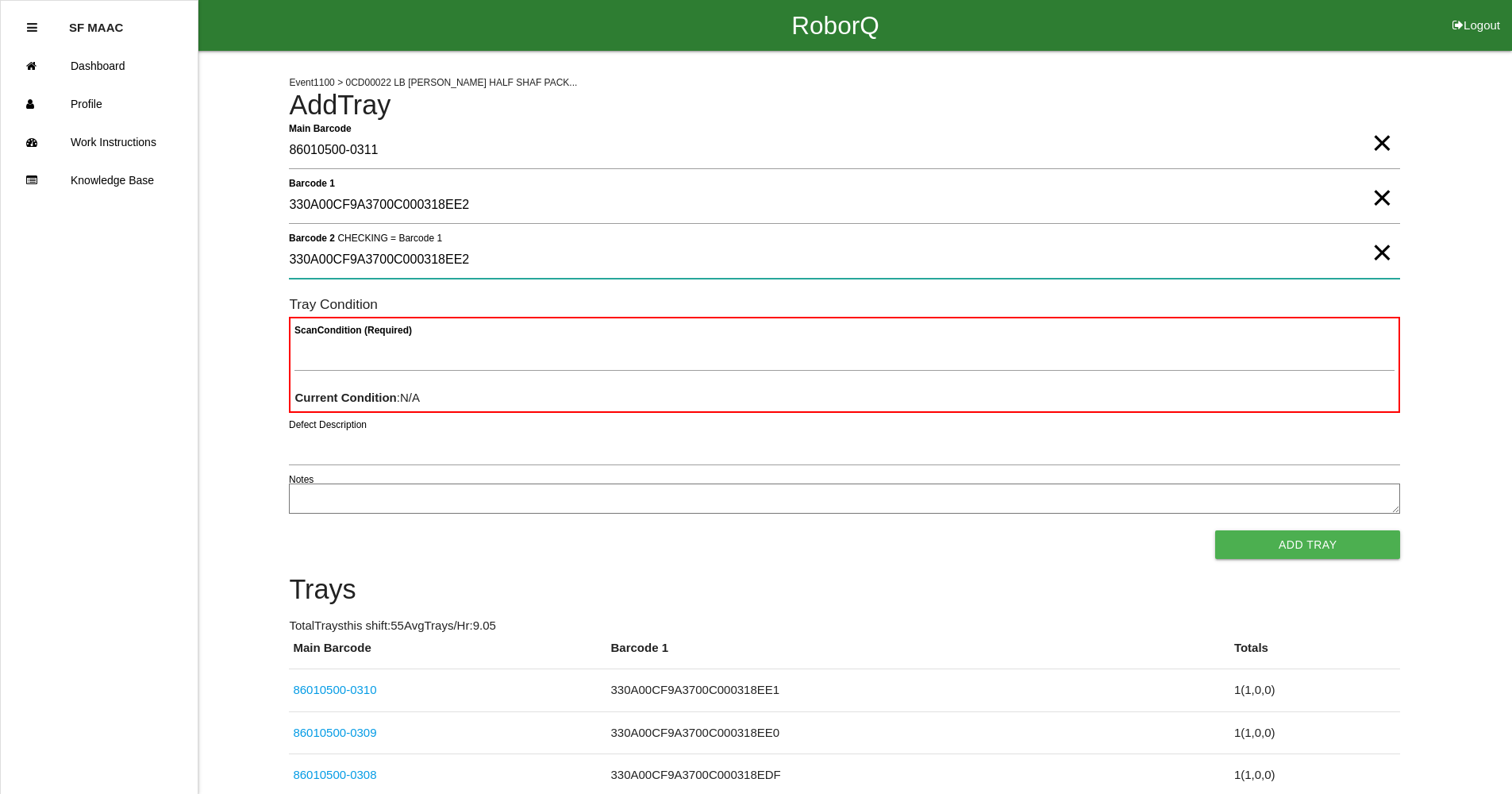
type 2 "330A00CF9A3700C000318EE2"
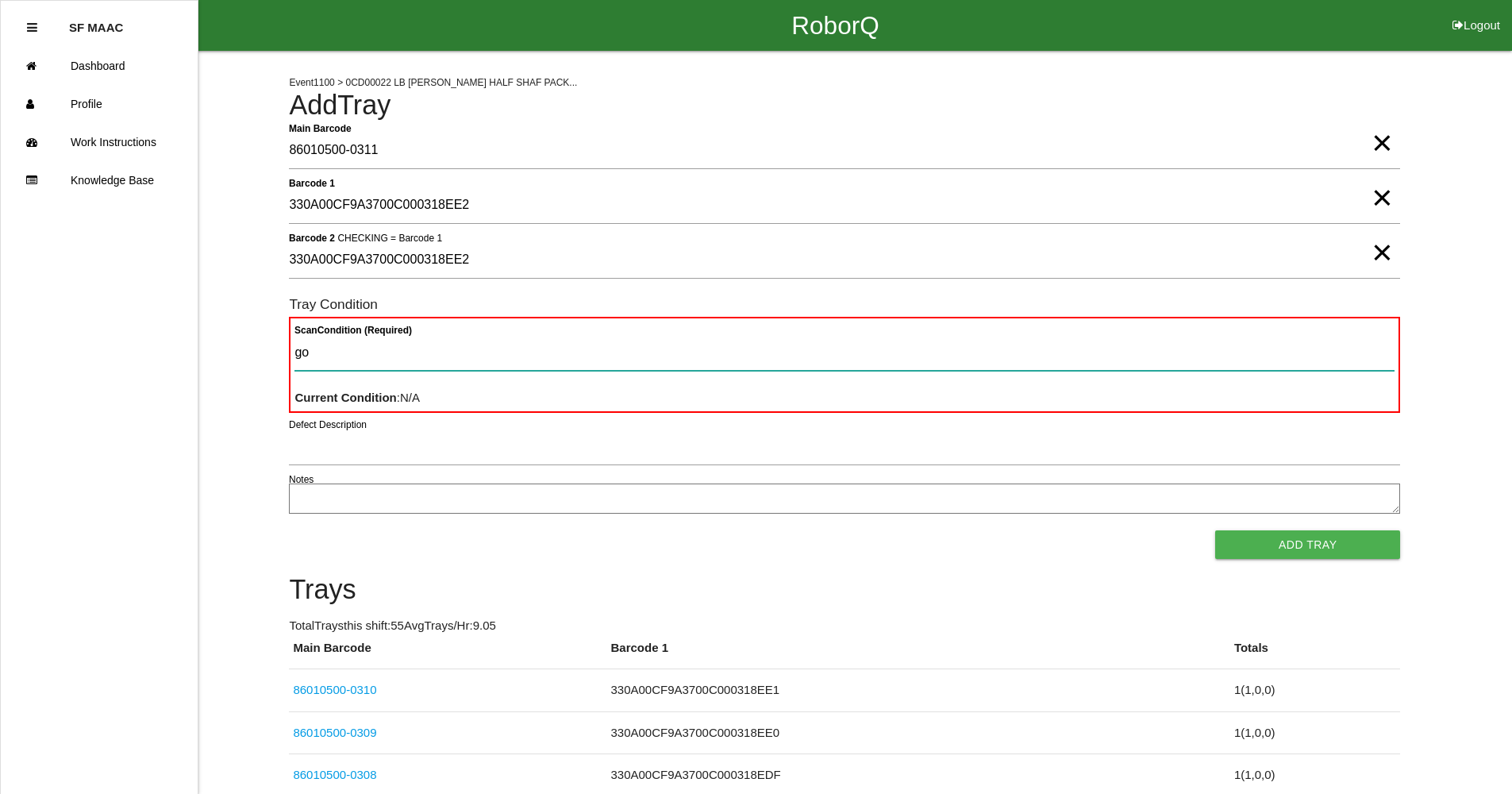
type Condition "goo"
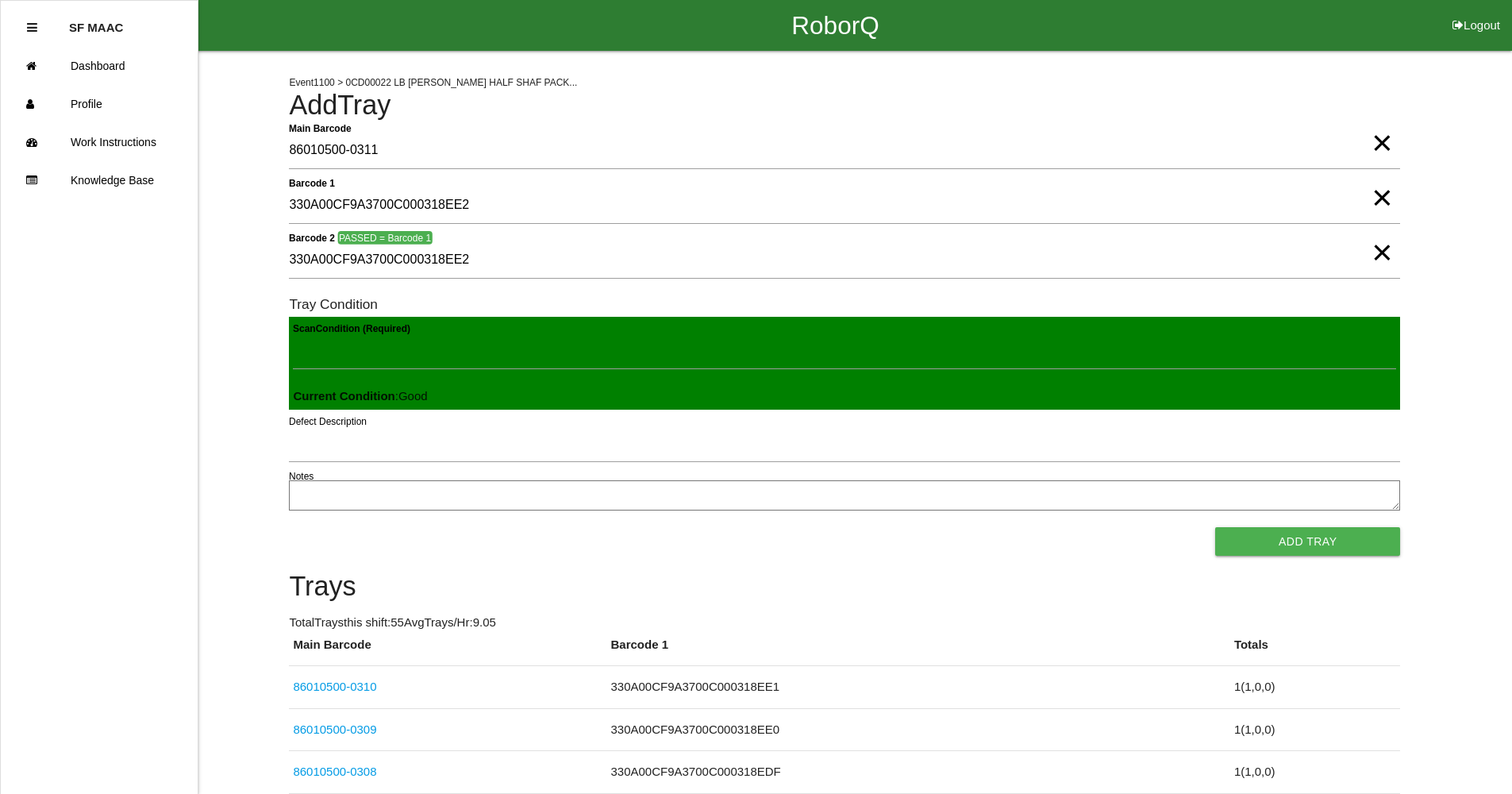
click at [1216, 527] on button "Add Tray" at bounding box center [1308, 541] width 185 height 28
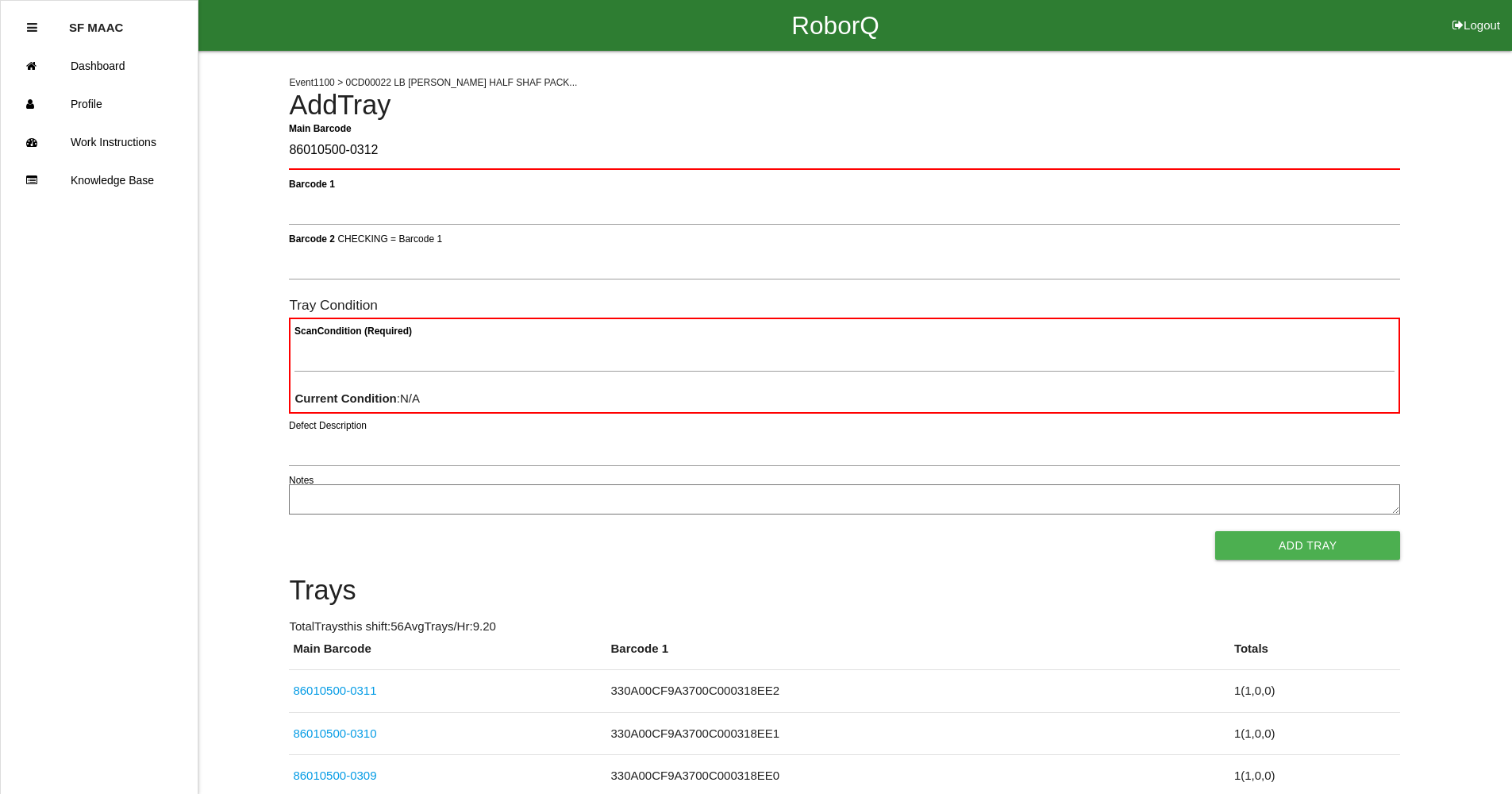
type Barcode "86010500-0312"
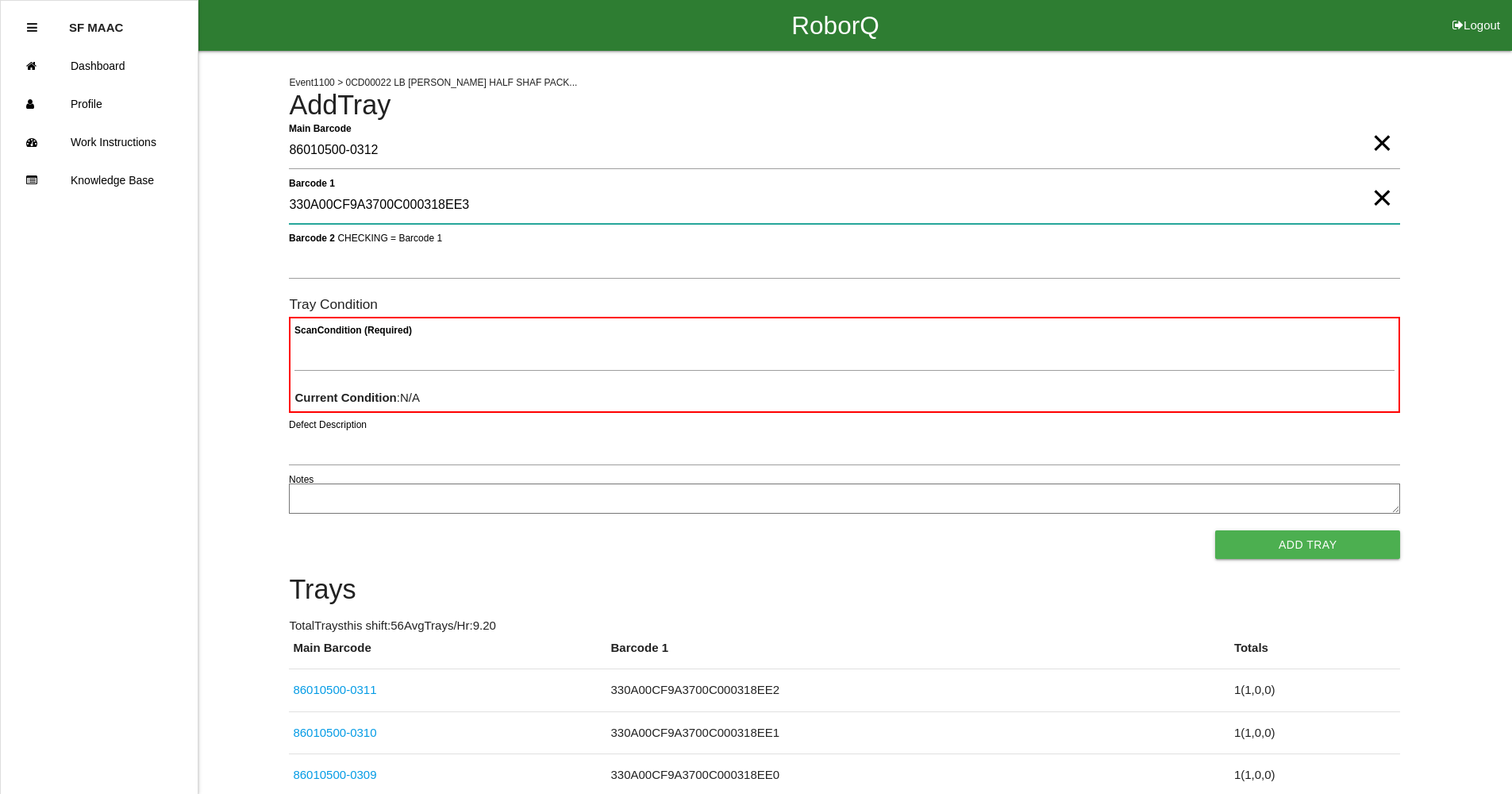
type 1 "330A00CF9A3700C000318EE3"
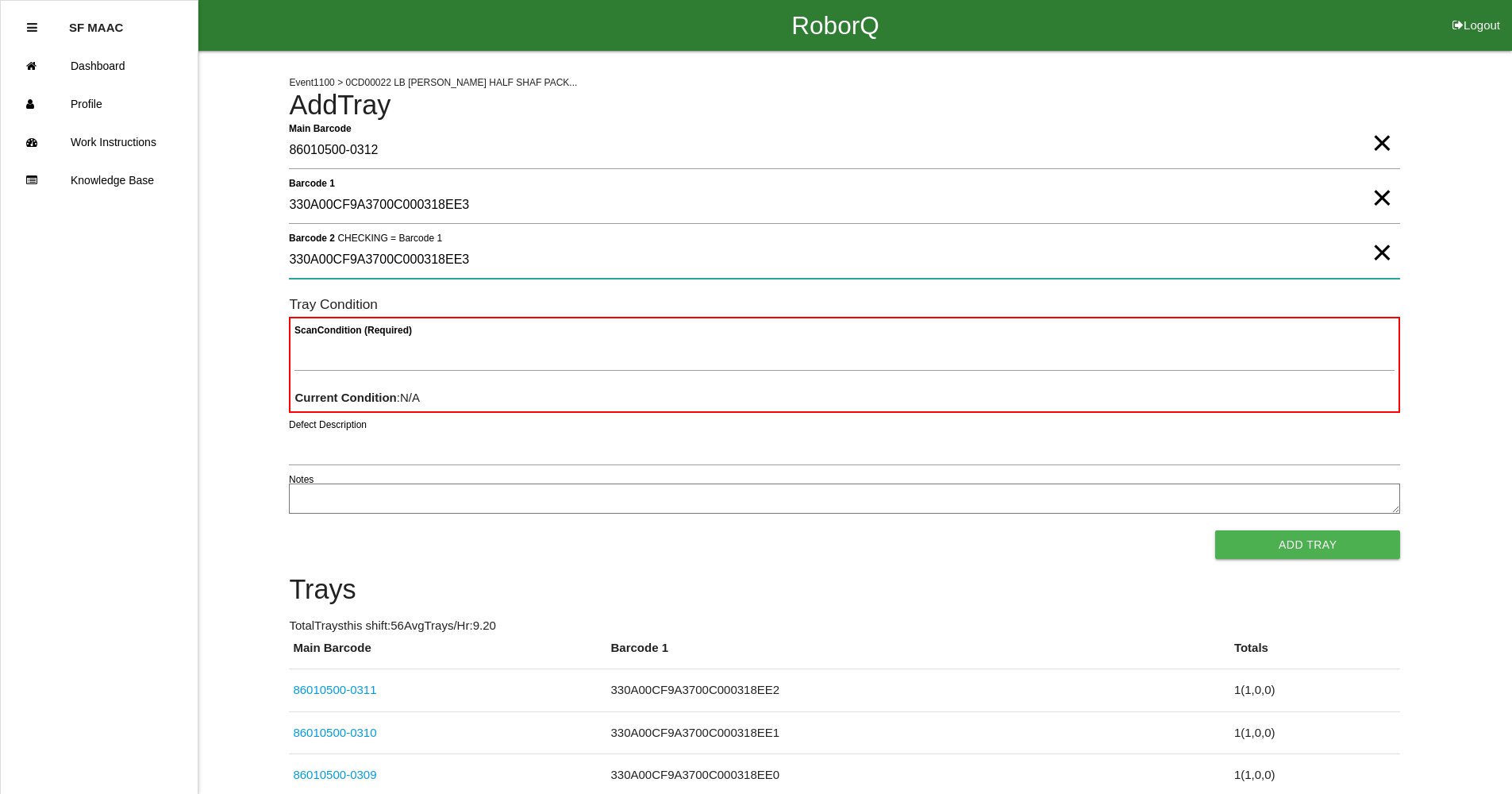
type 2 "330A00CF9A3700C000318EE3"
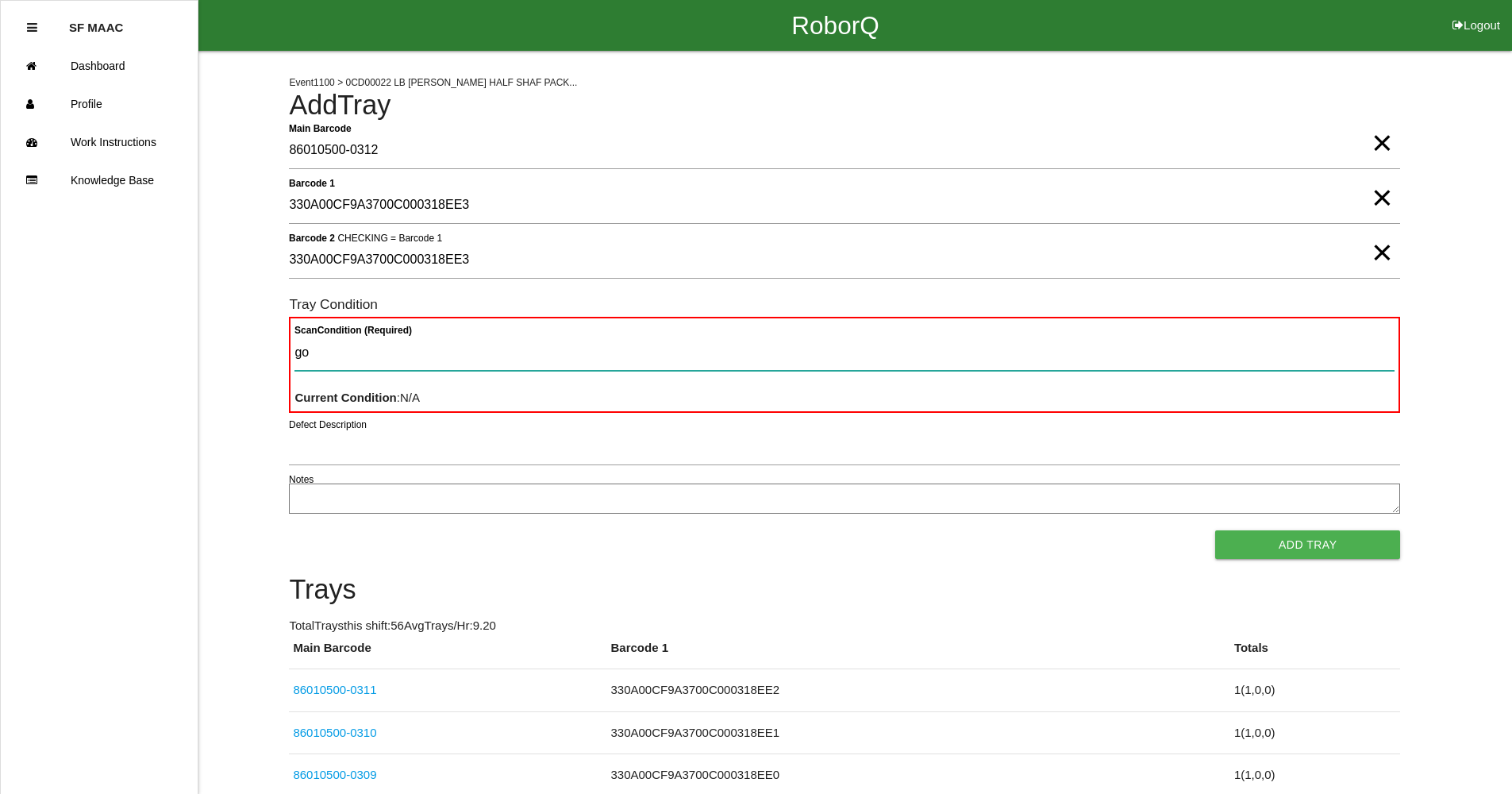
type Condition "goo"
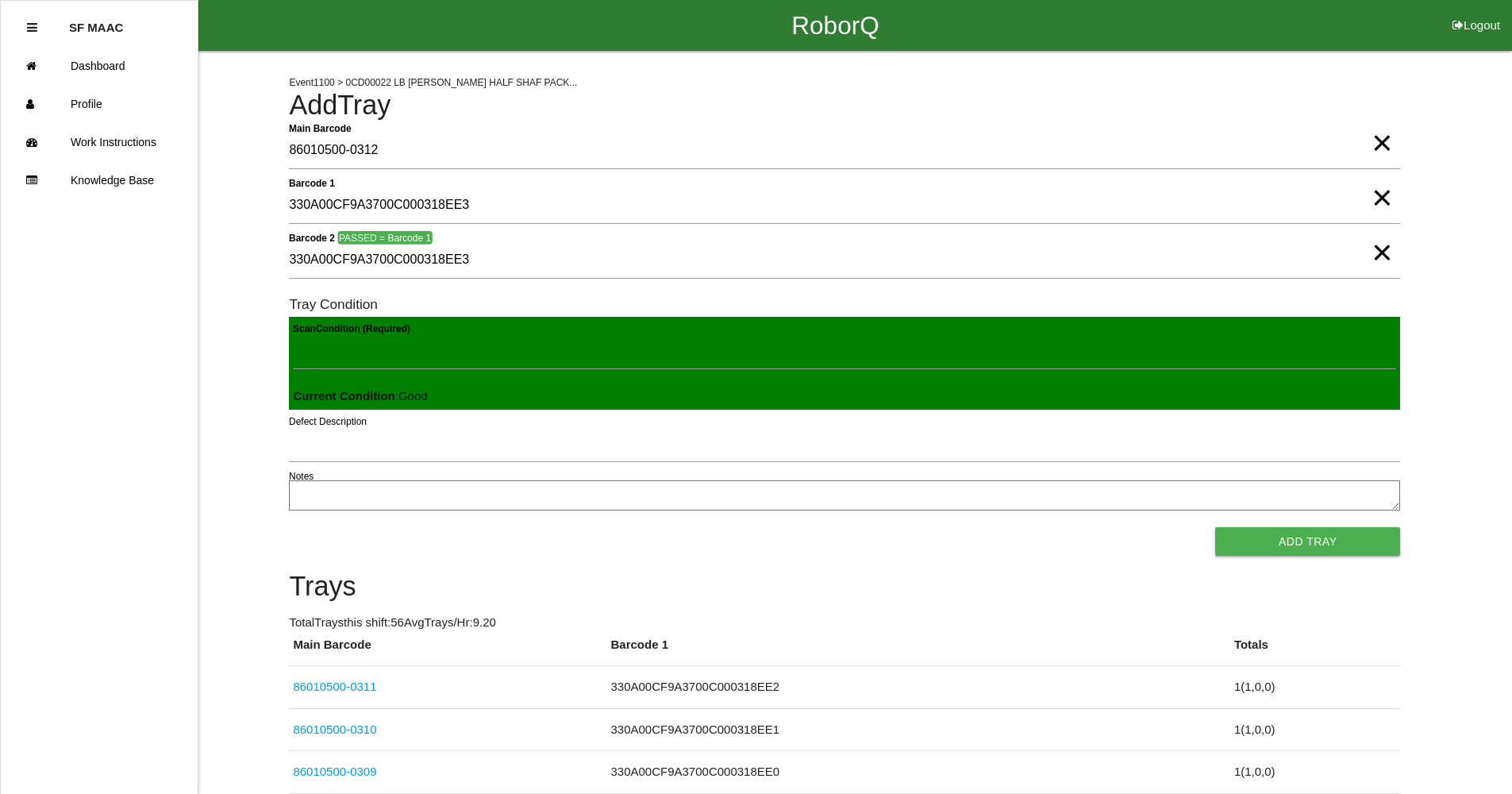
click at [1216, 527] on button "Add Tray" at bounding box center [1308, 541] width 185 height 28
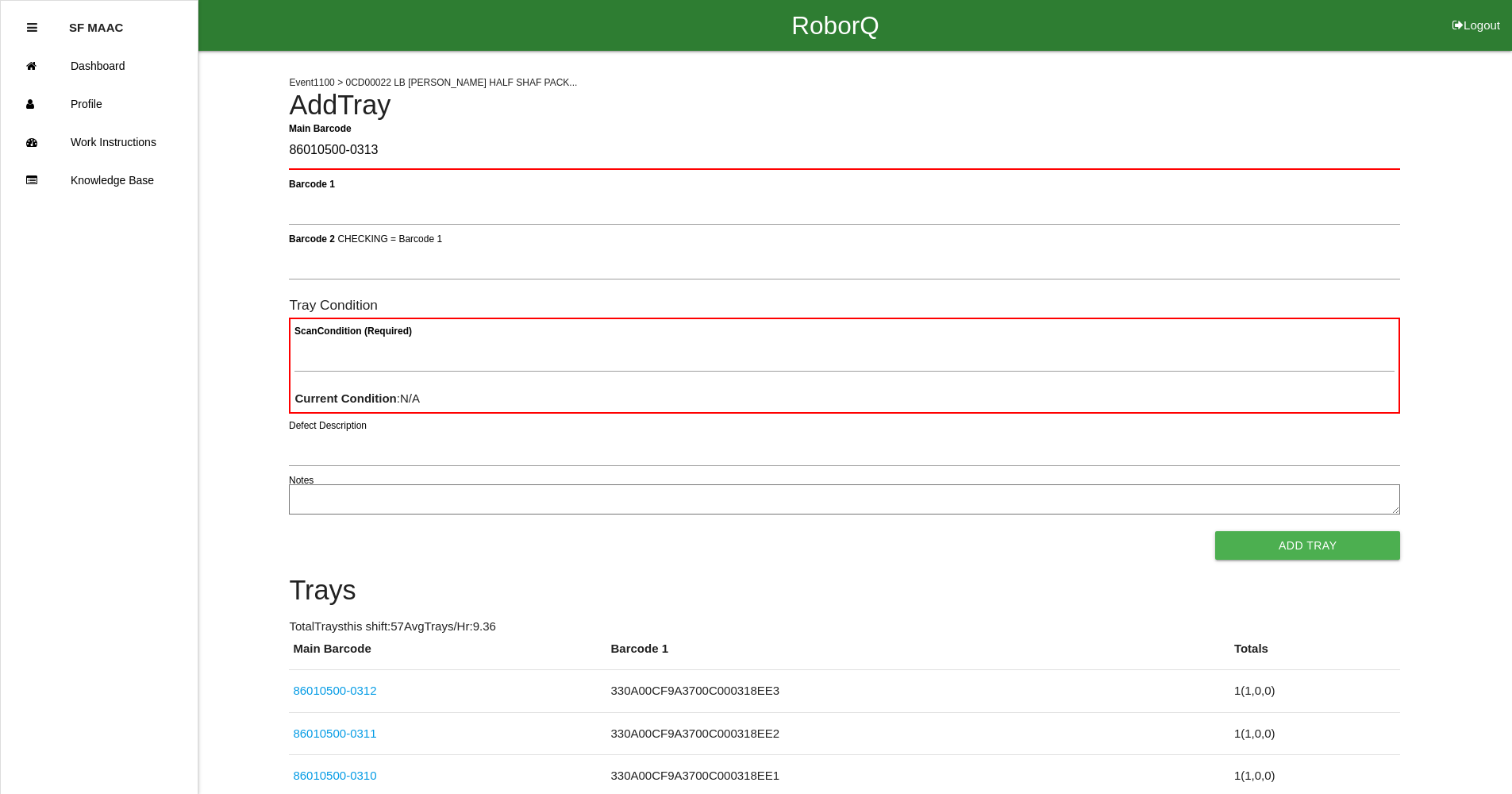
type Barcode "86010500-0313"
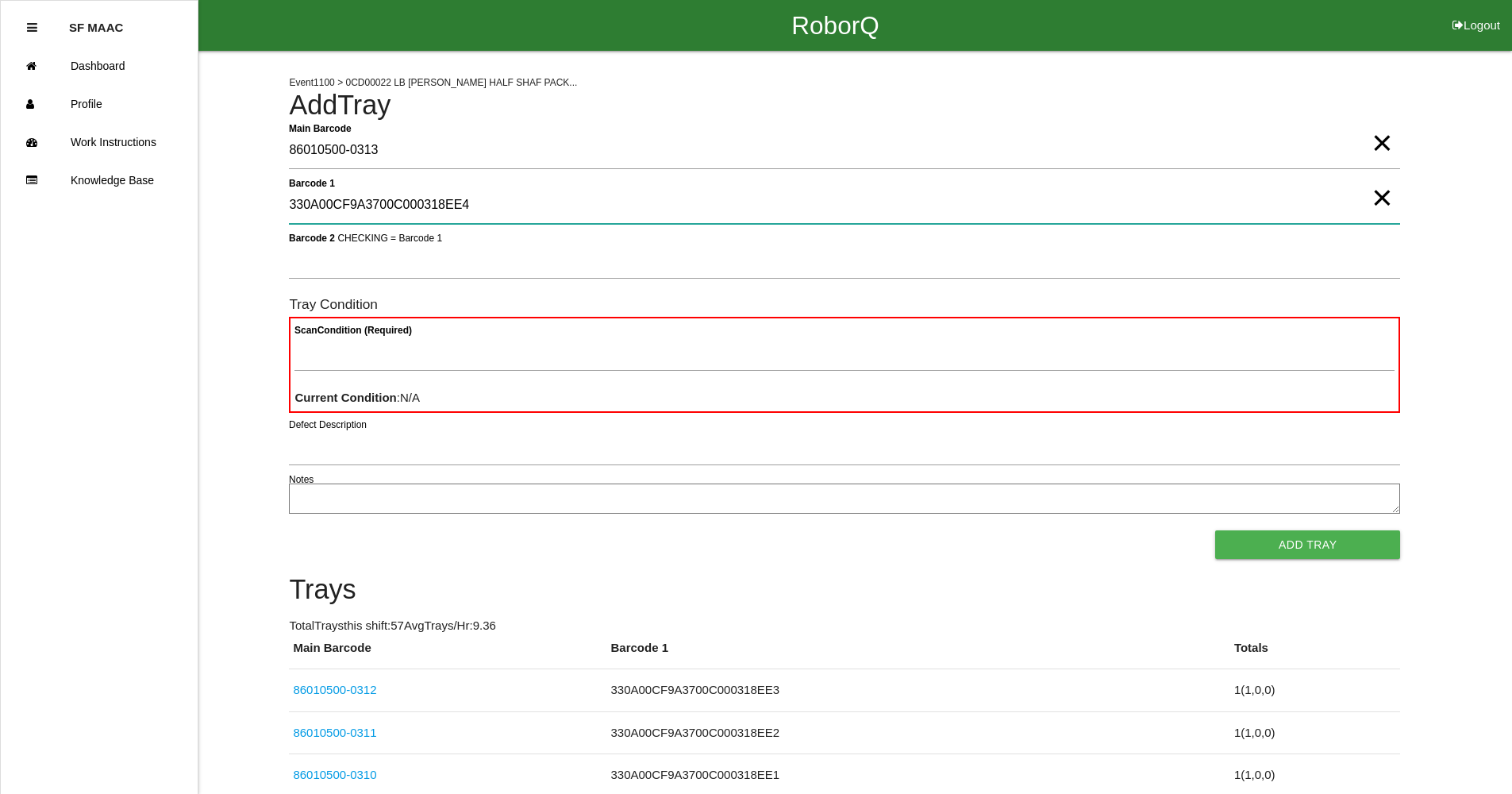
type 1 "330A00CF9A3700C000318EE4"
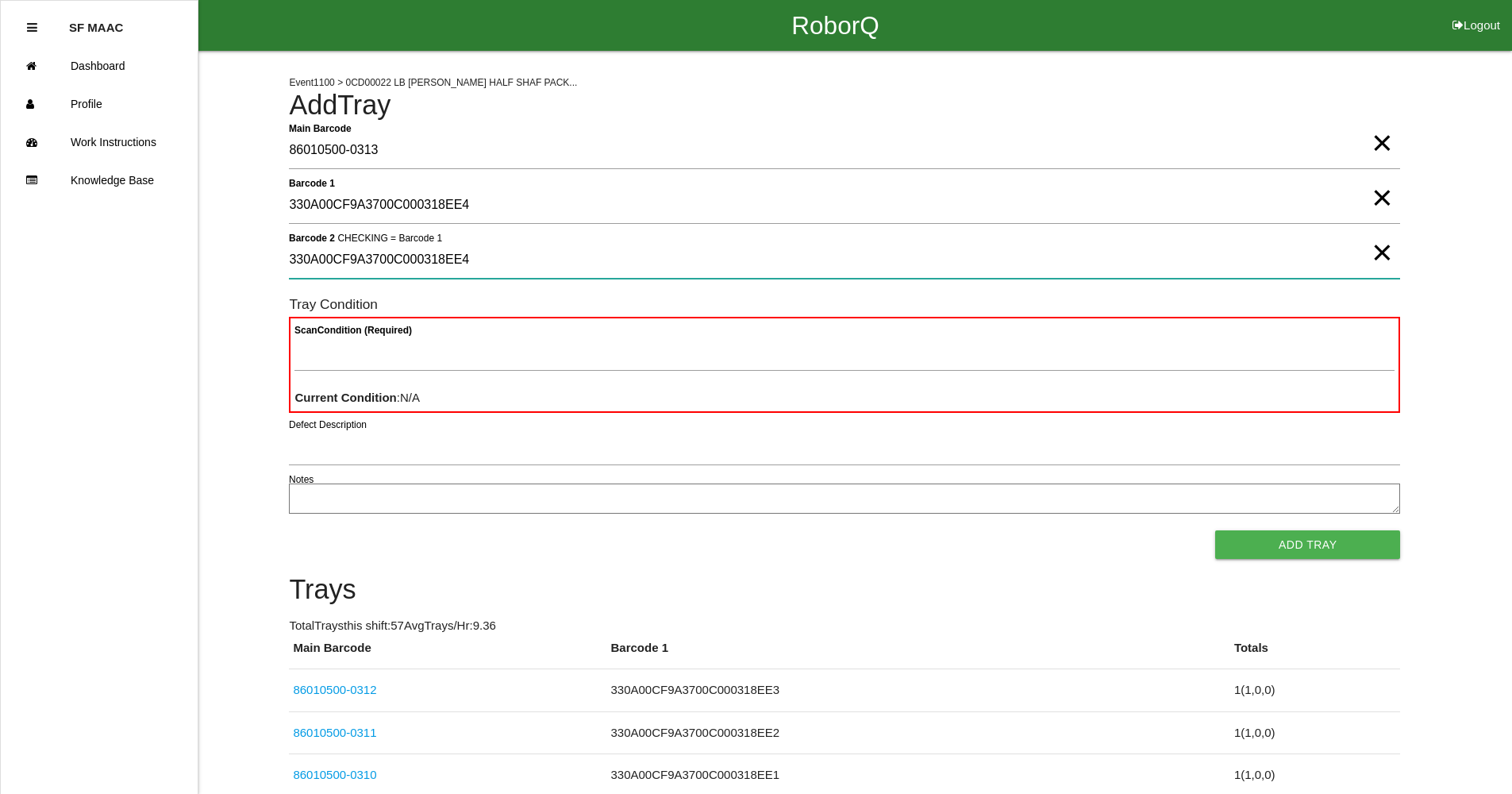
type 2 "330A00CF9A3700C000318EE4"
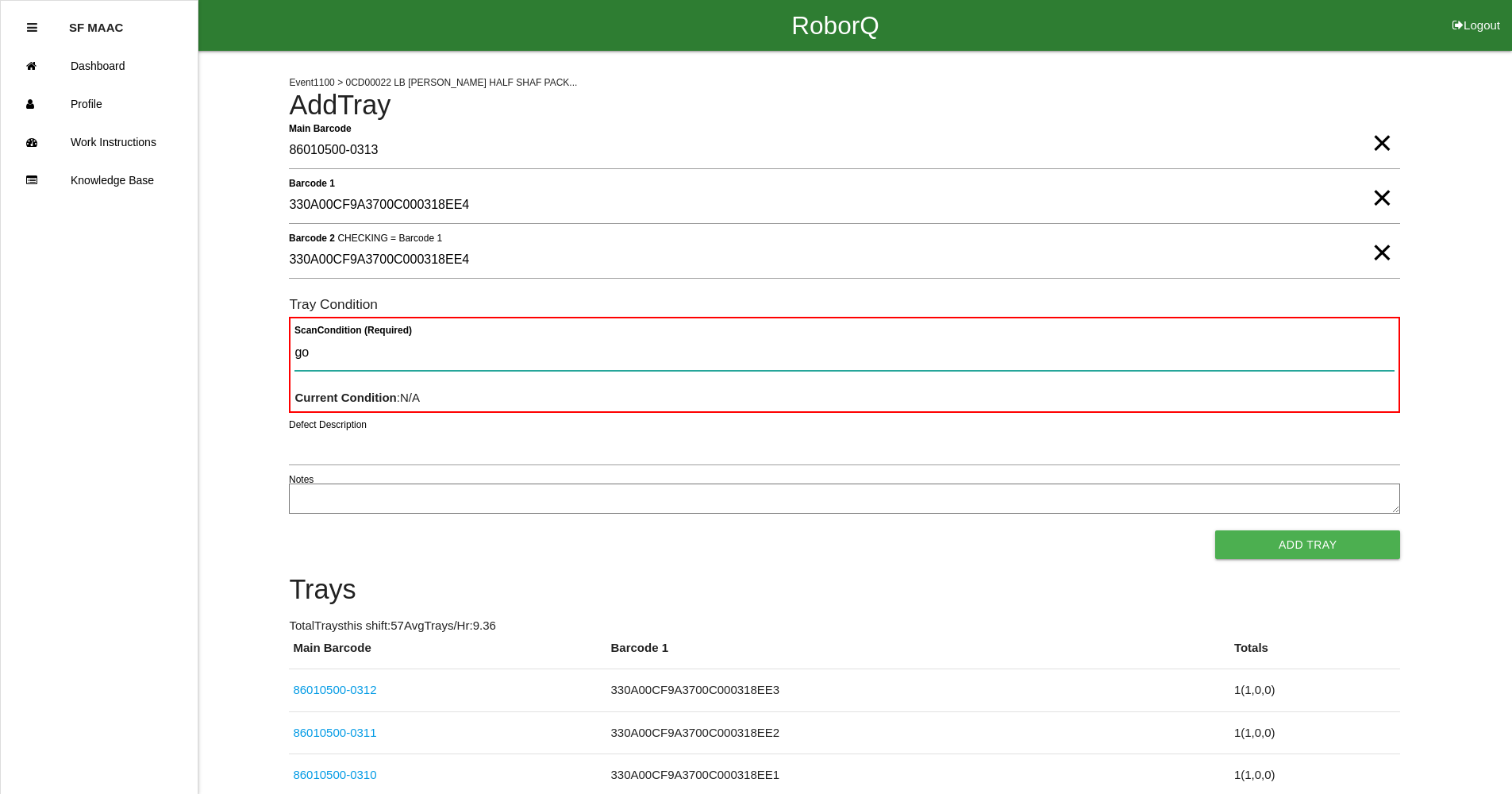
type Condition "goo"
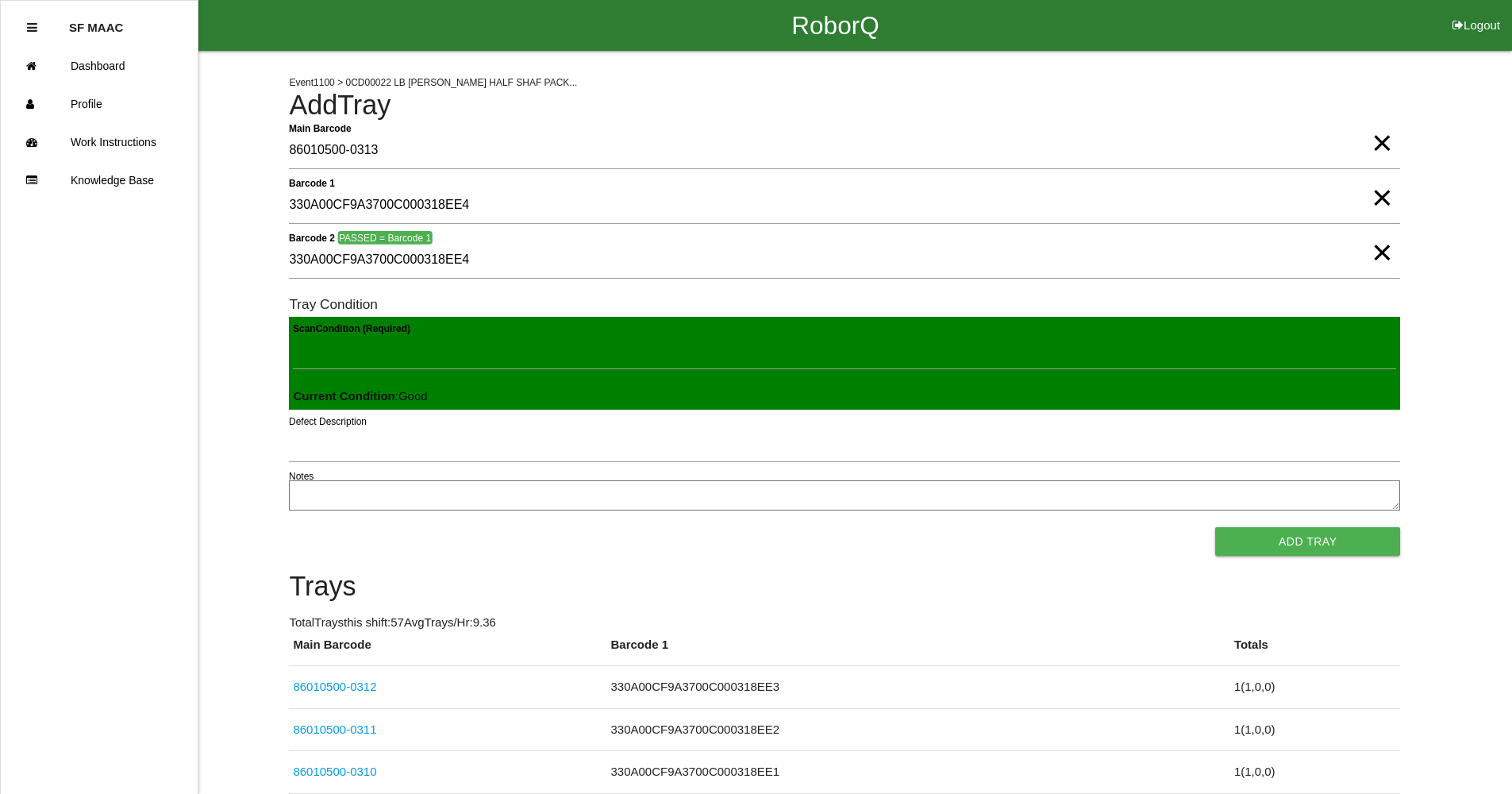
click at [1216, 527] on button "Add Tray" at bounding box center [1308, 541] width 185 height 28
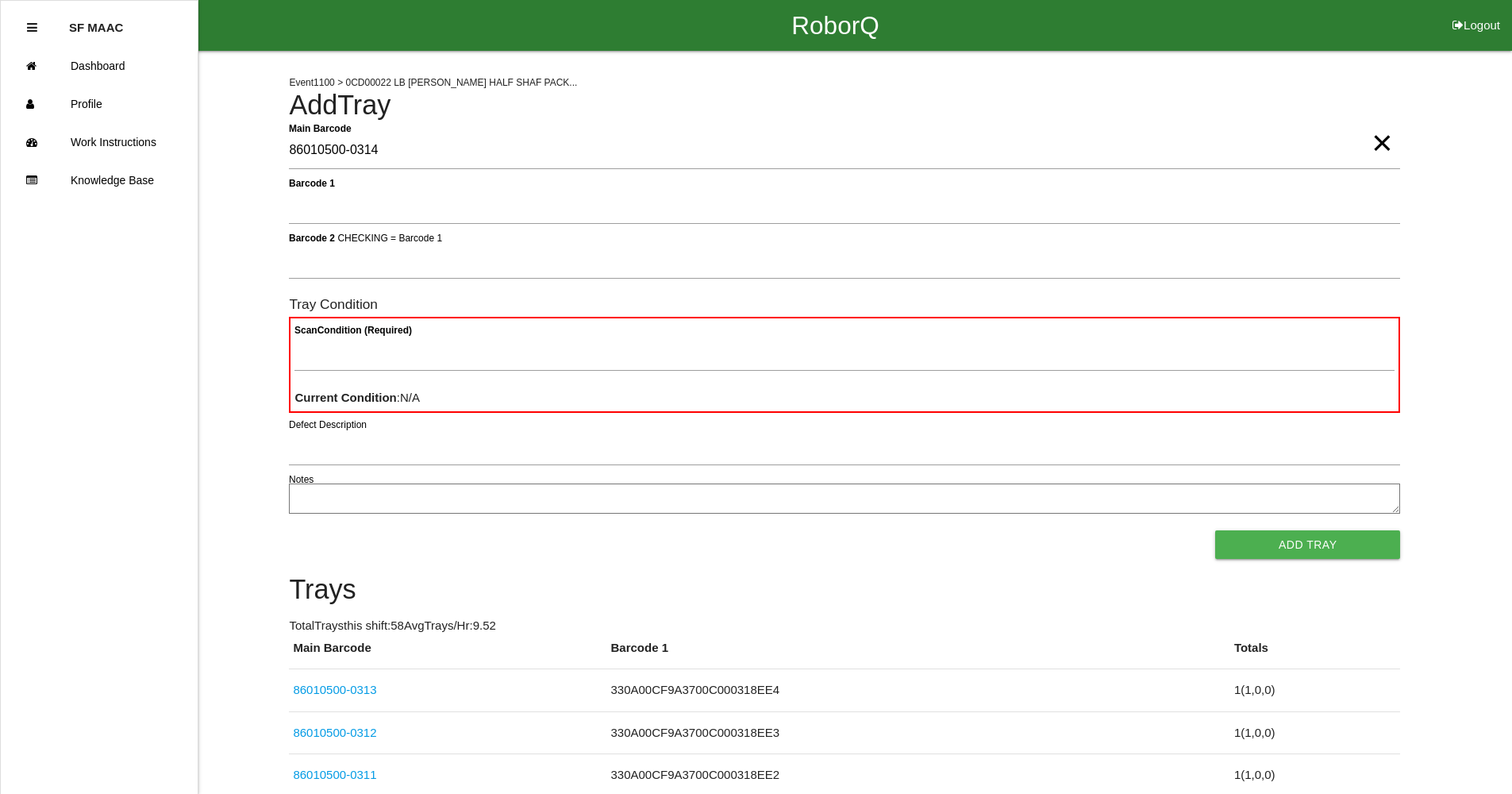
type Barcode "86010500-0314"
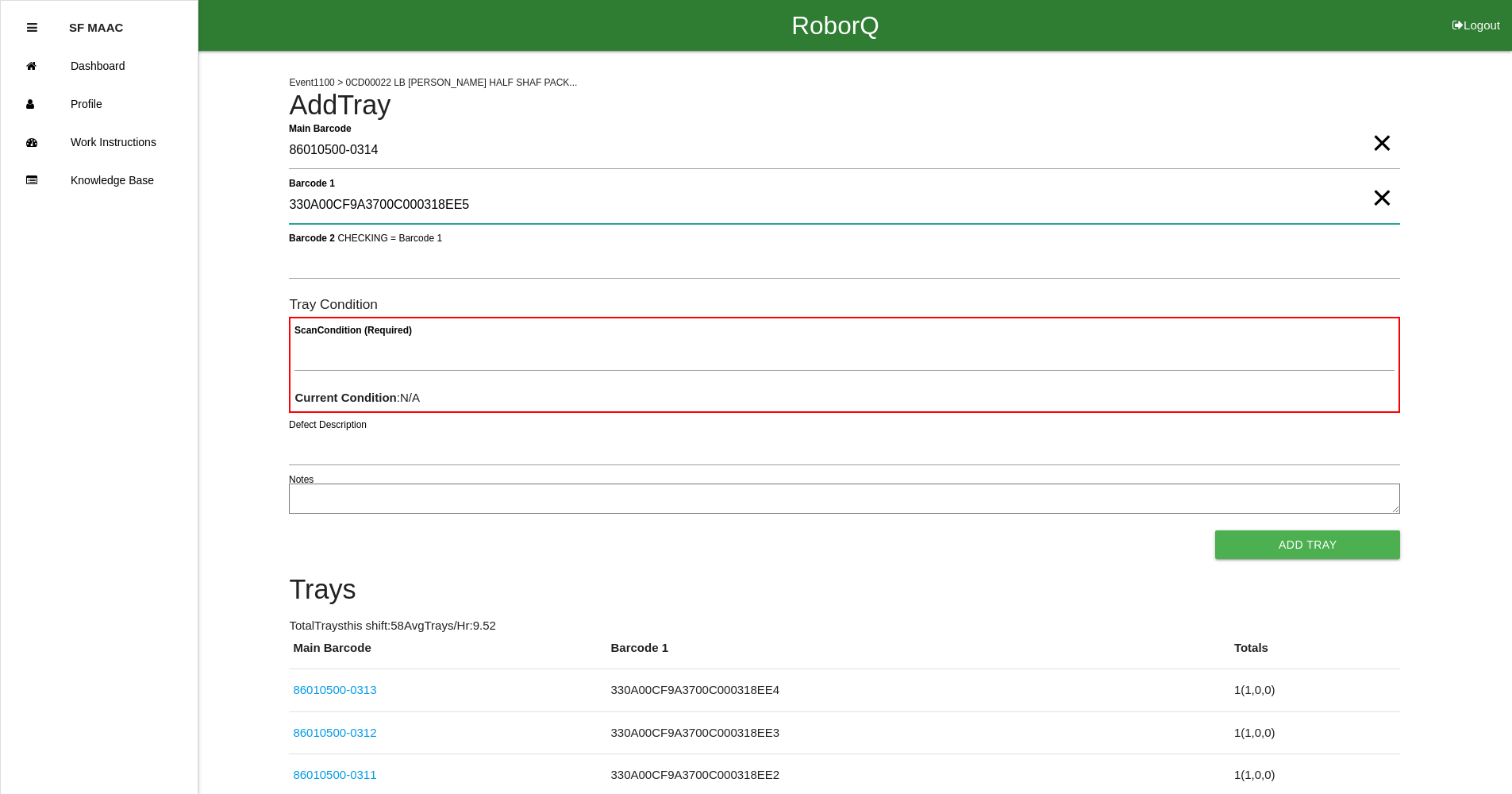
type 1 "330A00CF9A3700C000318EE5"
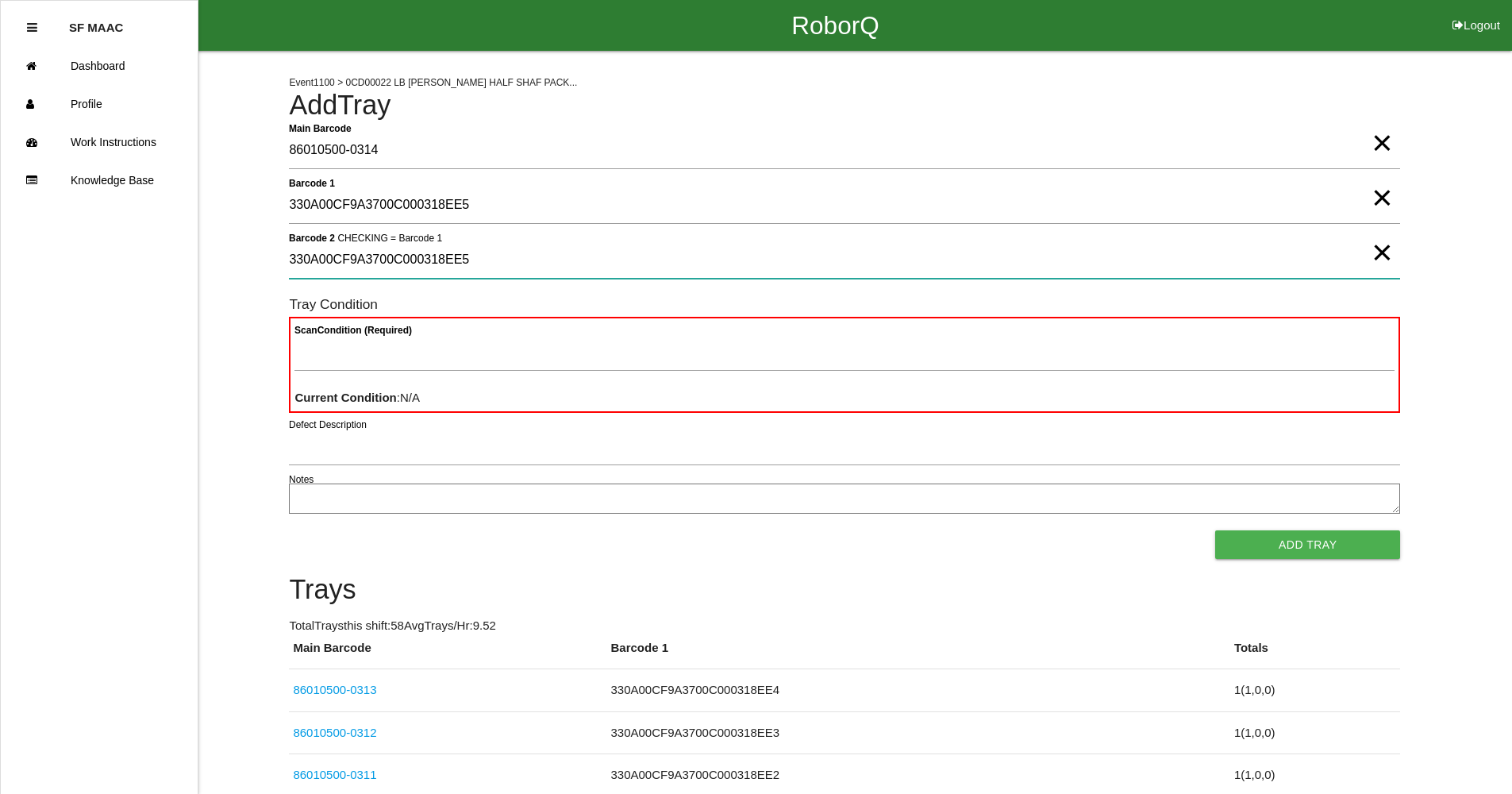
type 2 "330A00CF9A3700C000318EE5"
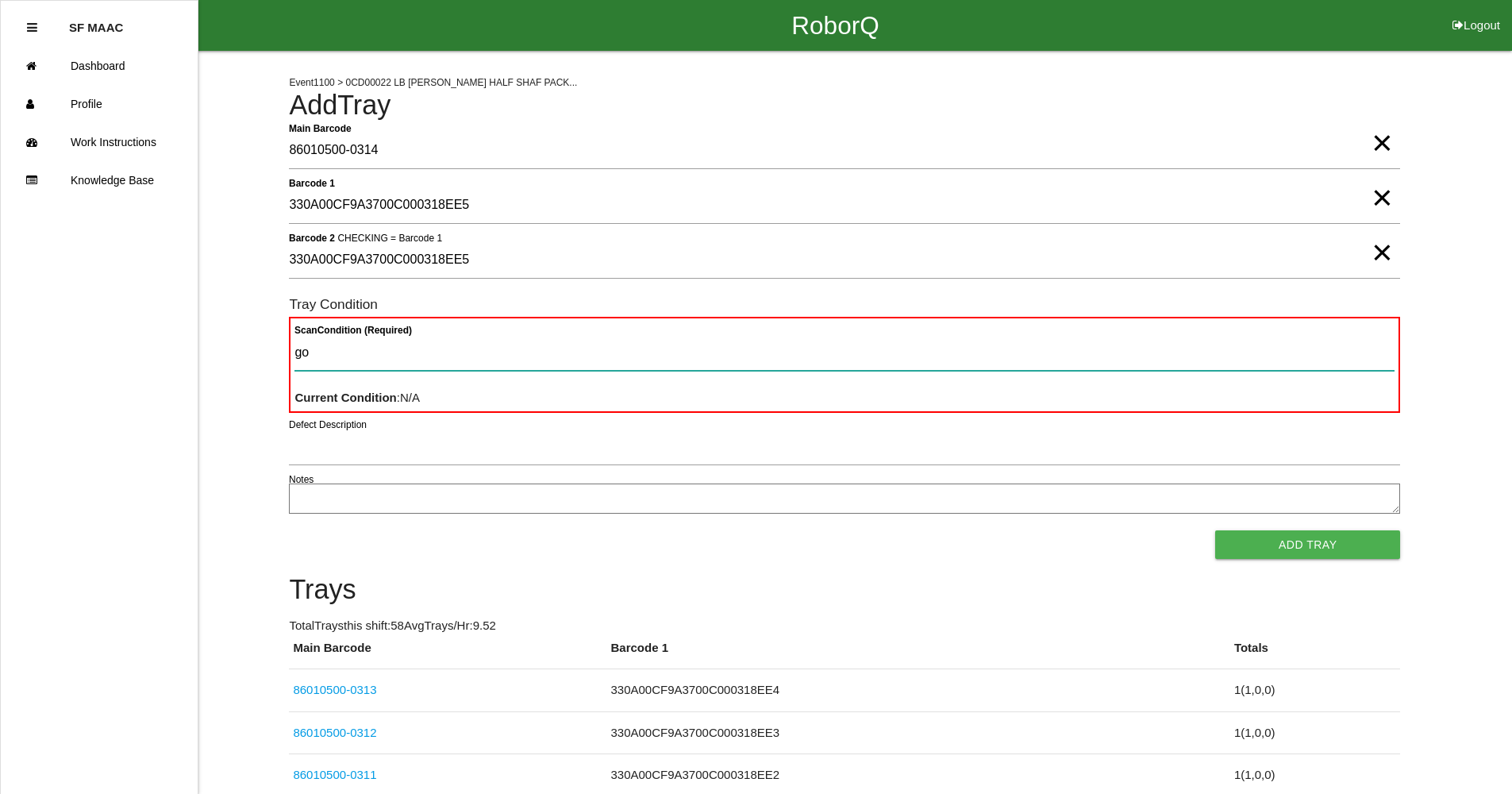
type Condition "goo"
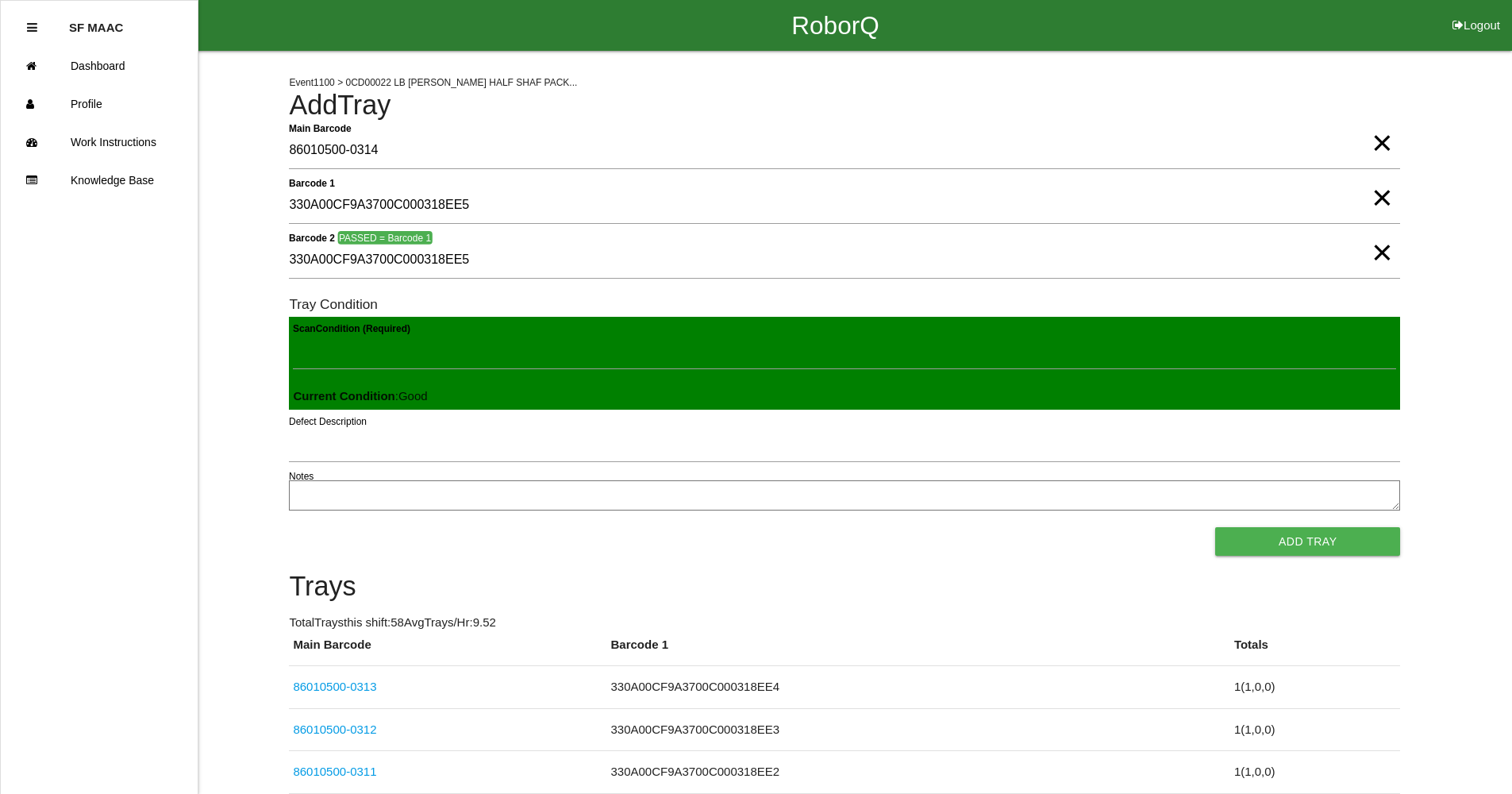
click at [1216, 527] on button "Add Tray" at bounding box center [1308, 541] width 185 height 28
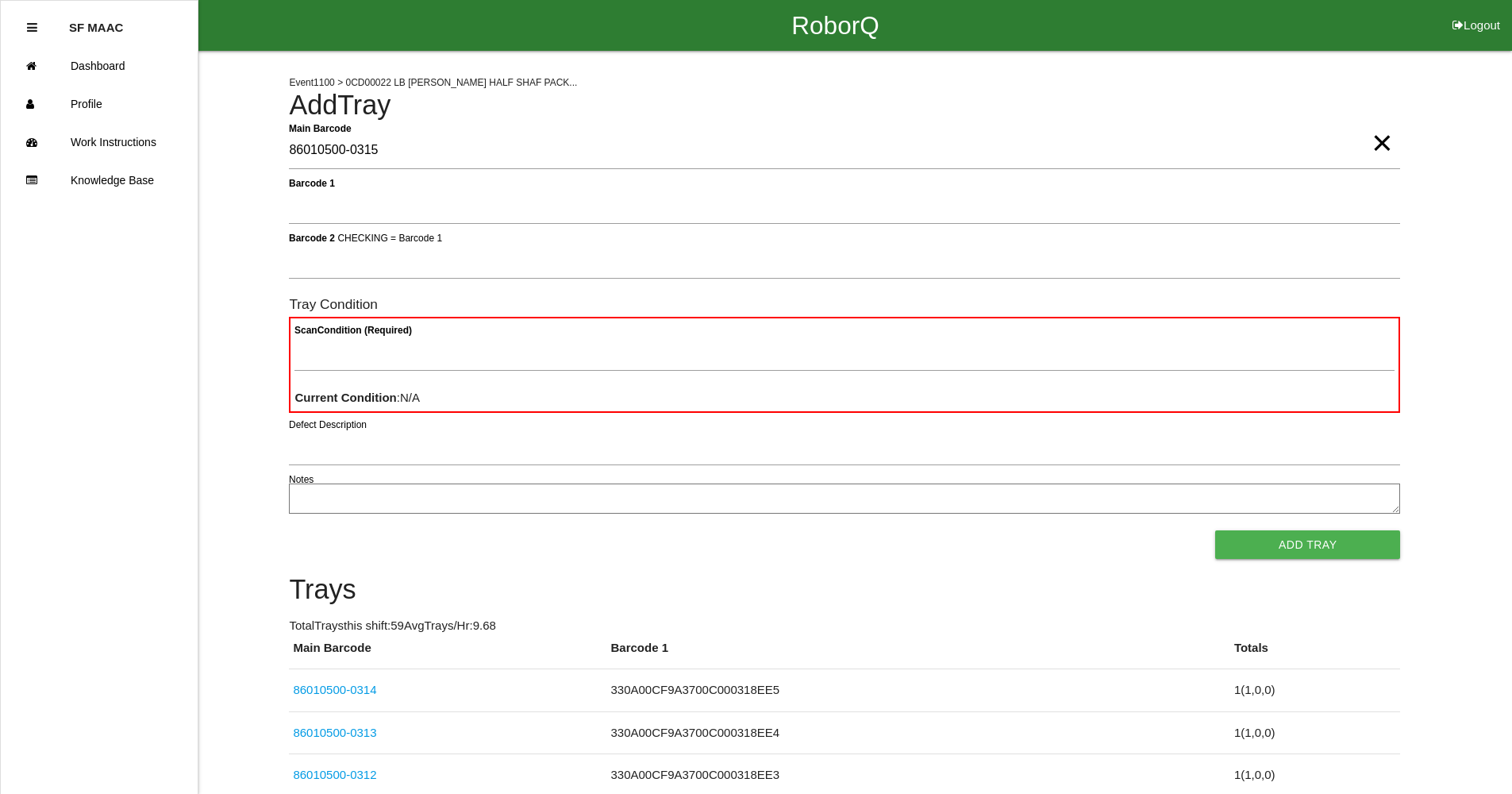
type Barcode "86010500-0315"
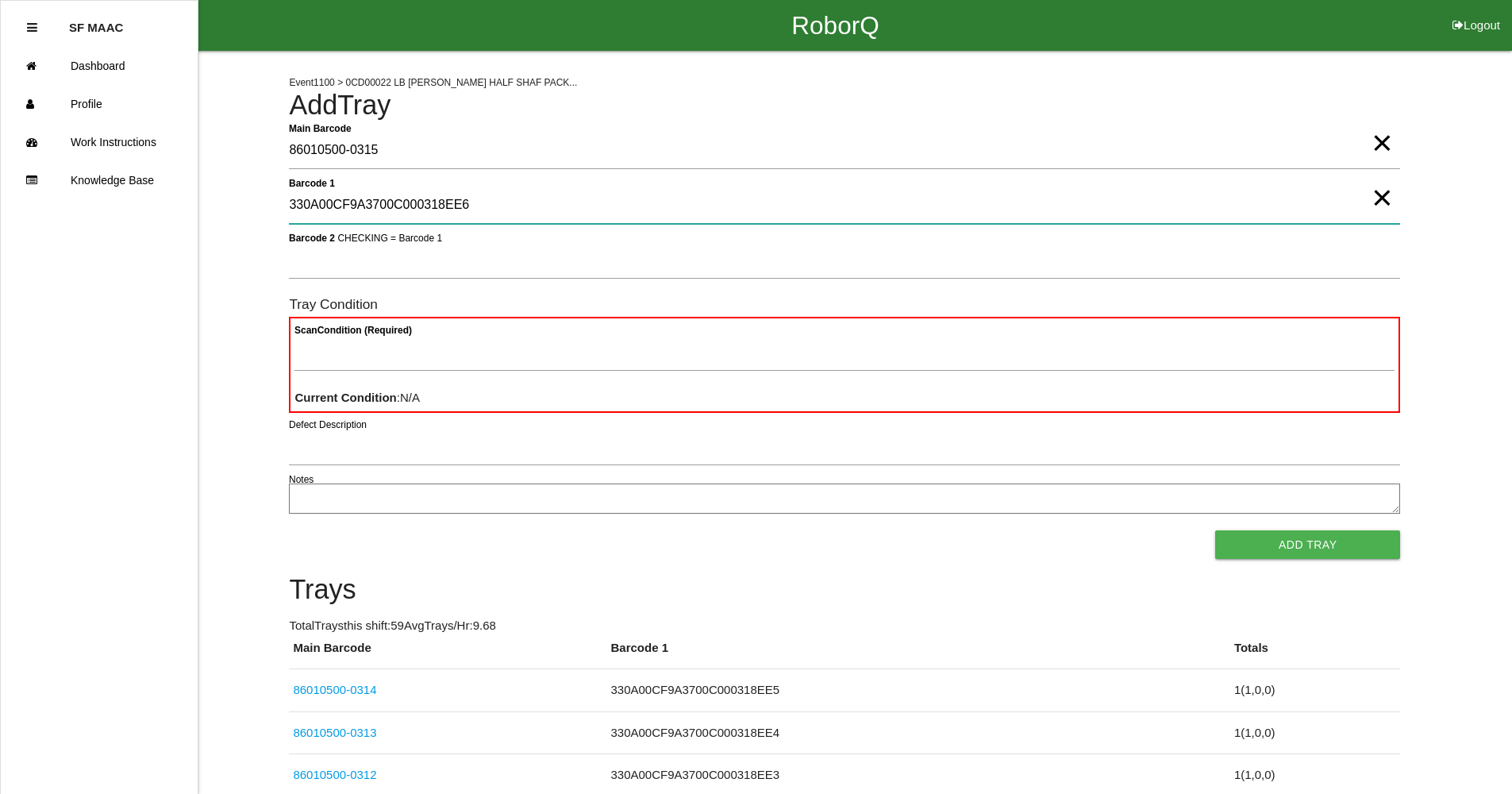
type 1 "330A00CF9A3700C000318EE6"
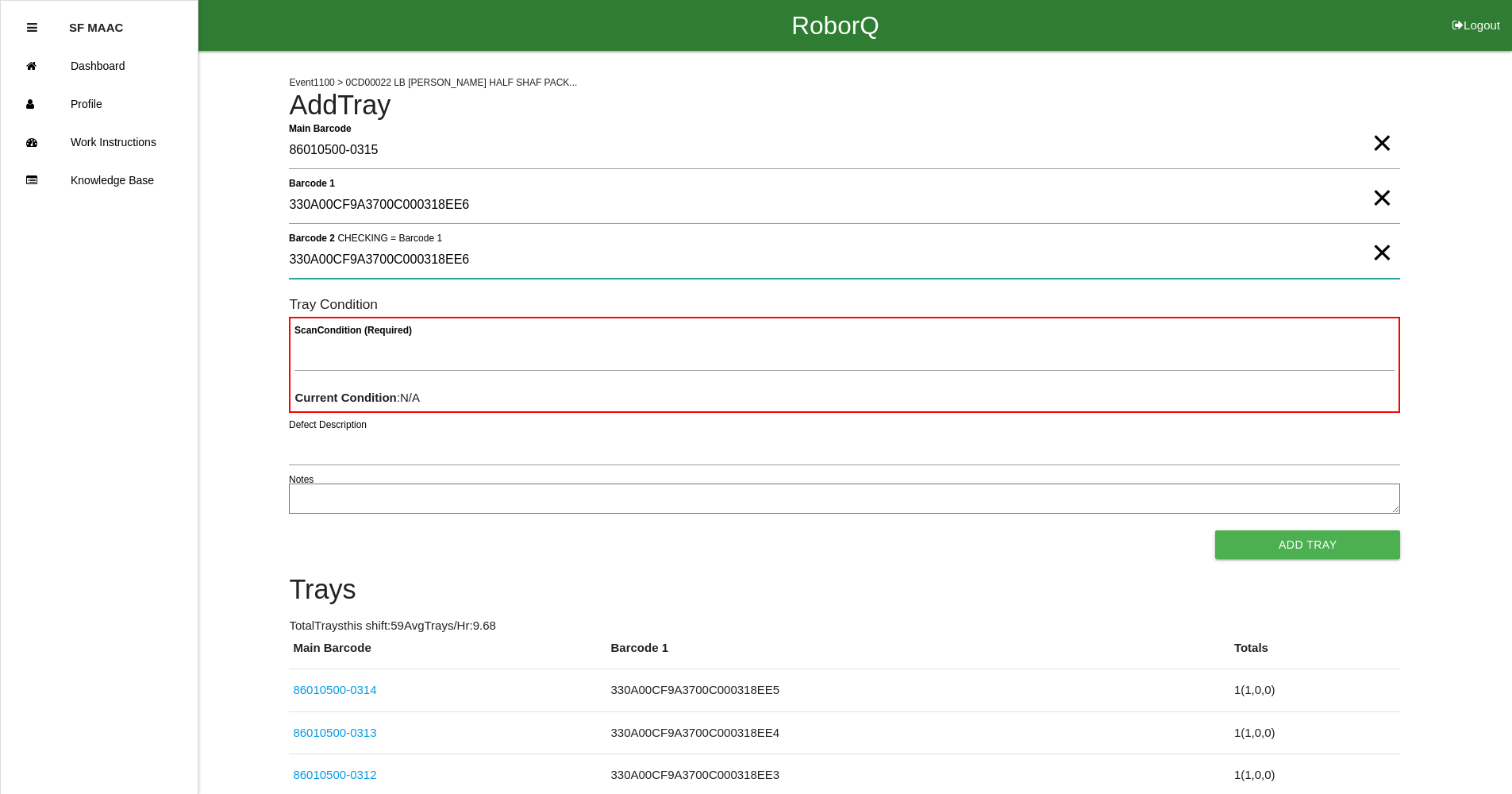
type 2 "330A00CF9A3700C000318EE6"
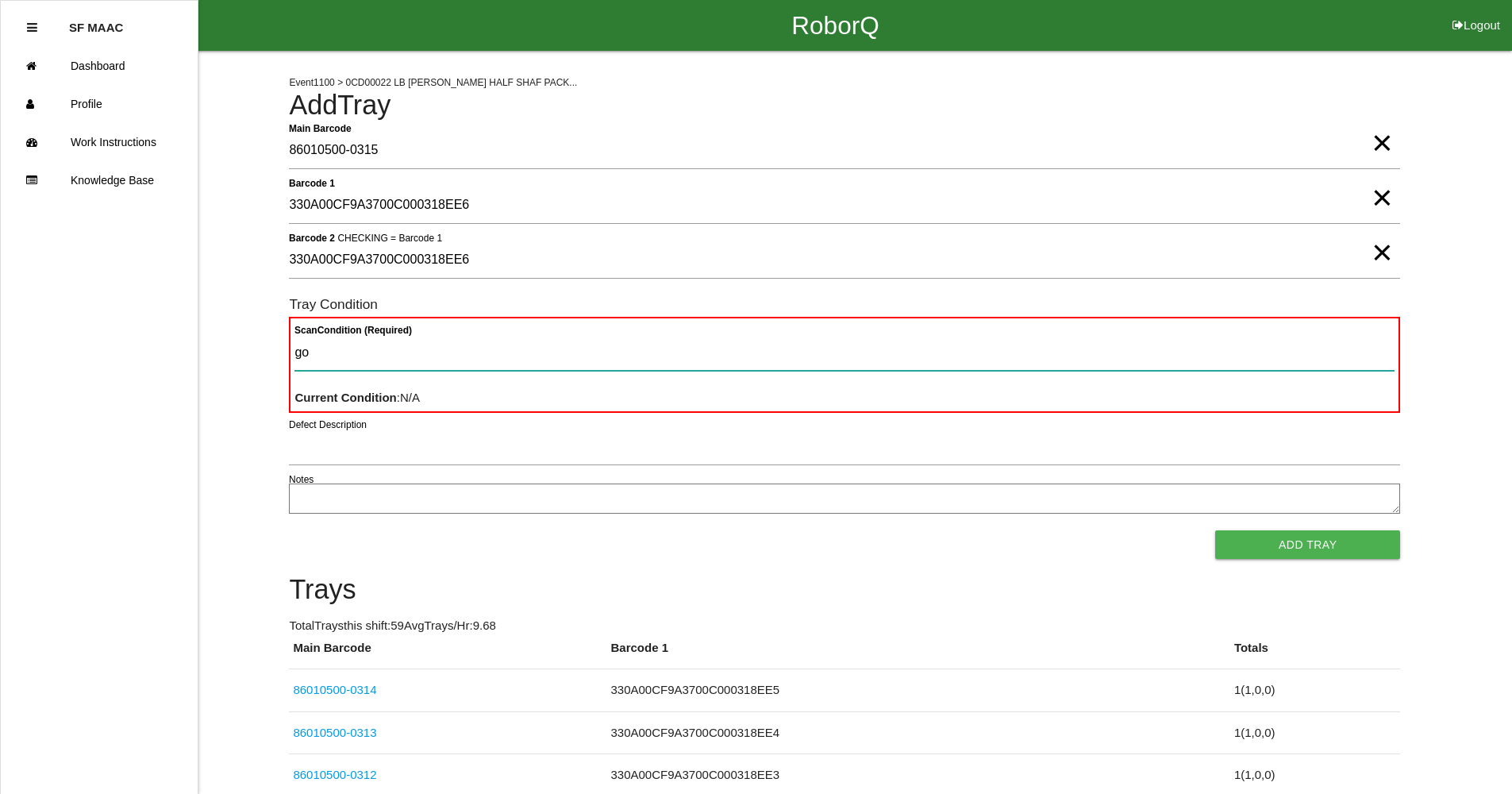
type Condition "goo"
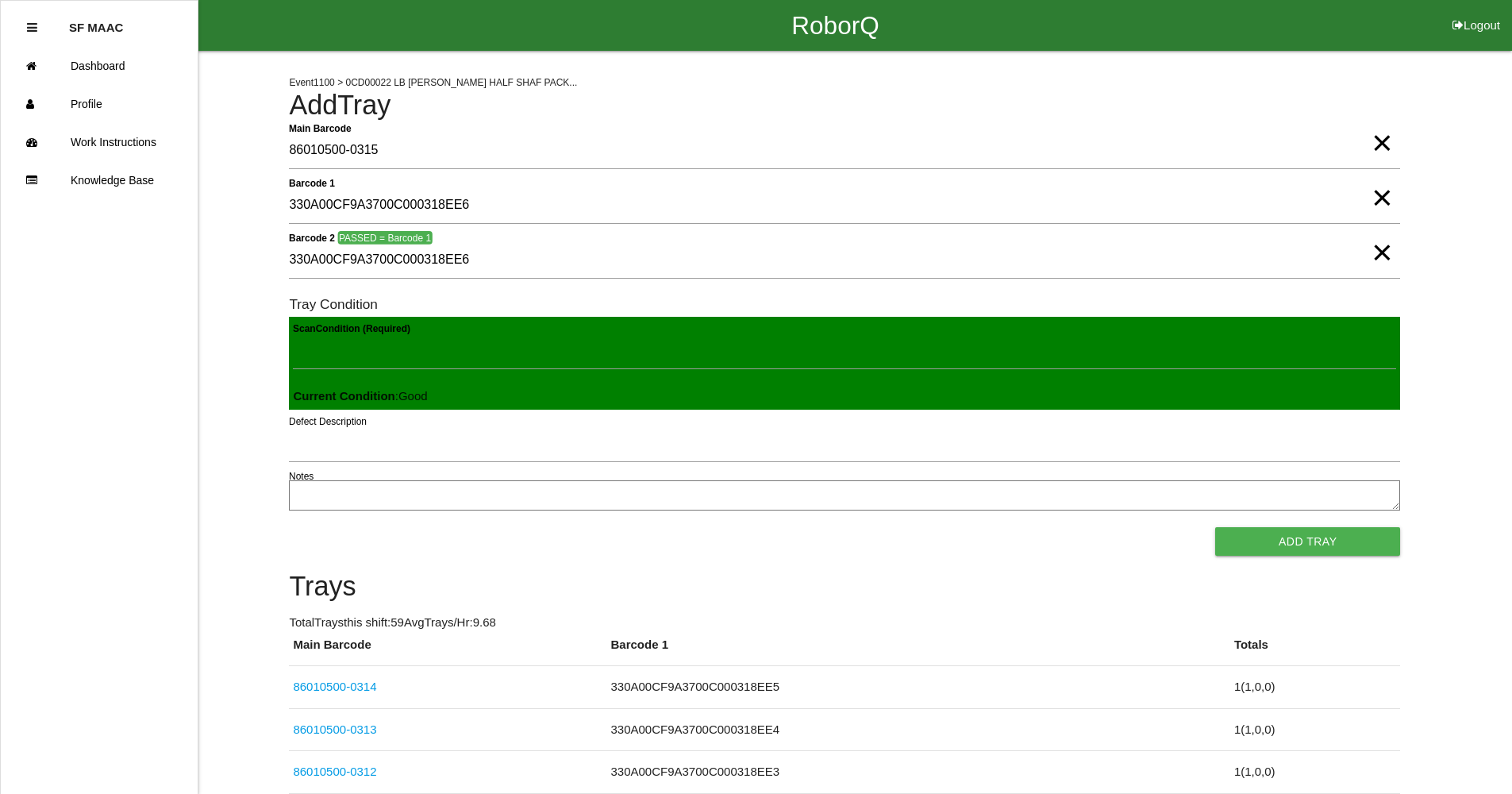
click at [1216, 527] on button "Add Tray" at bounding box center [1308, 541] width 185 height 28
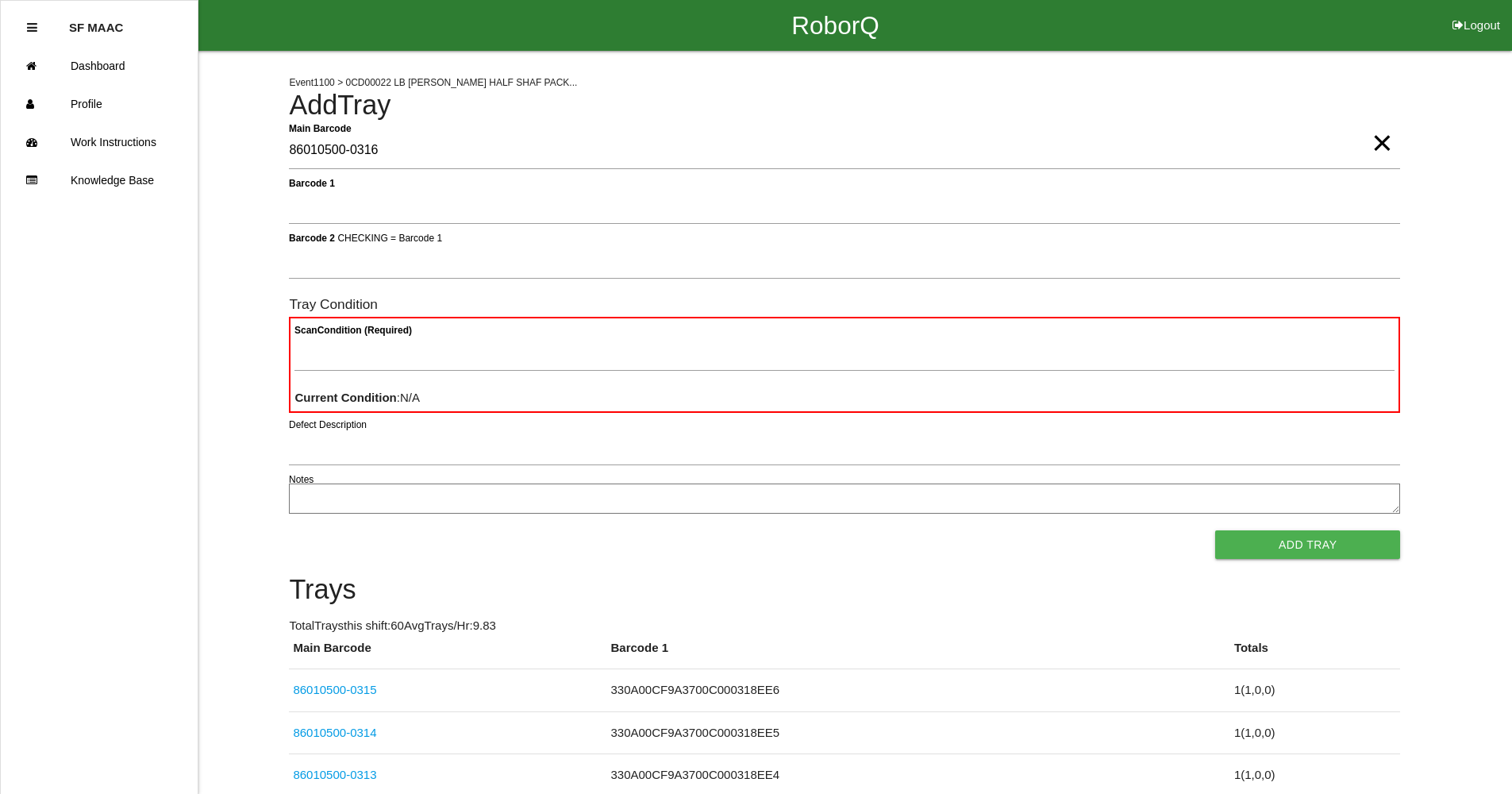
type Barcode "86010500-0316"
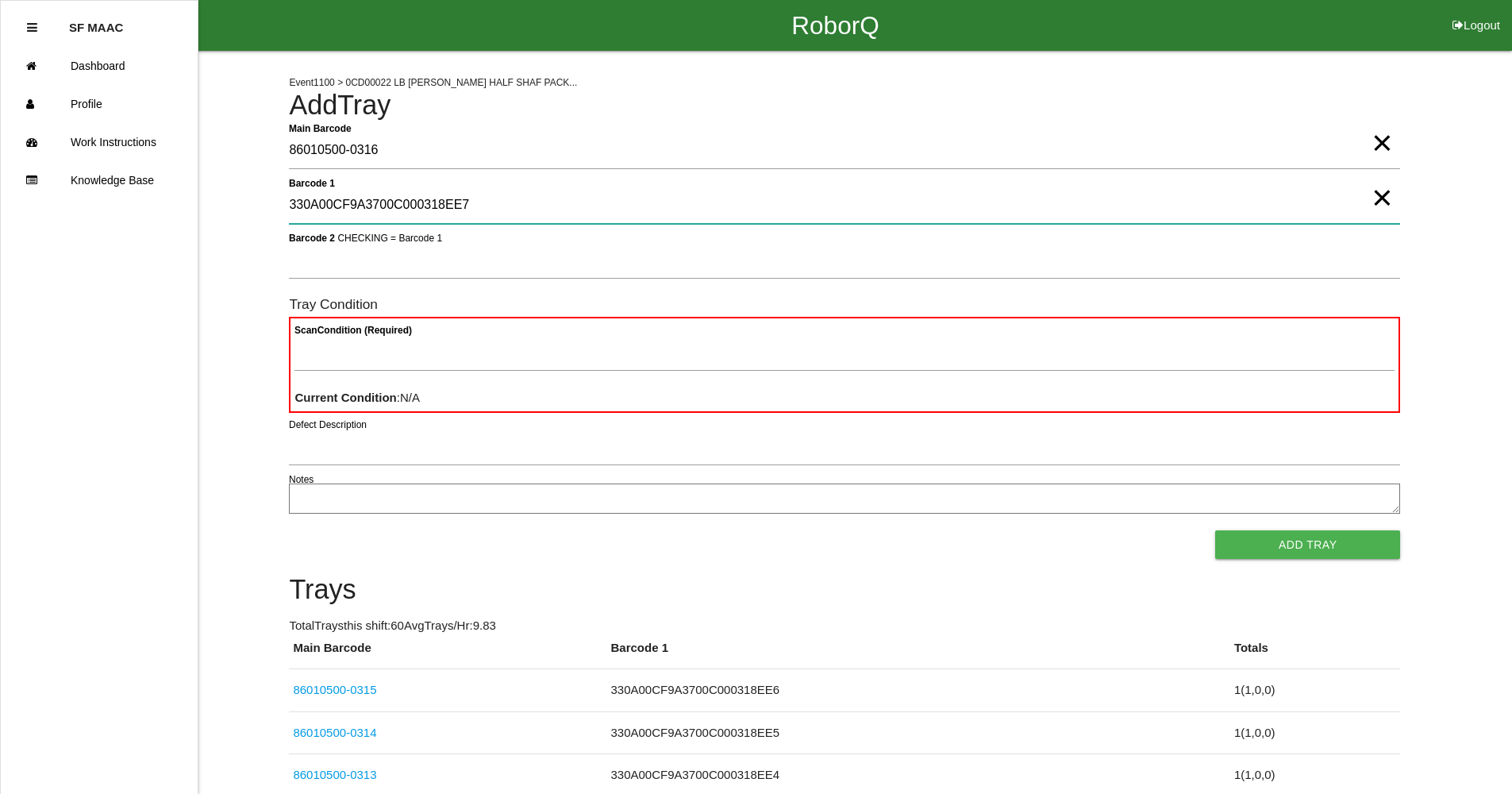
type 1 "330A00CF9A3700C000318EE7"
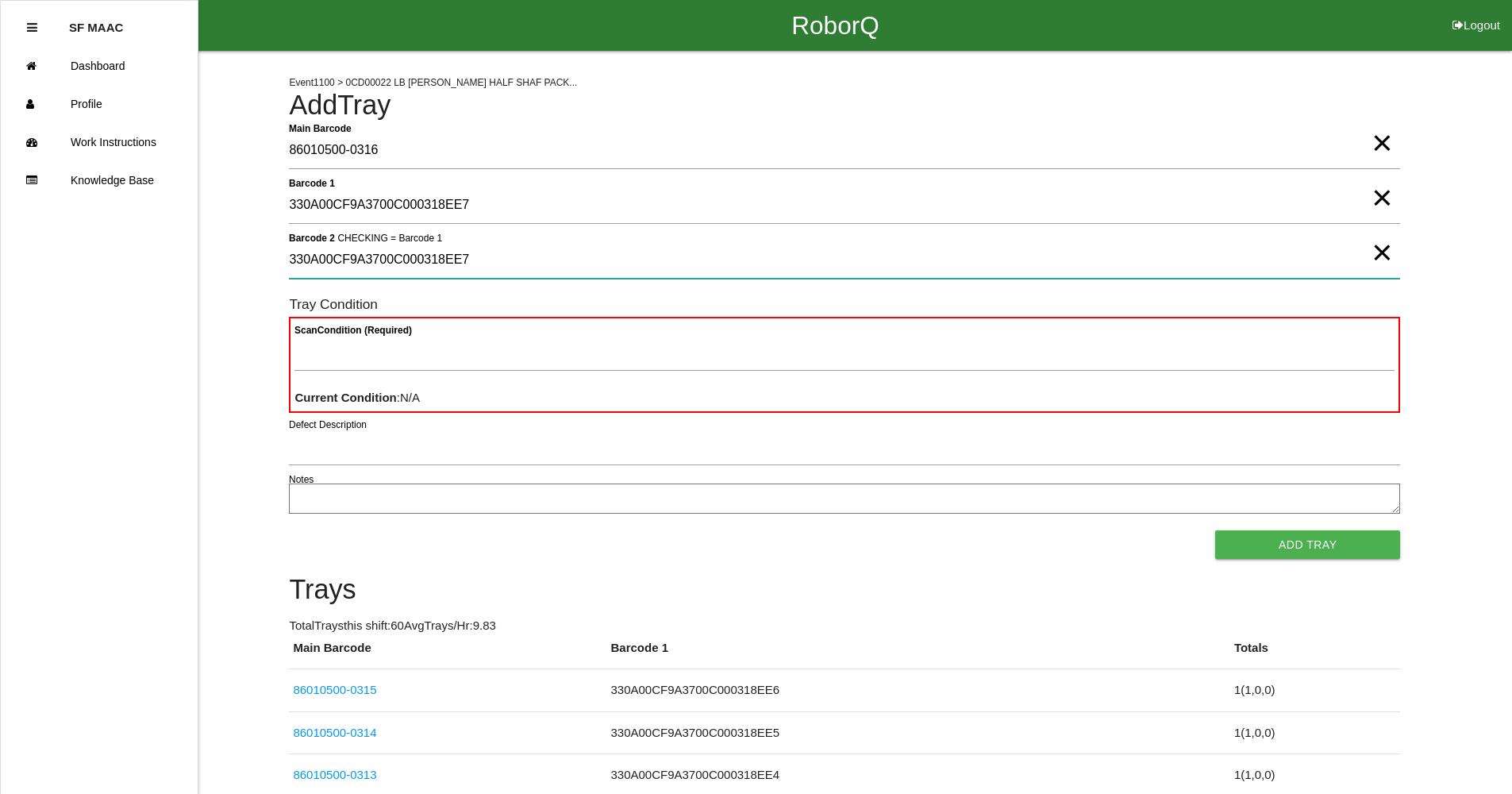
type 2 "330A00CF9A3700C000318EE7"
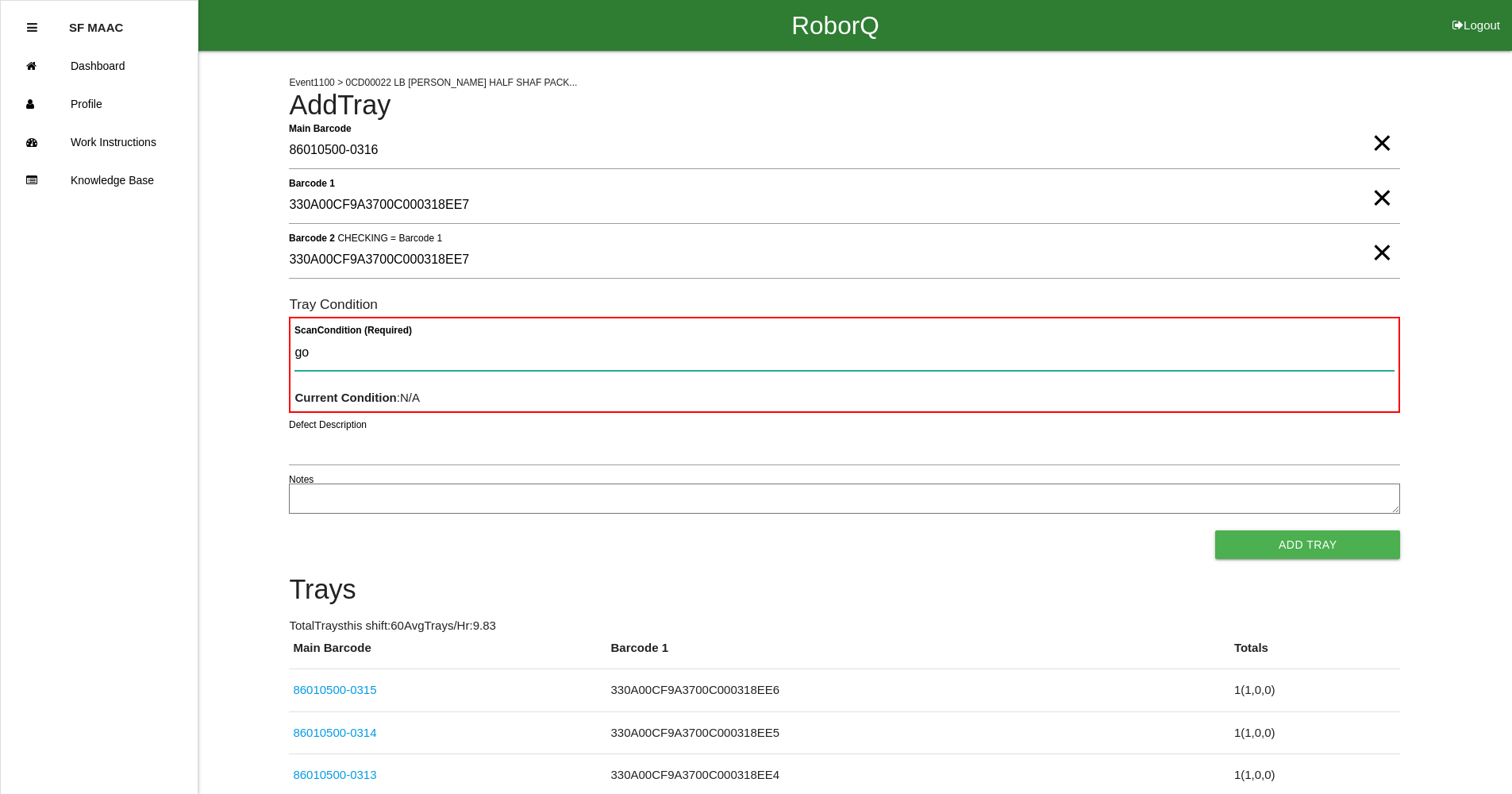
type Condition "goo"
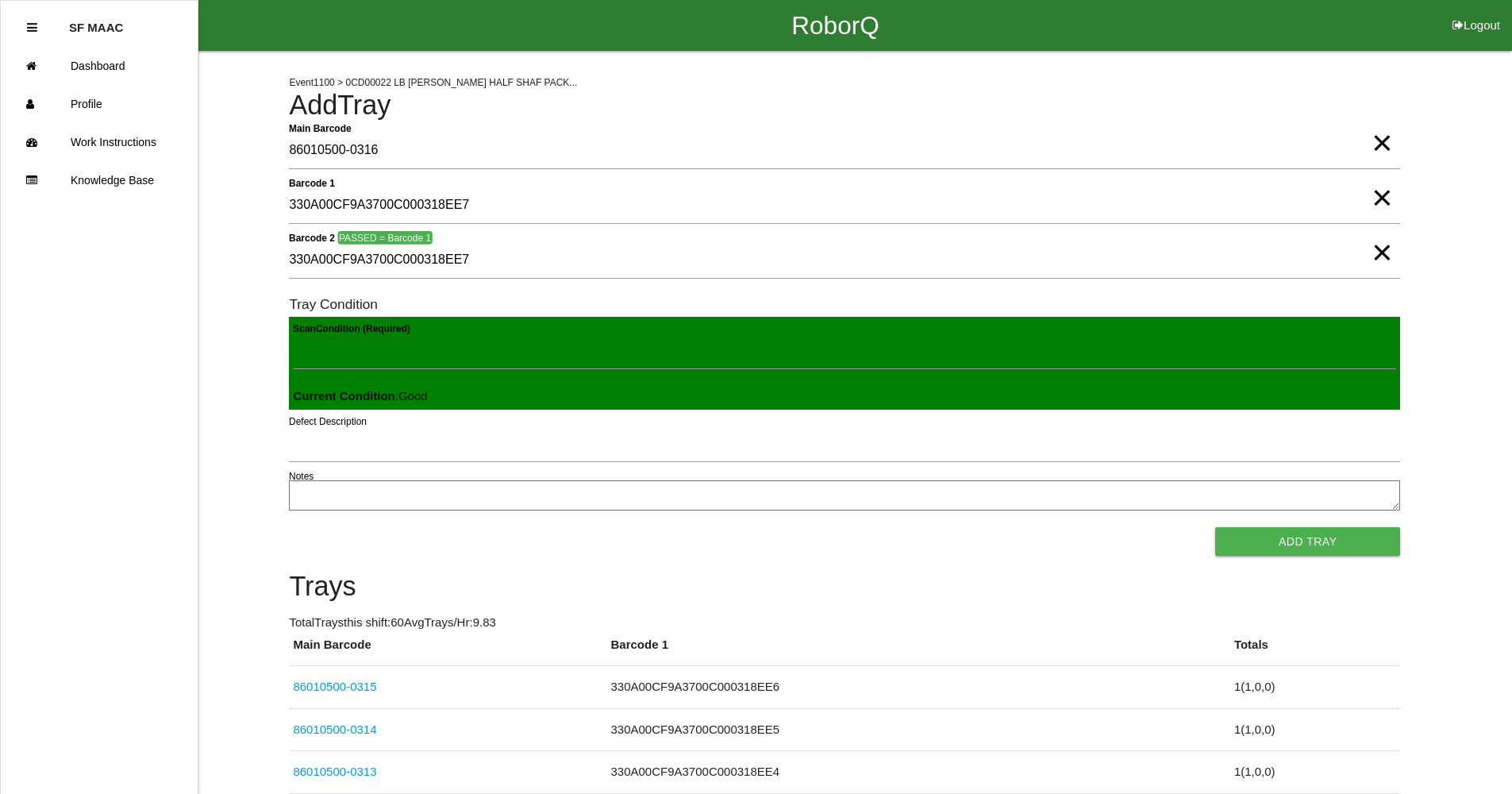
click at [1216, 527] on button "Add Tray" at bounding box center [1308, 541] width 185 height 28
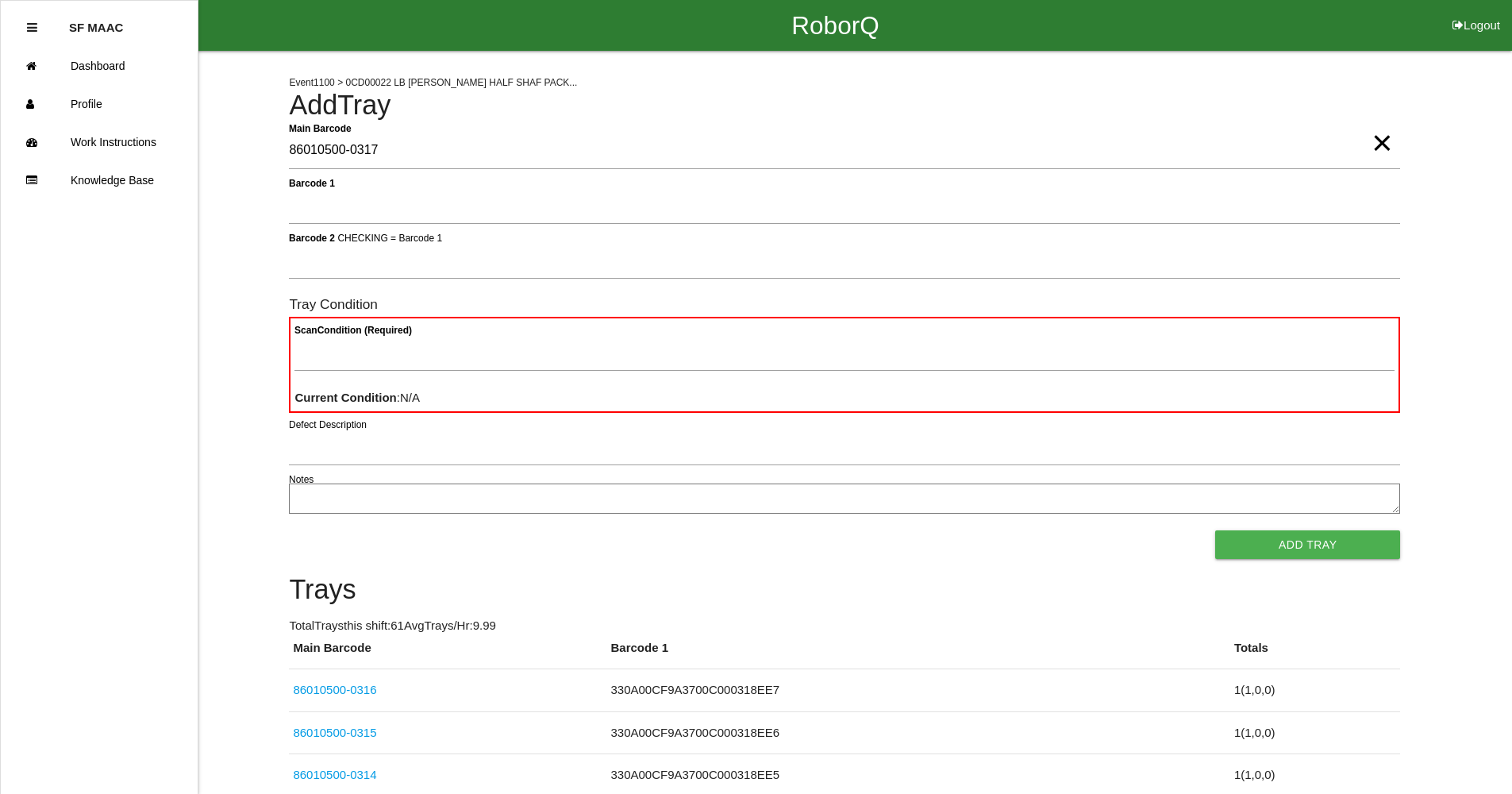
type Barcode "86010500-0317"
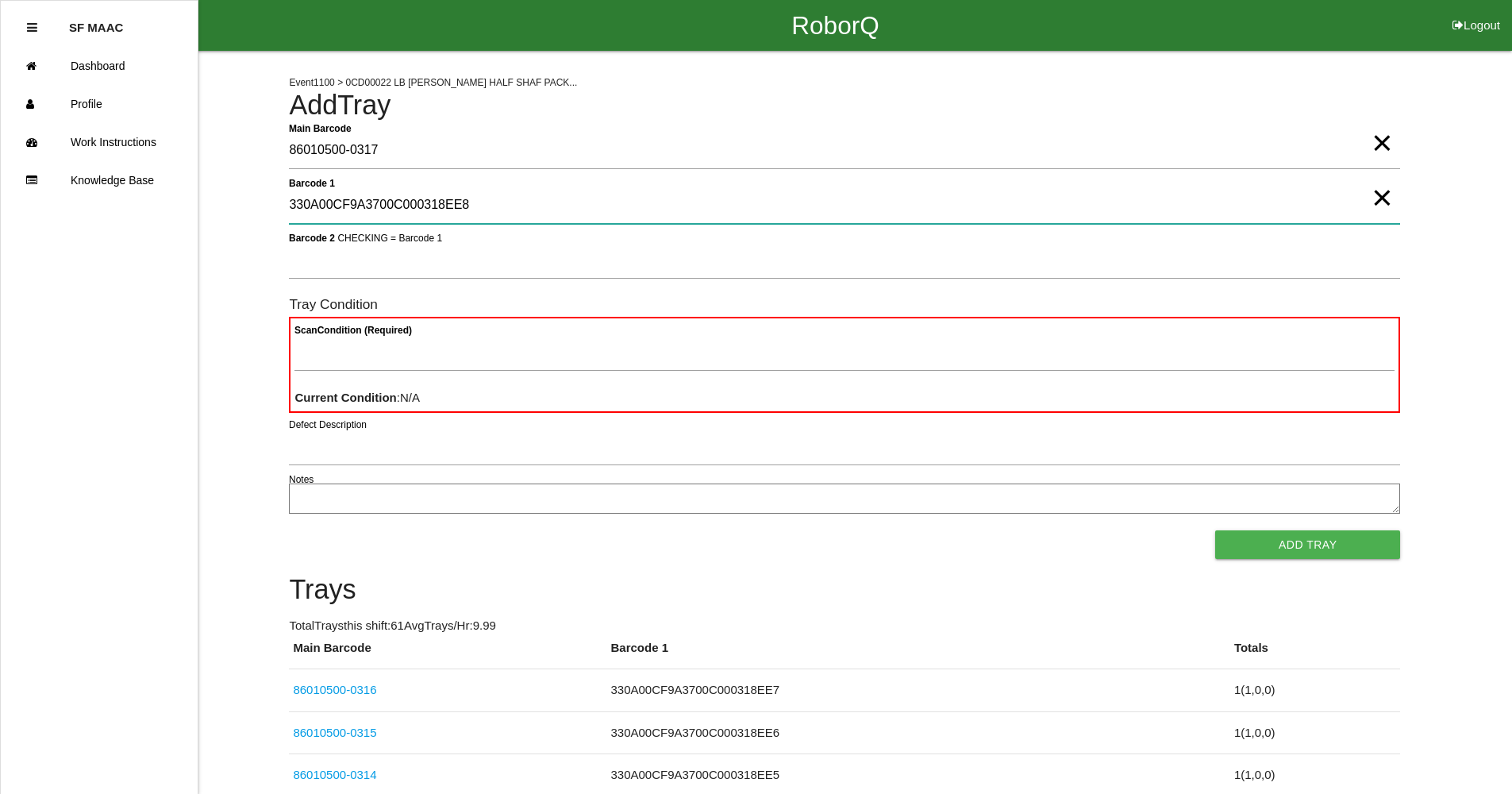
type 1 "330A00CF9A3700C000318EE8"
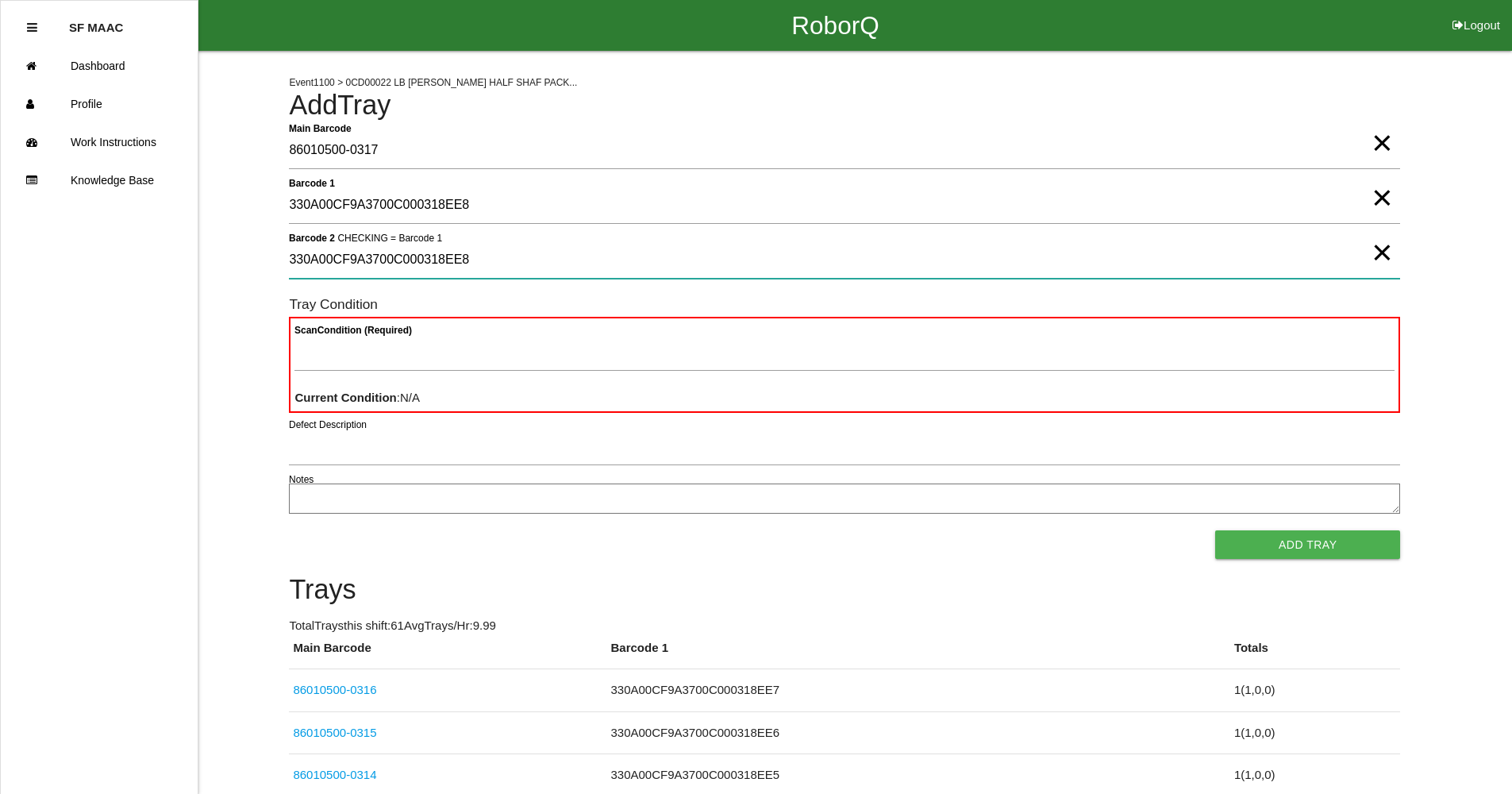
type 2 "330A00CF9A3700C000318EE8"
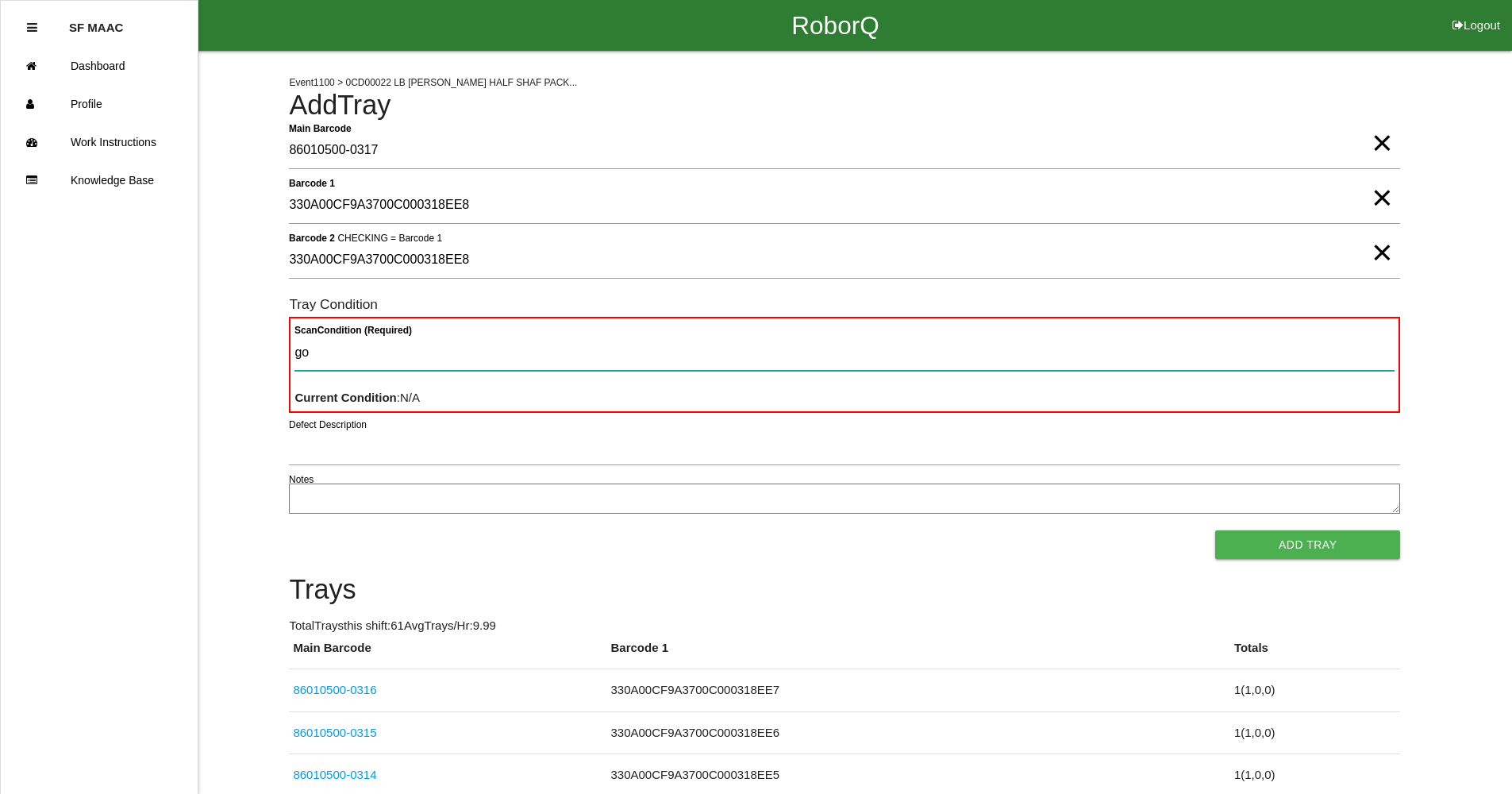
type Condition "goo"
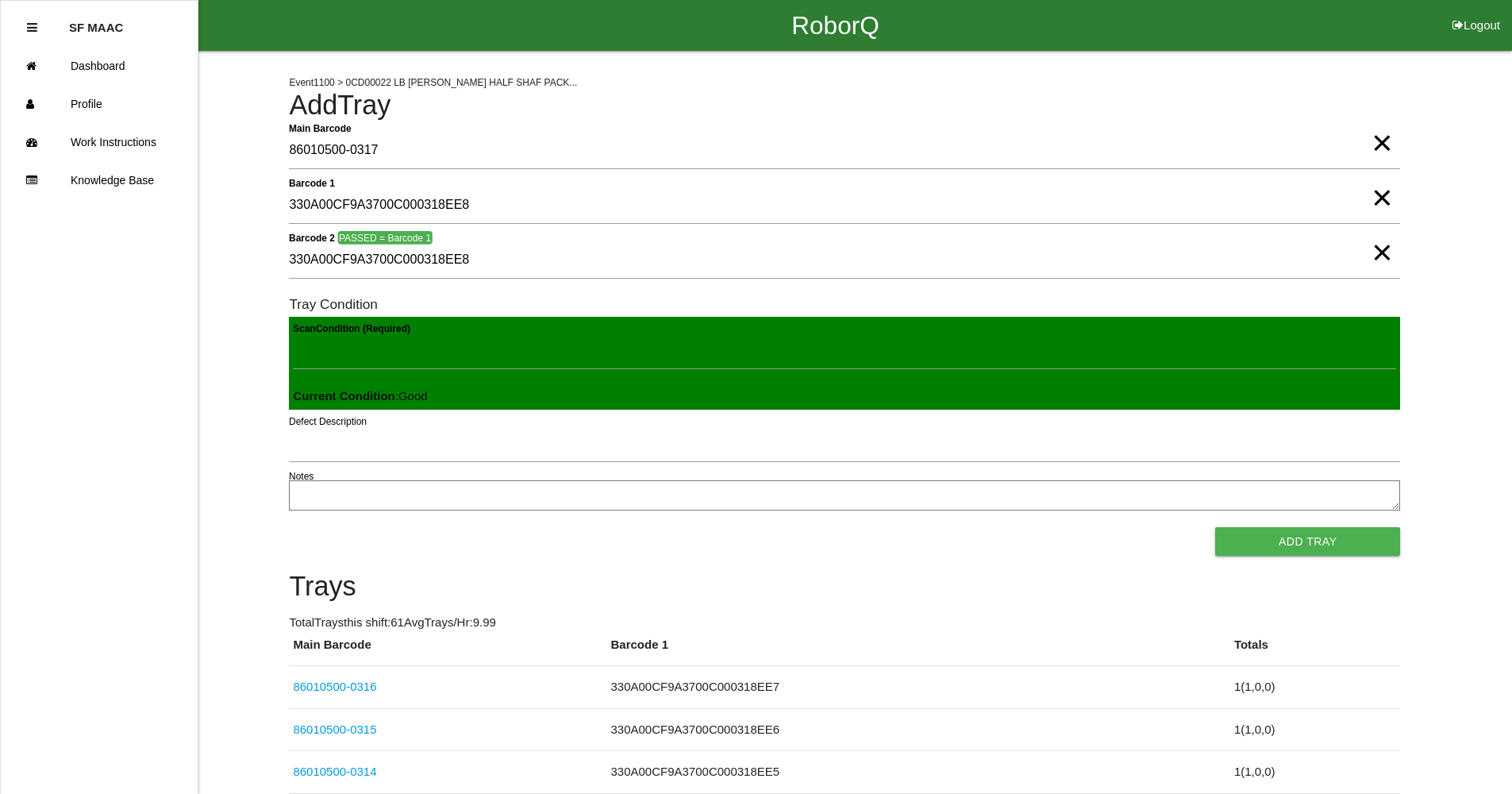
click at [1216, 527] on button "Add Tray" at bounding box center [1308, 541] width 185 height 28
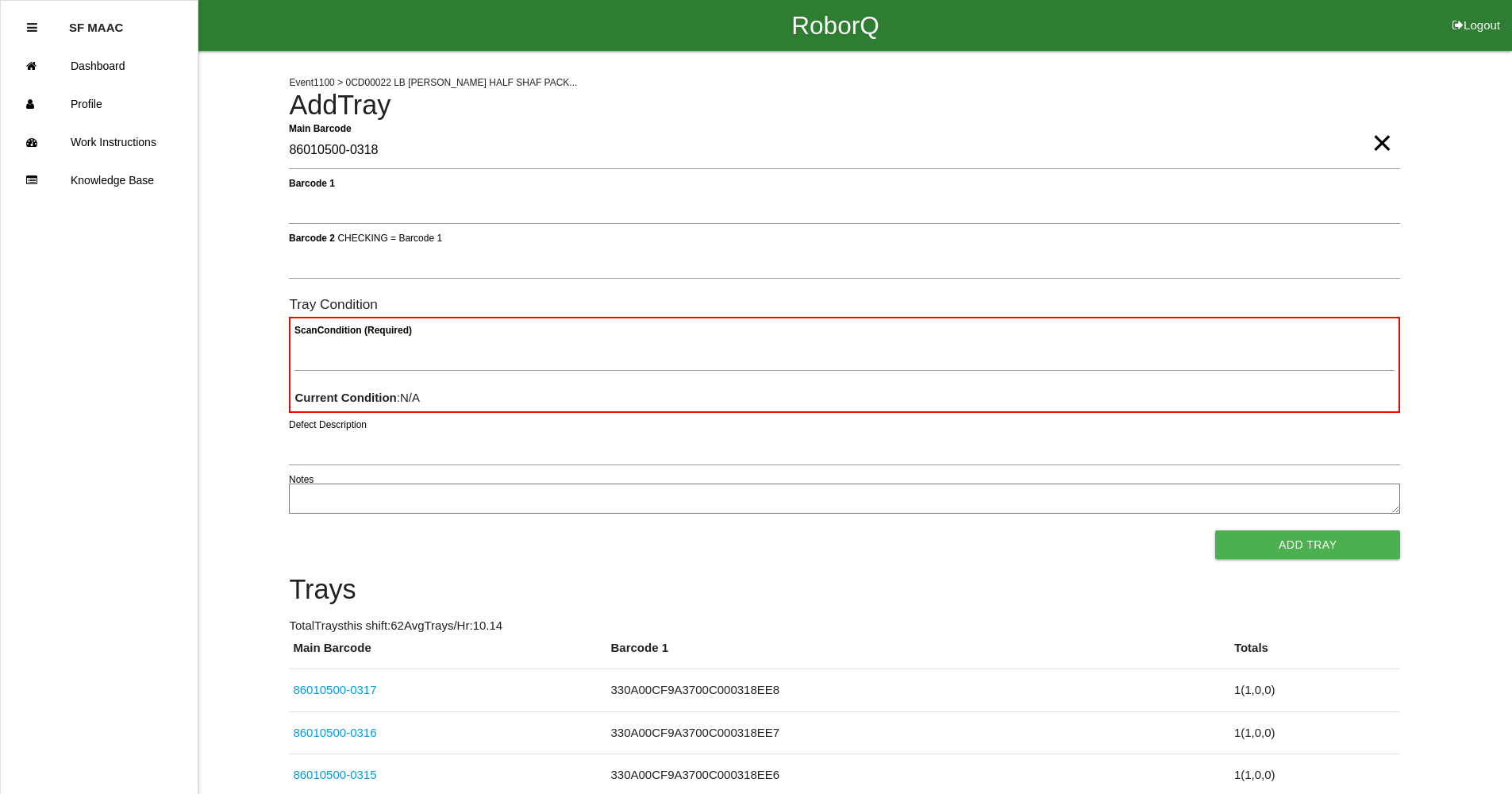
type Barcode "86010500-0318"
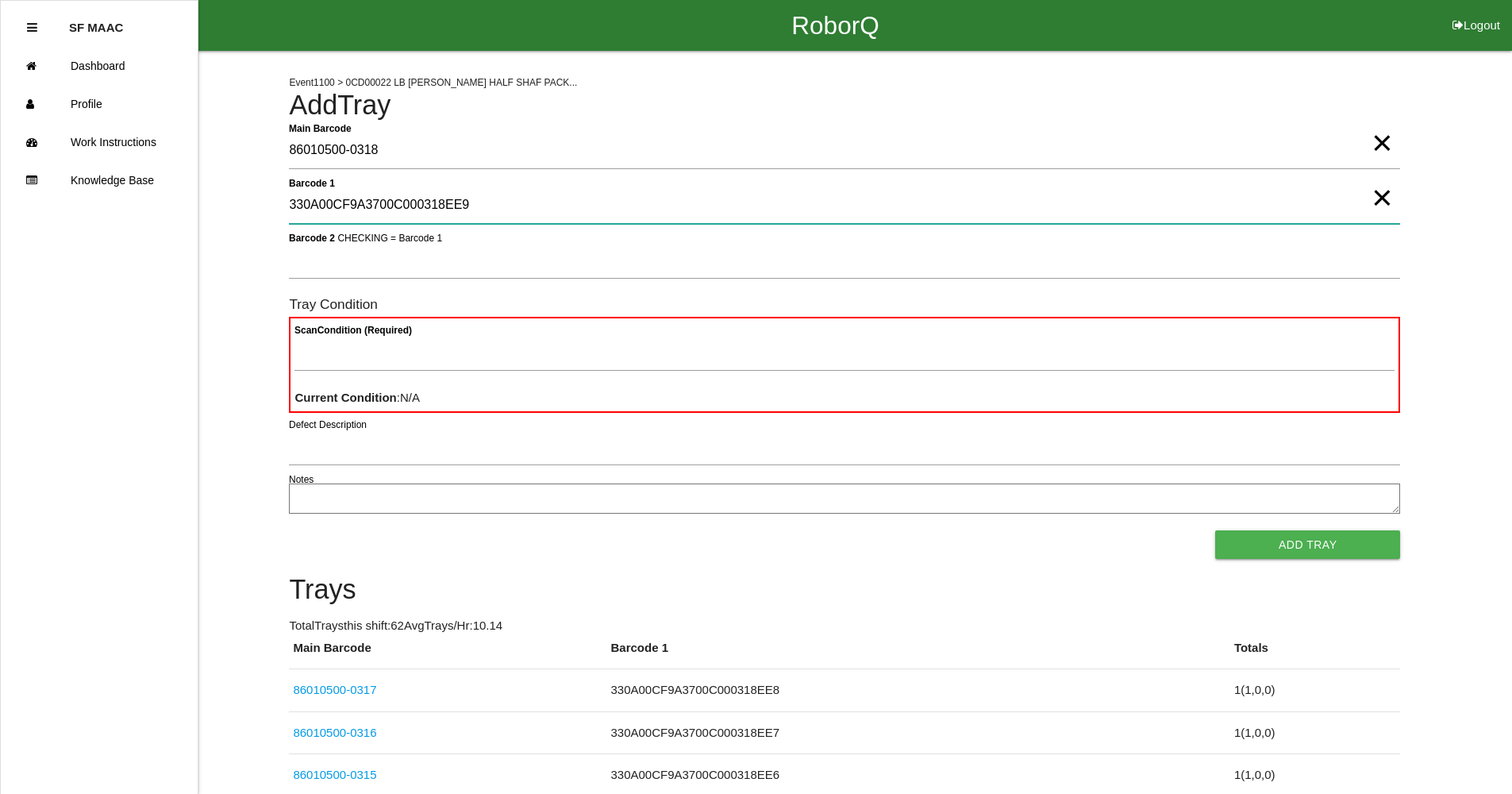
type 1 "330A00CF9A3700C000318EE9"
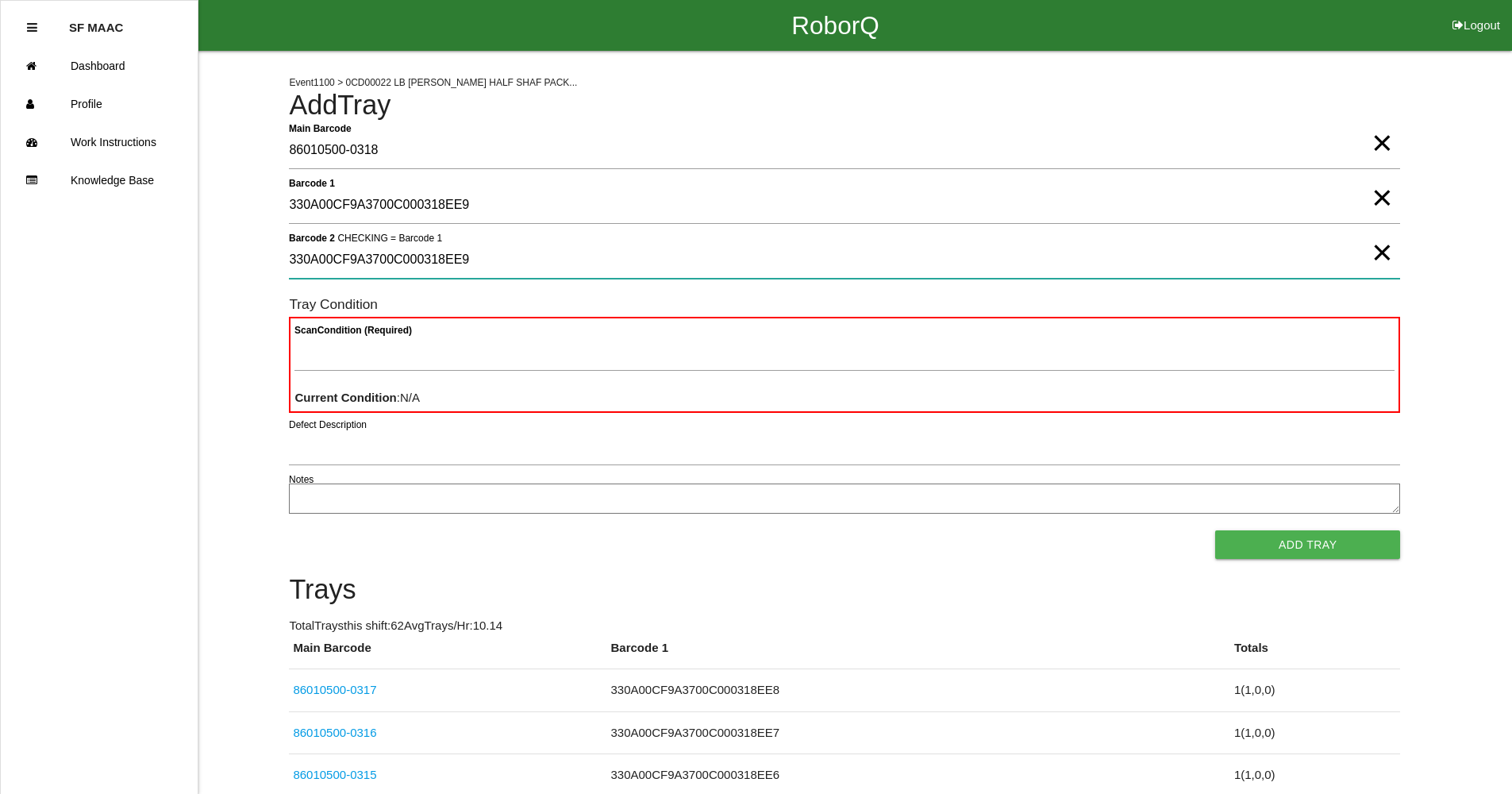
type 2 "330A00CF9A3700C000318EE9"
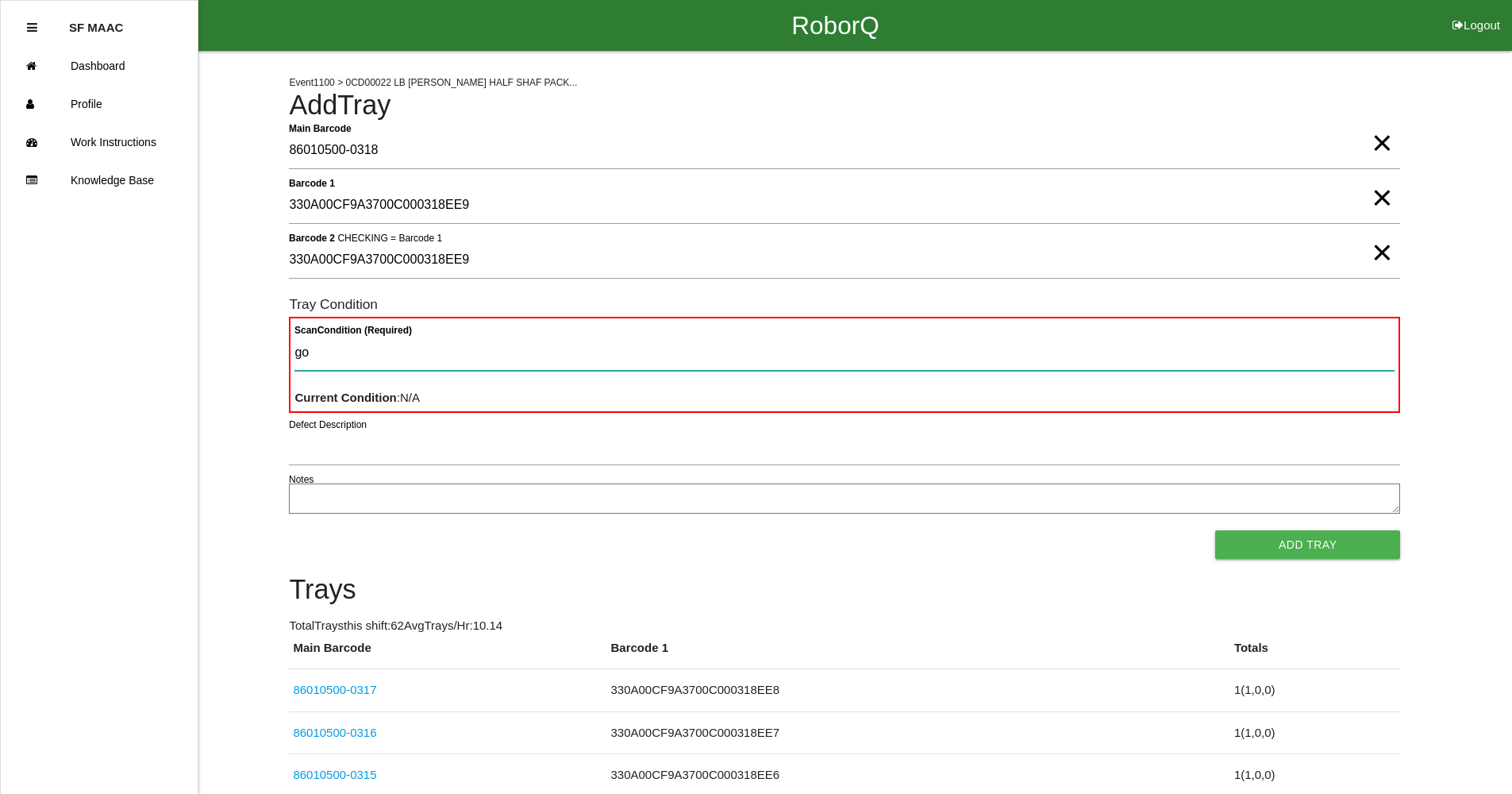
type Condition "goo"
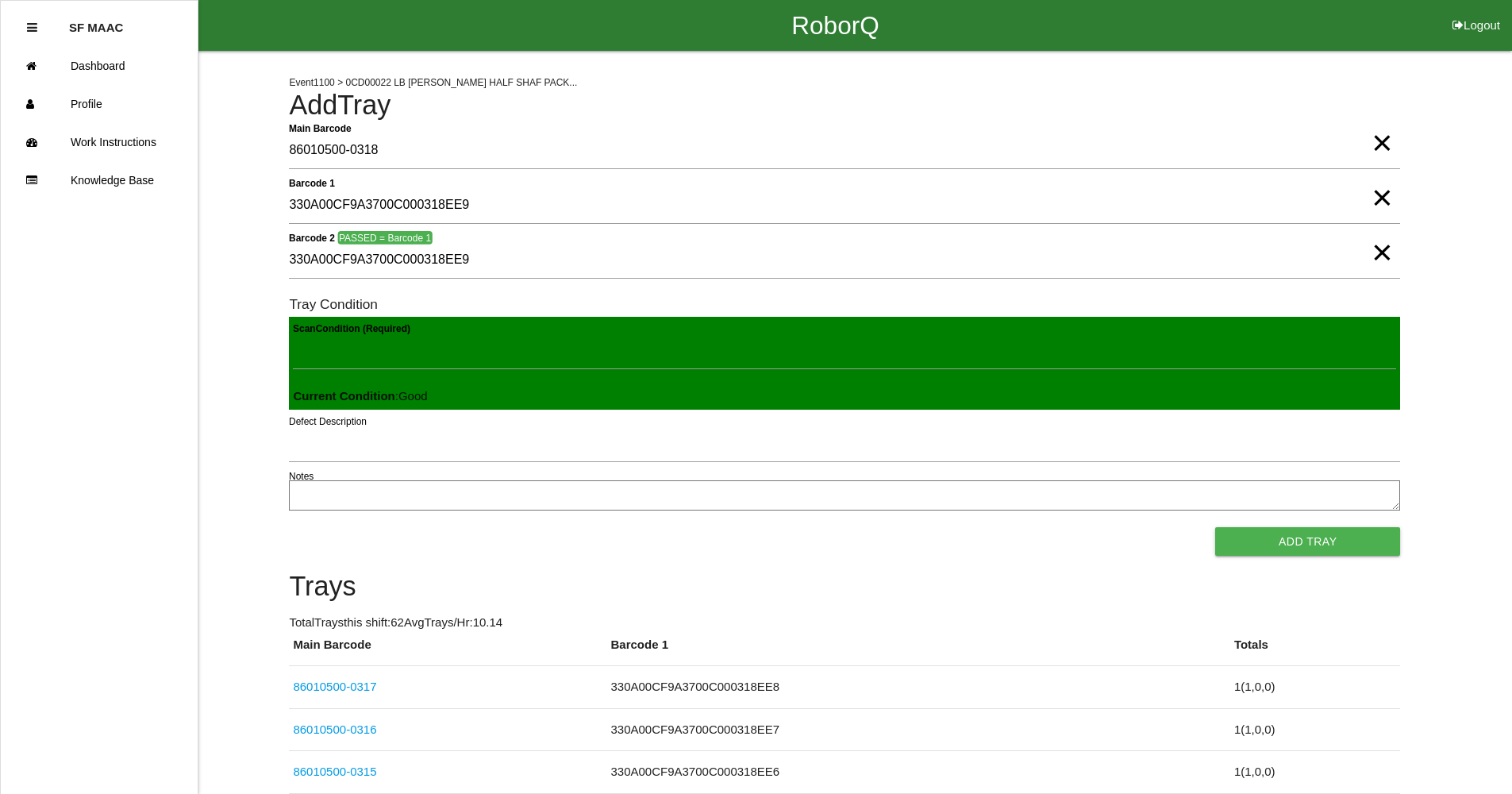
click at [1216, 527] on button "Add Tray" at bounding box center [1308, 541] width 185 height 28
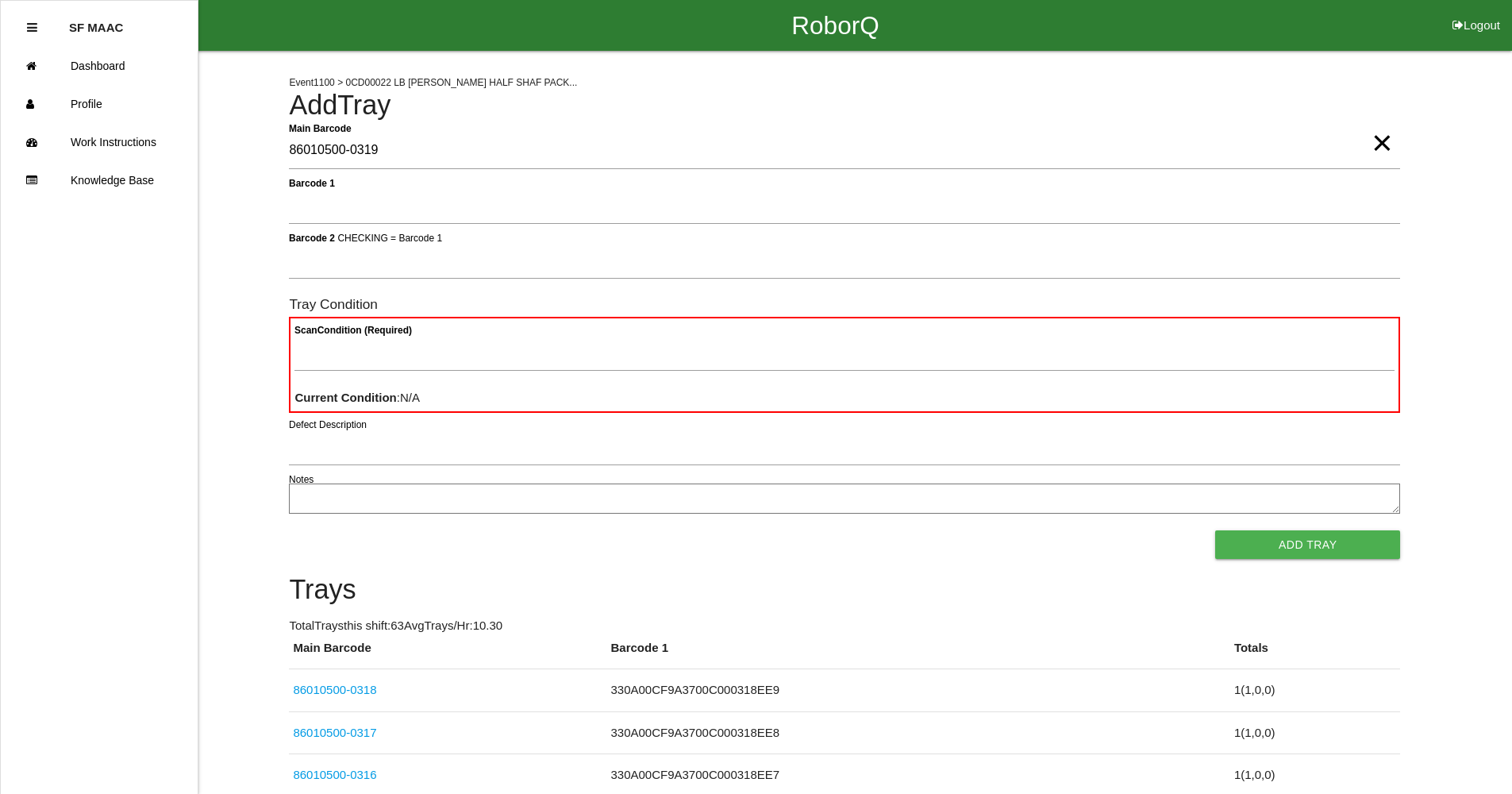
type Barcode "86010500-0319"
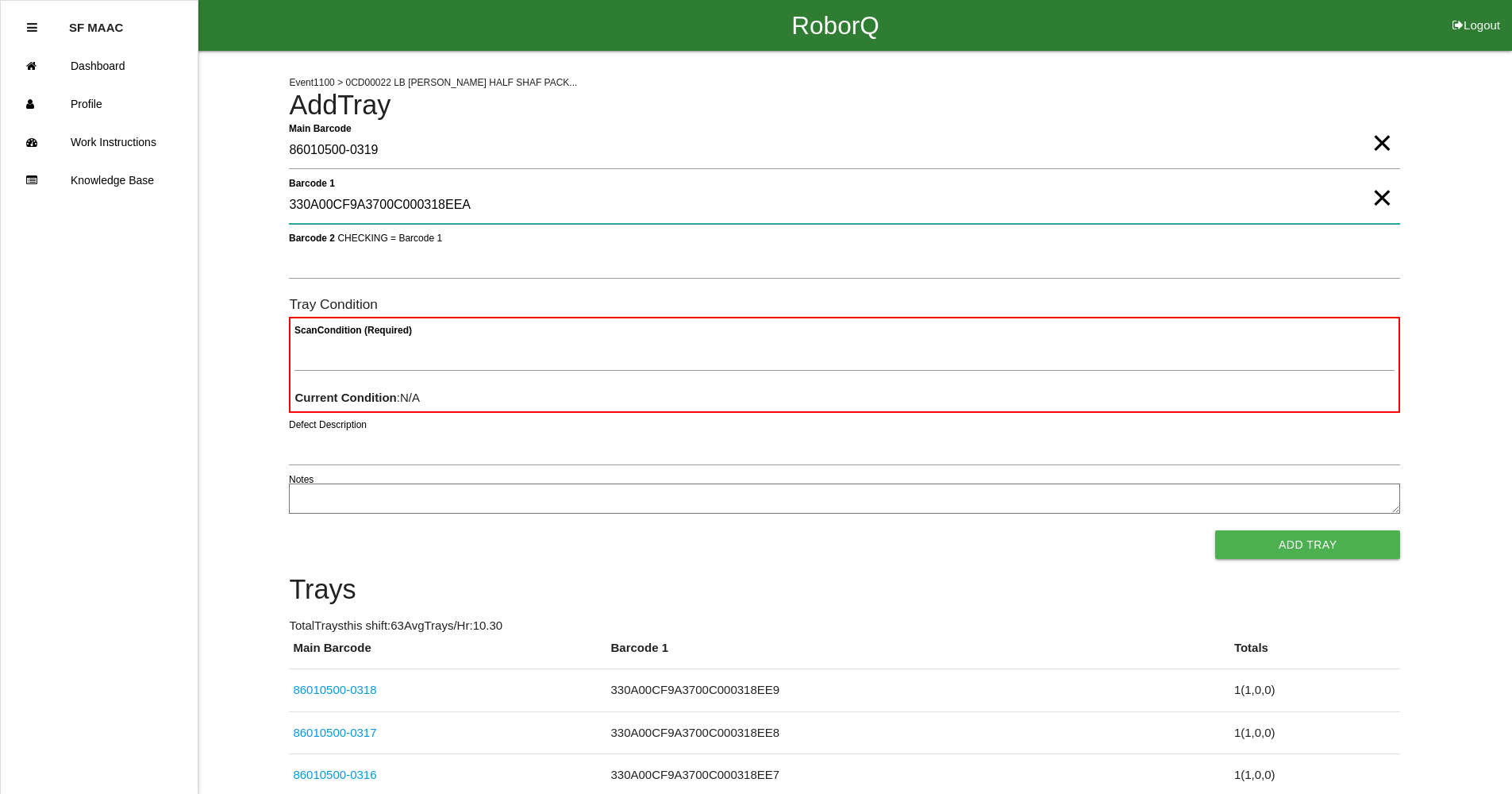
type 1 "330A00CF9A3700C000318EEA"
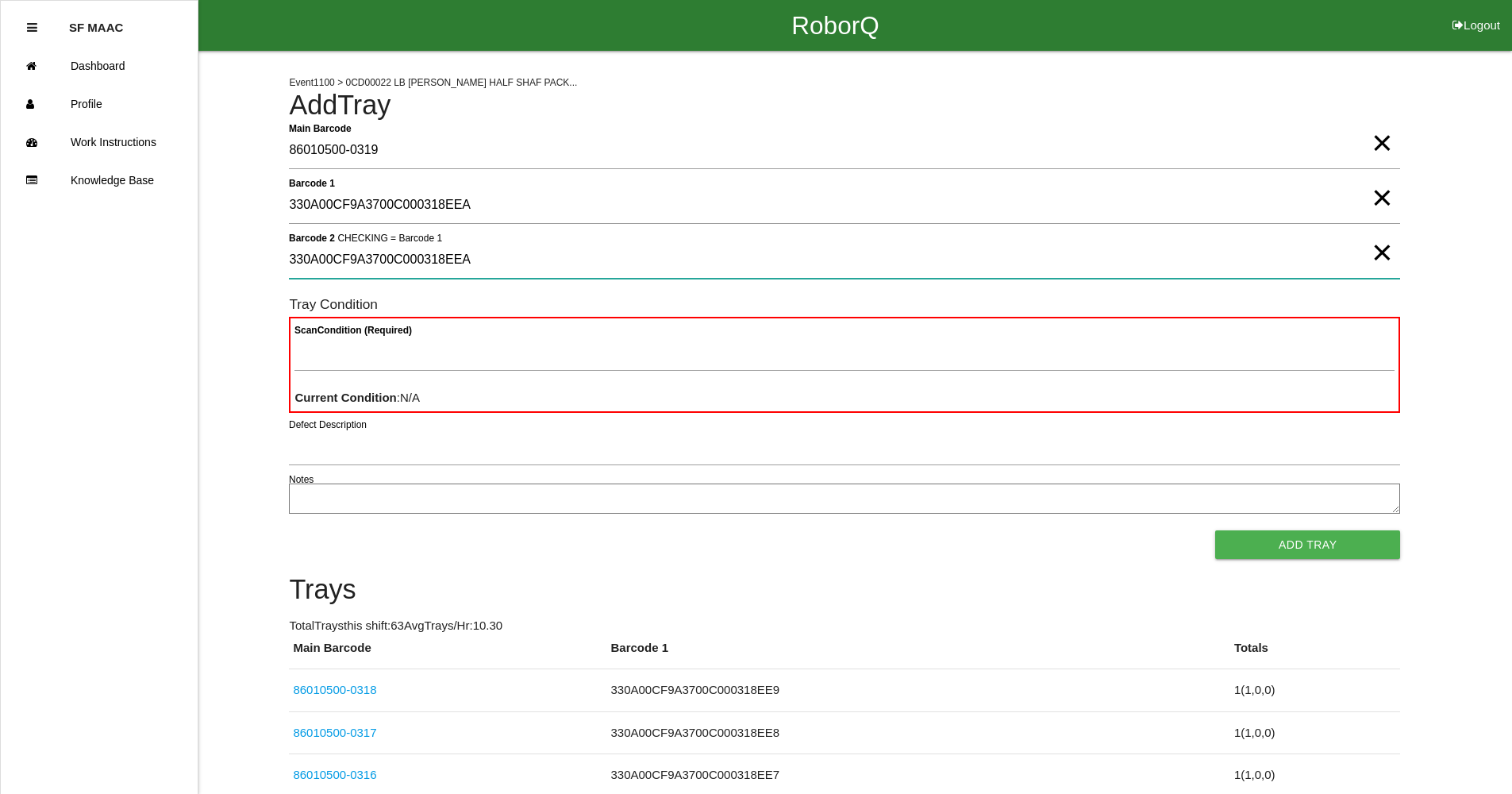
type 2 "330A00CF9A3700C000318EEA"
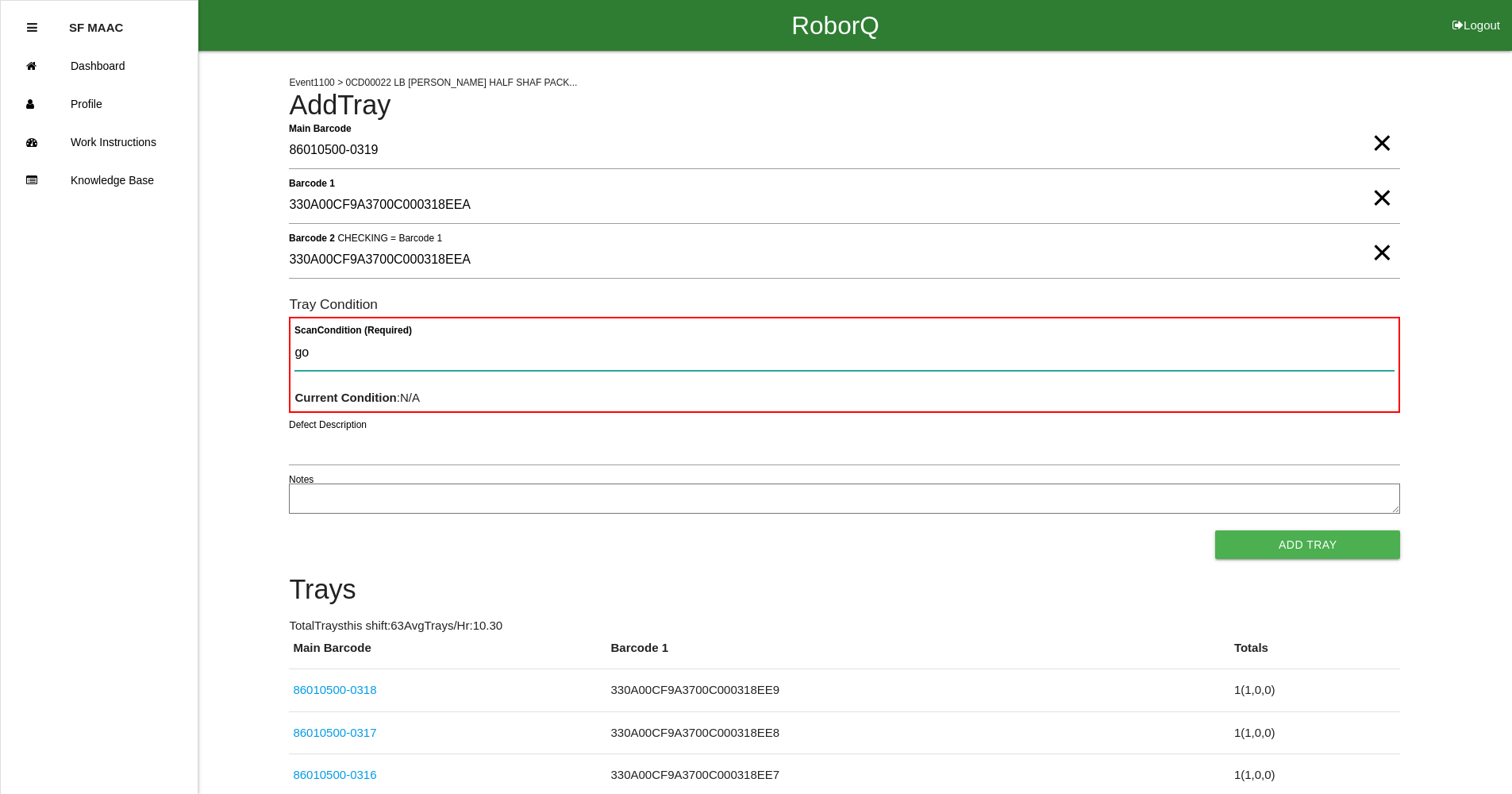
type Condition "goo"
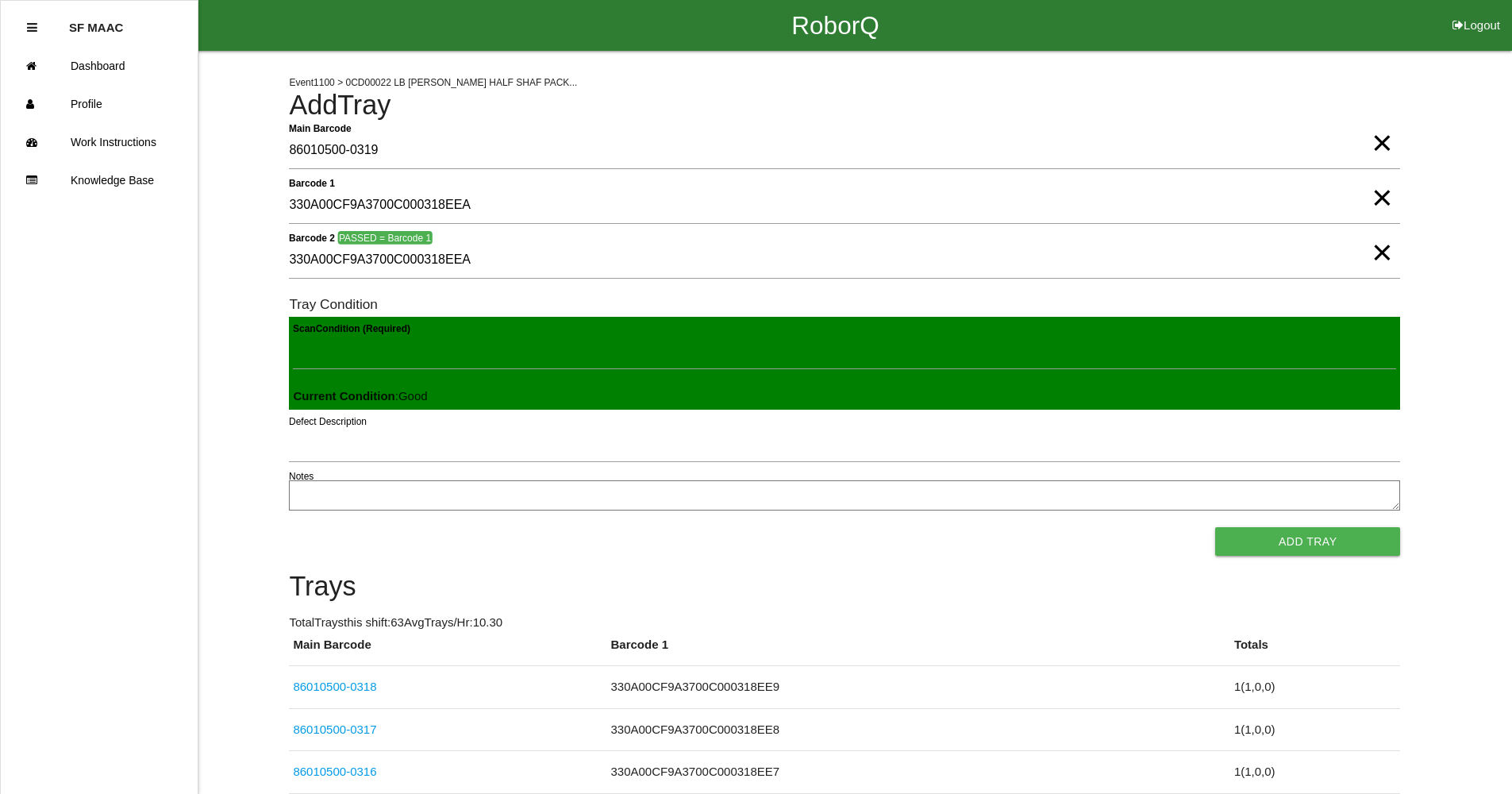
click at [1216, 527] on button "Add Tray" at bounding box center [1308, 541] width 185 height 28
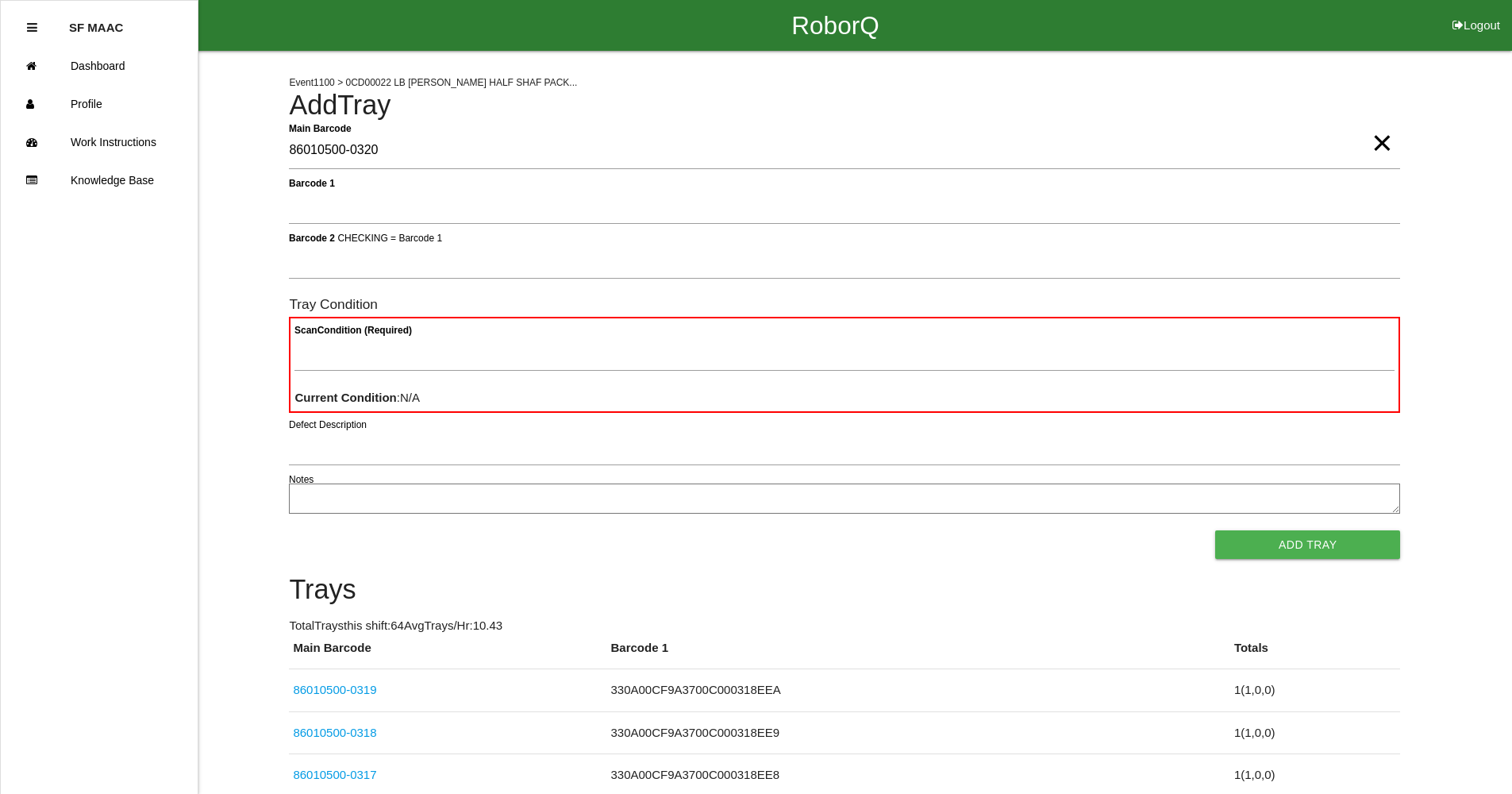
type Barcode "86010500-0320"
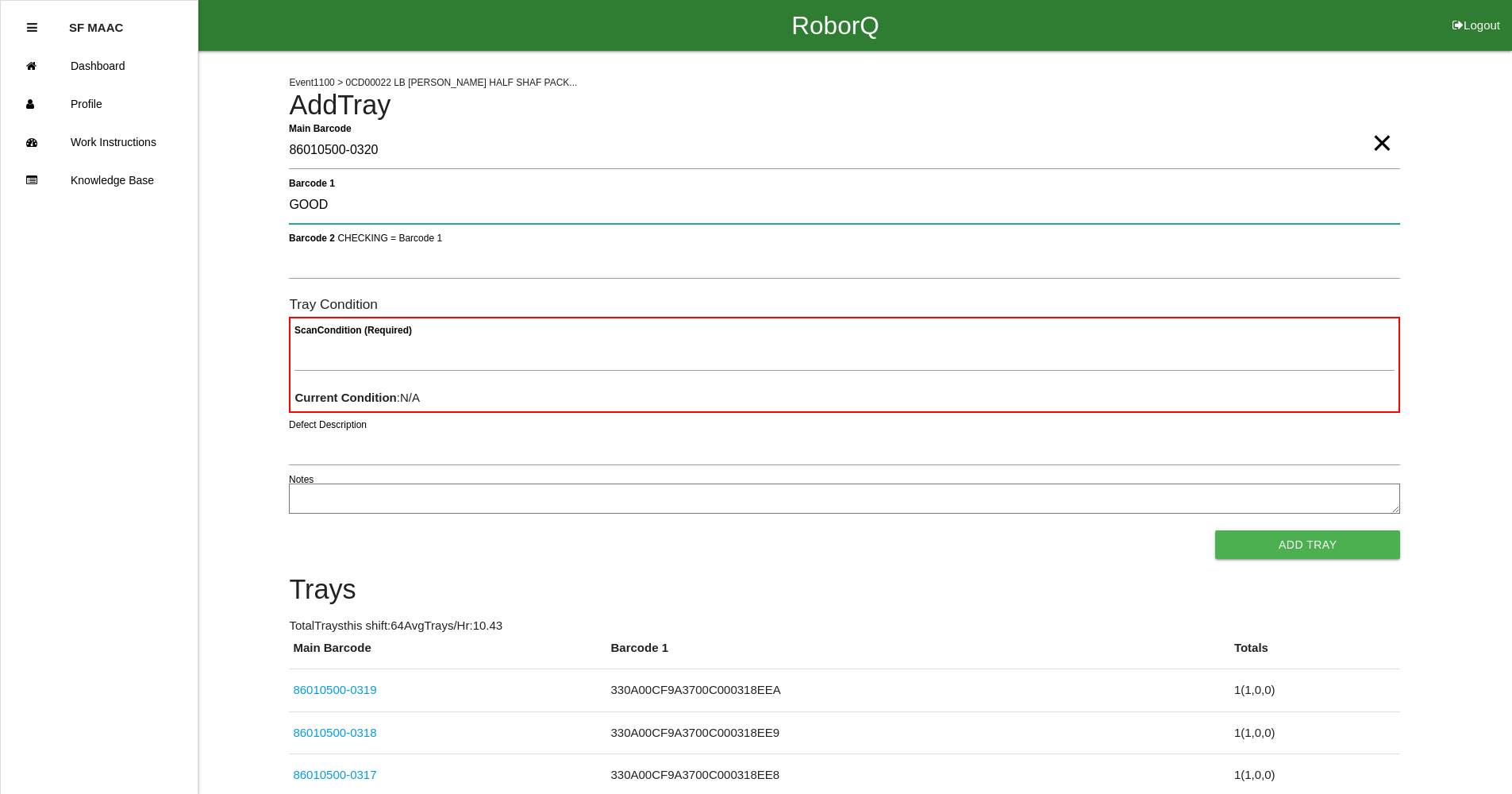
type 1 "GOOD"
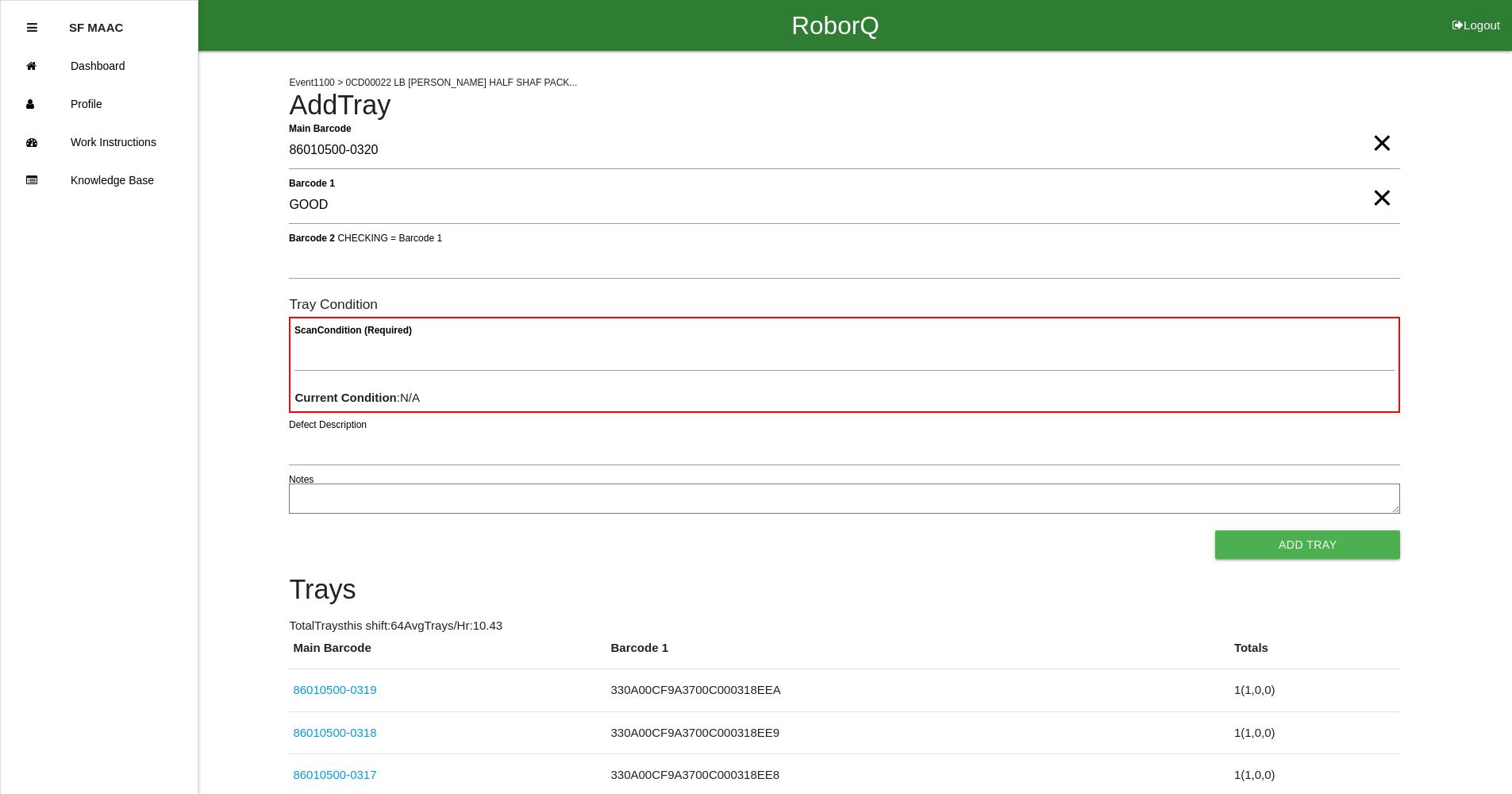
click at [1372, 189] on span "×" at bounding box center [1381, 181] width 20 height 32
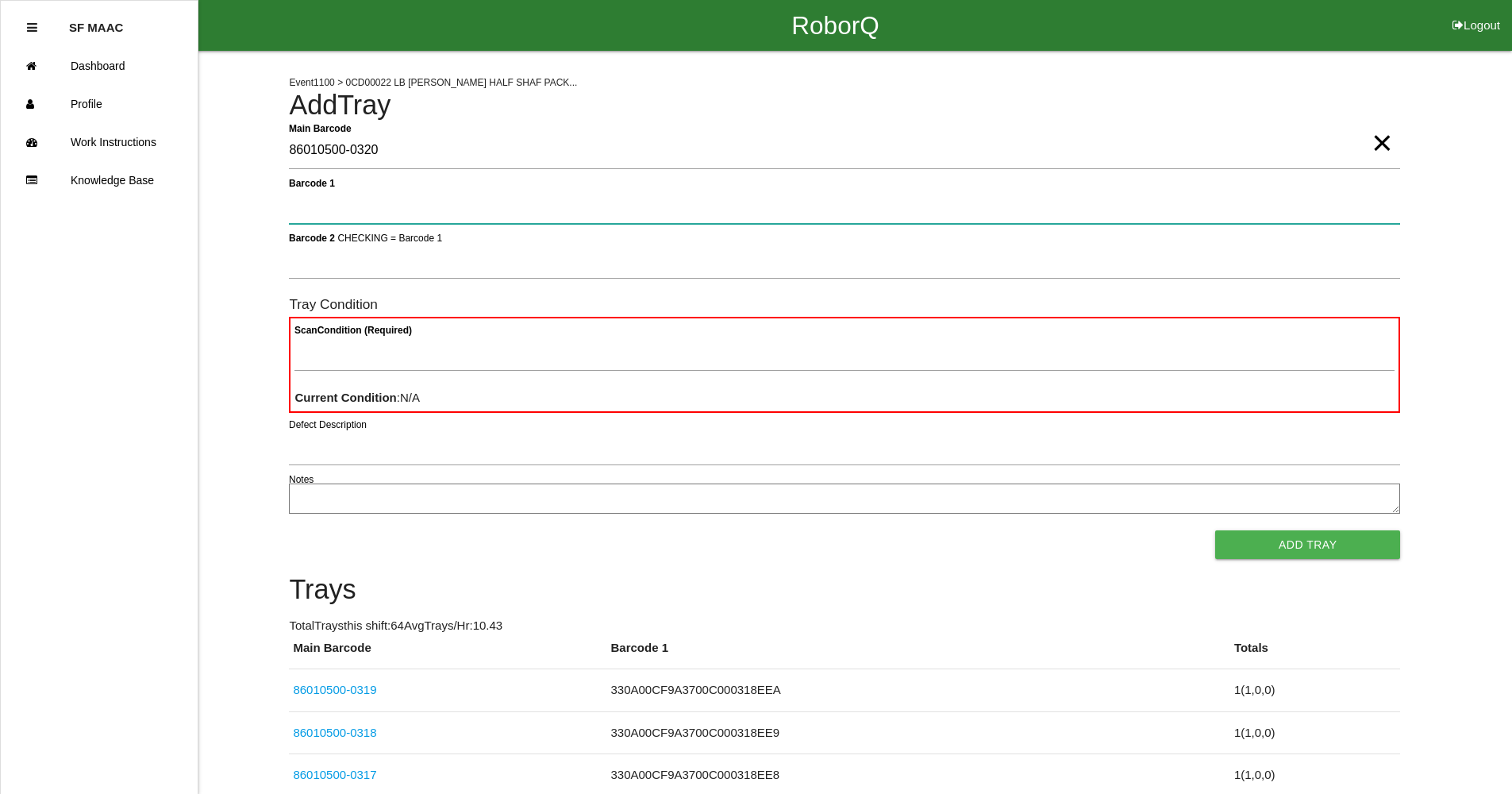
click at [1367, 193] on 1 "Barcode 1" at bounding box center [845, 205] width 1112 height 37
type 1 "330A00CF9A3700C000318EEC"
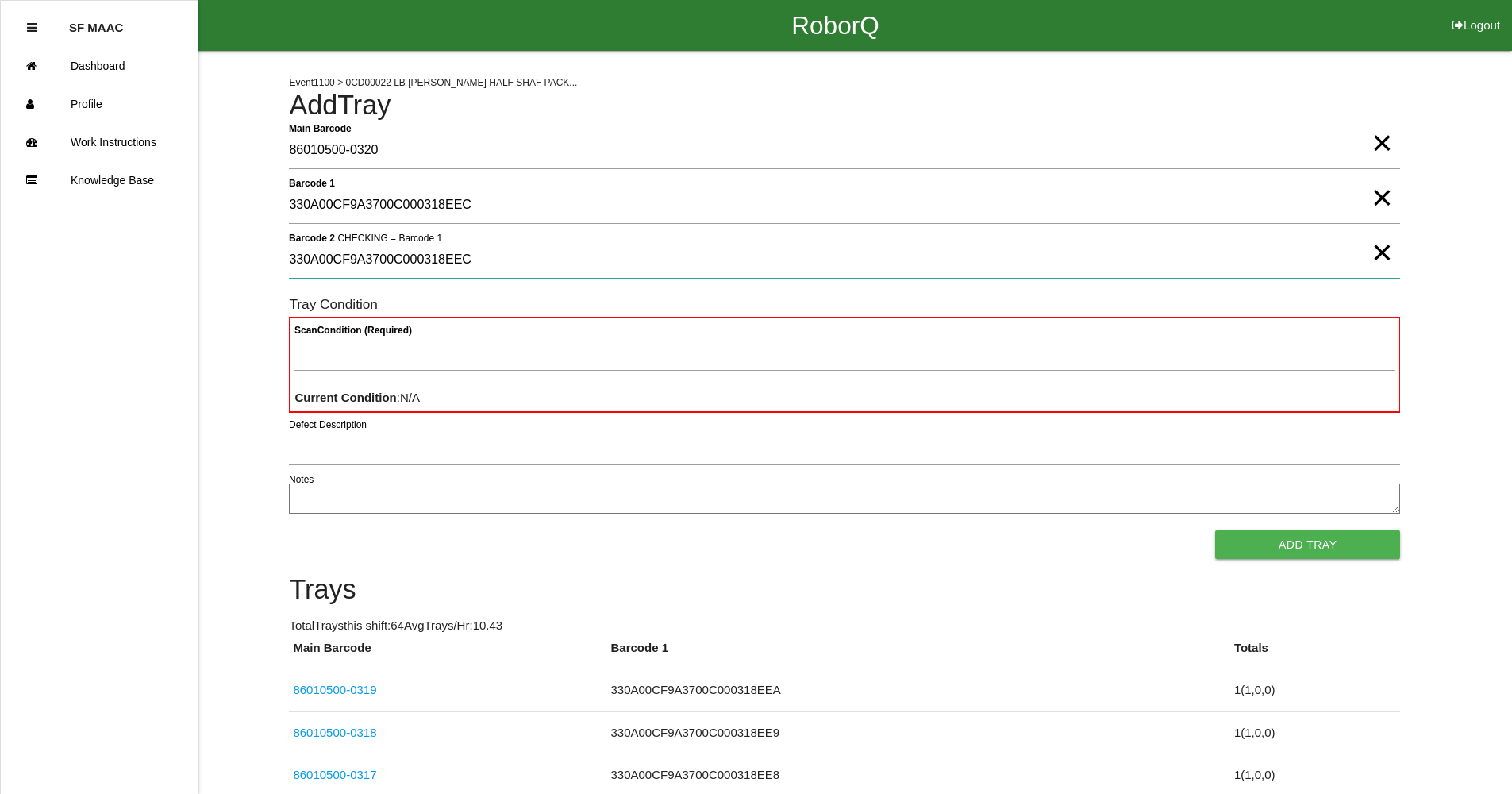
type 2 "330A00CF9A3700C000318EEC"
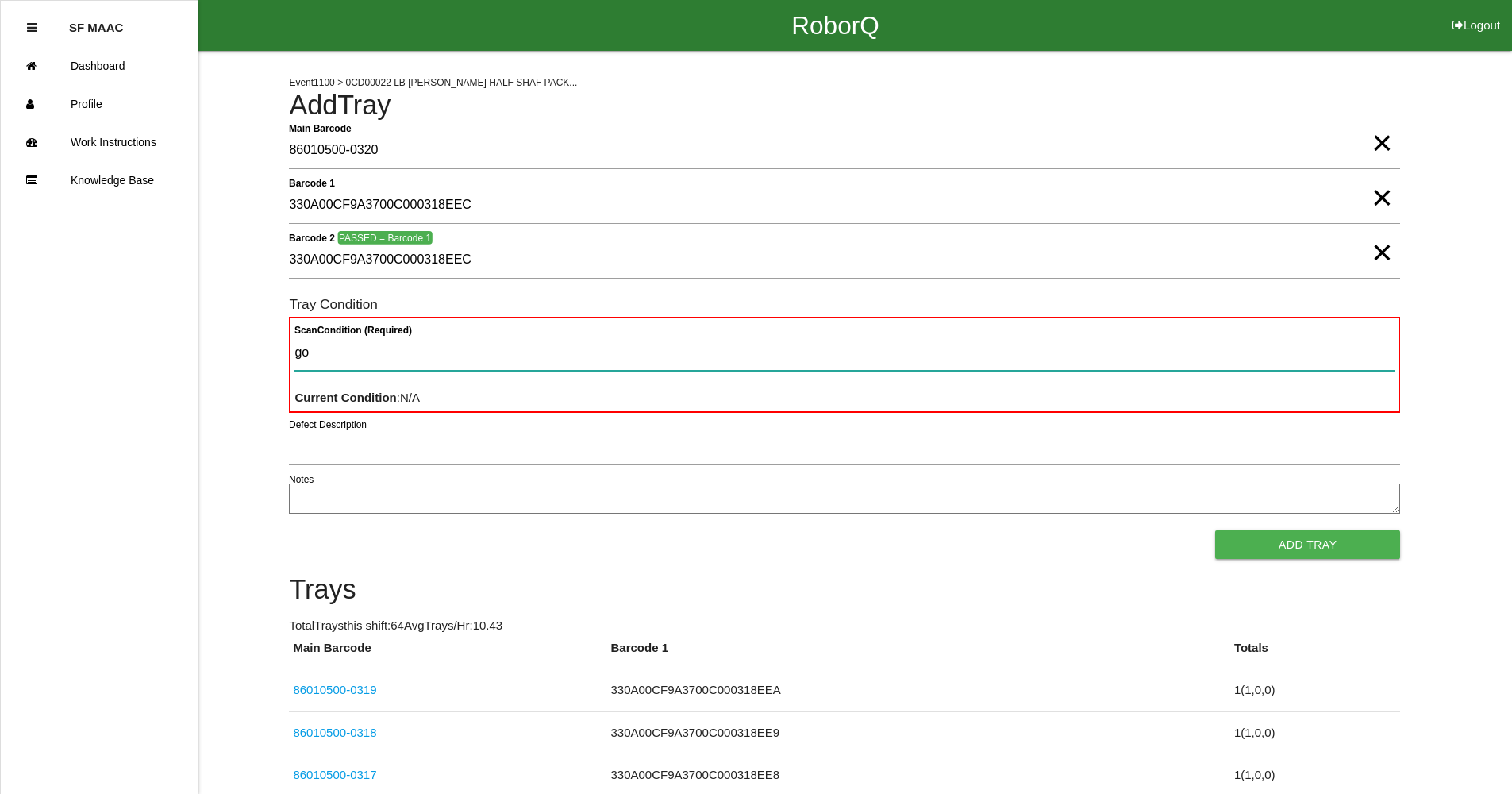
type Condition "goo"
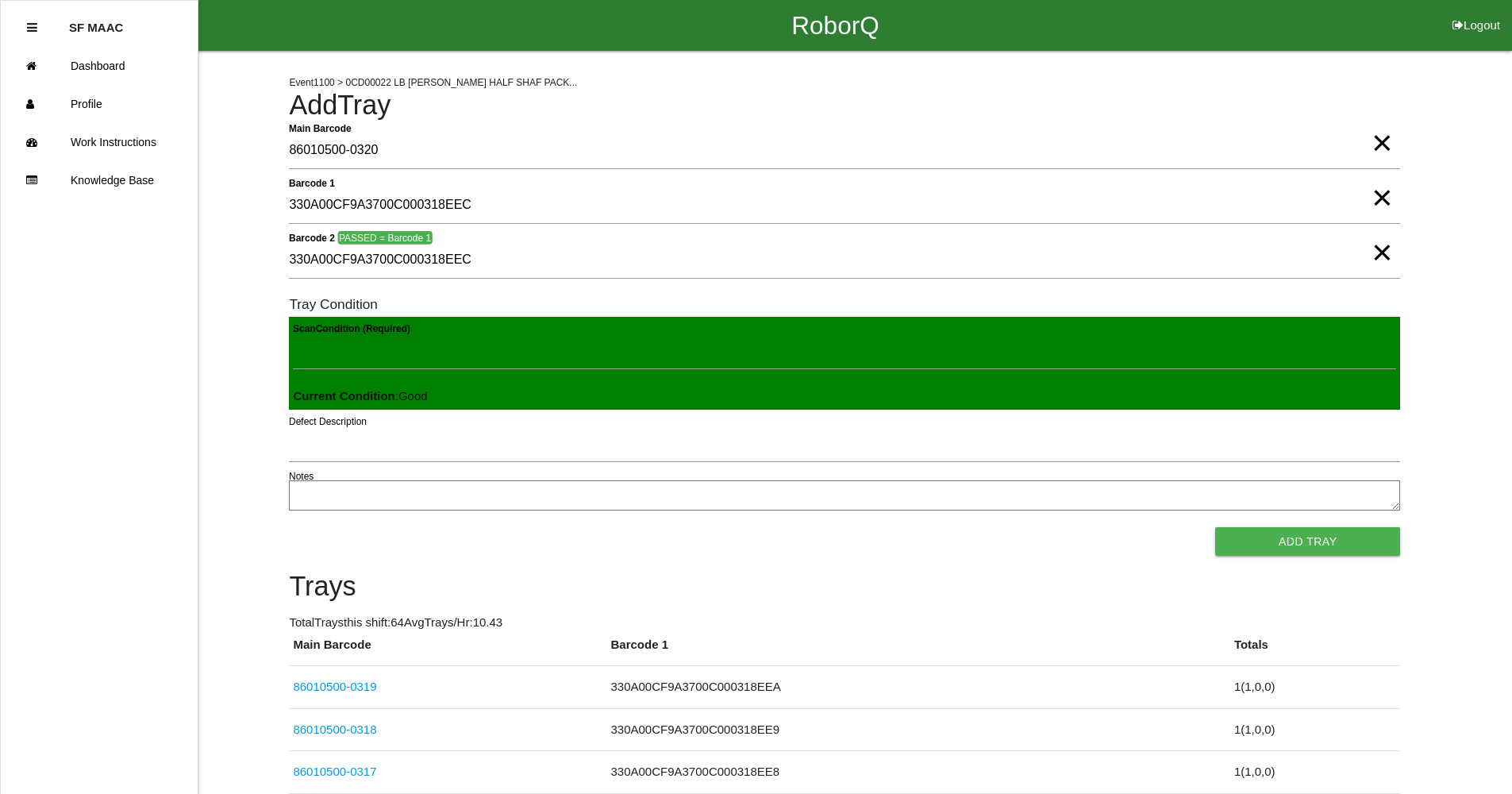
click at [1216, 527] on button "Add Tray" at bounding box center [1308, 541] width 185 height 28
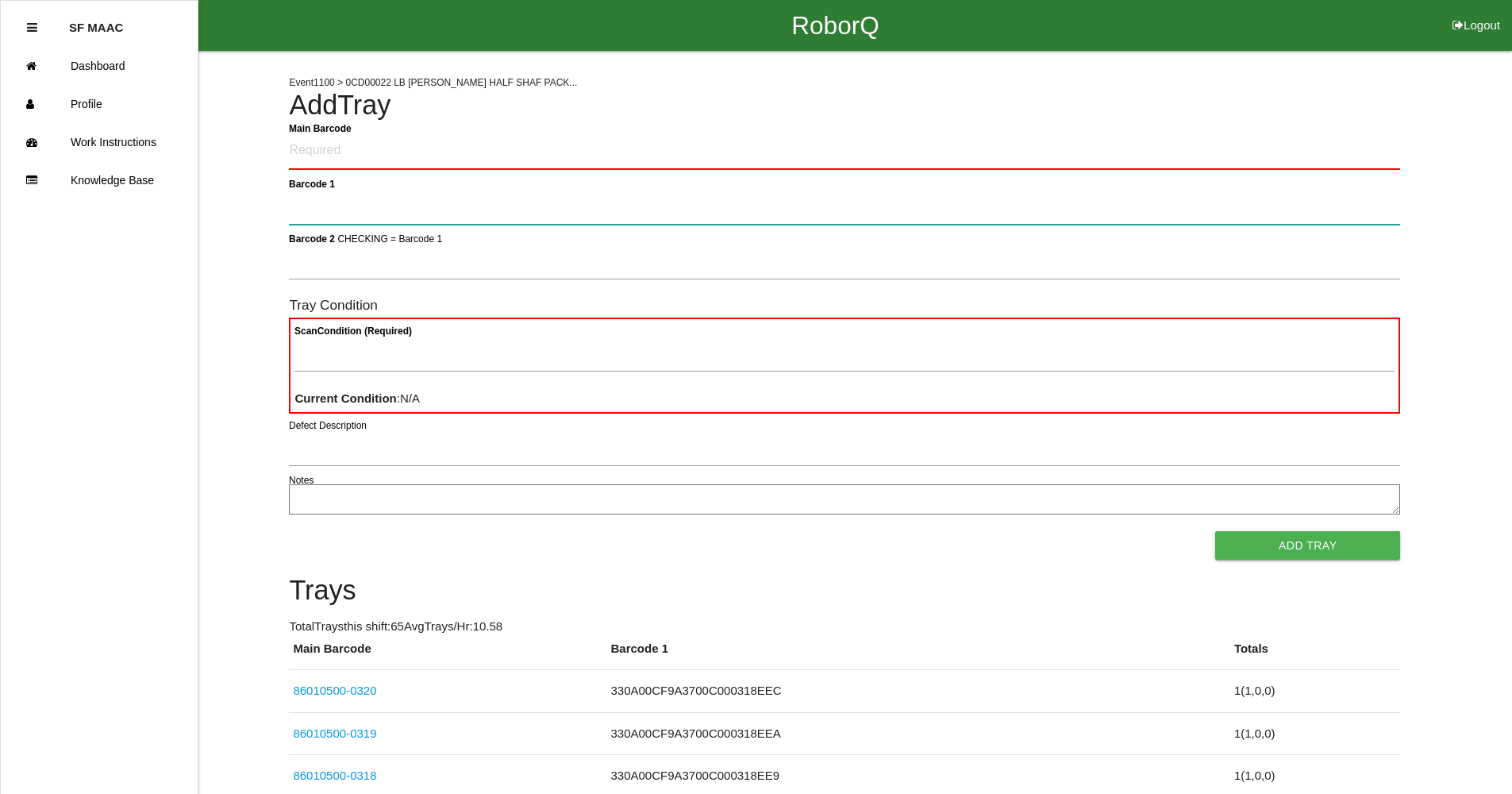
drag, startPoint x: 1307, startPoint y: 204, endPoint x: 1303, endPoint y: 221, distance: 17.5
click at [1307, 215] on 1 "Barcode 1" at bounding box center [845, 206] width 1112 height 37
click at [434, 149] on Barcode "Main Barcode" at bounding box center [845, 151] width 1112 height 37
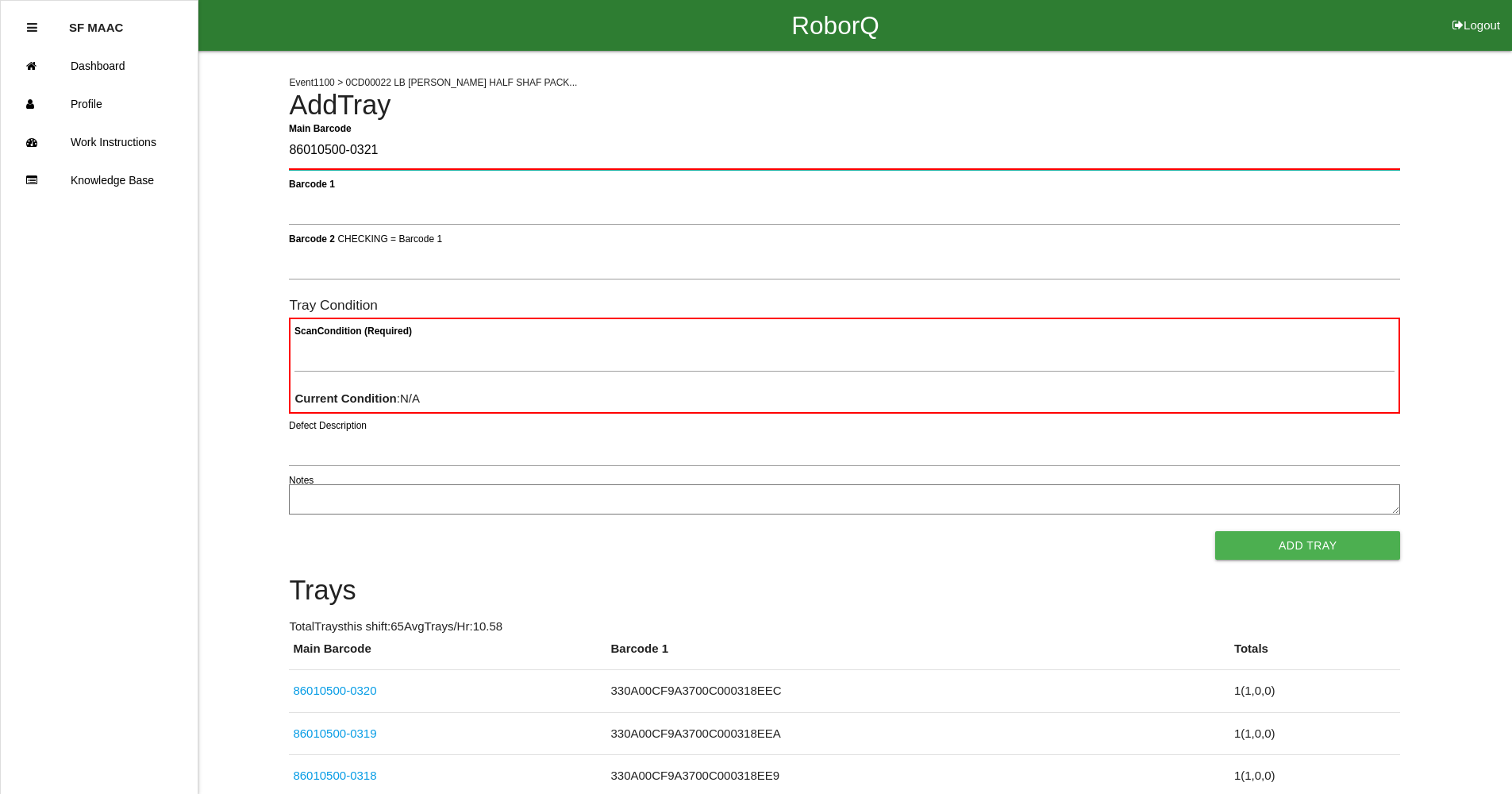
type Barcode "86010500-0321"
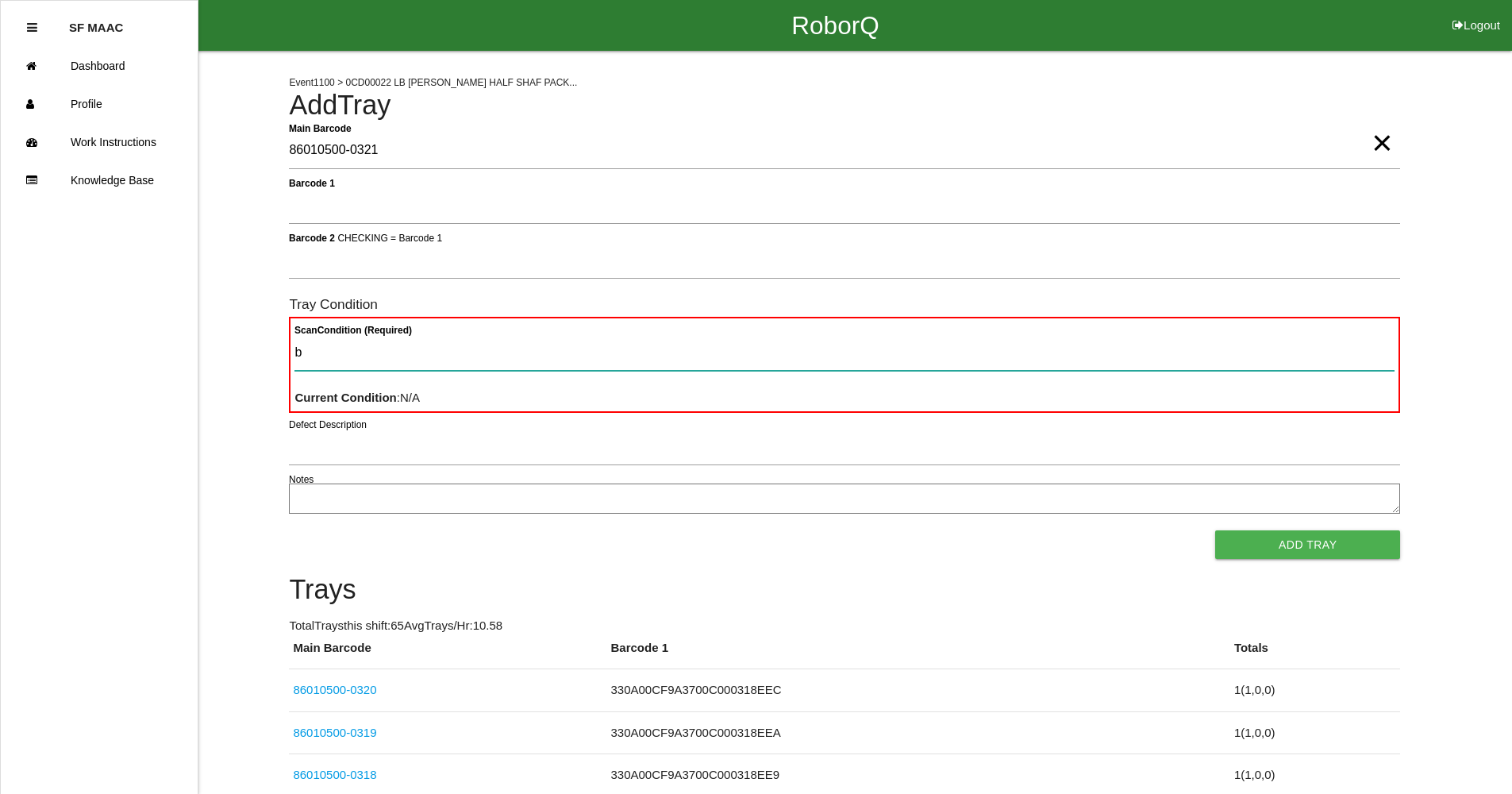
type Condition "ba"
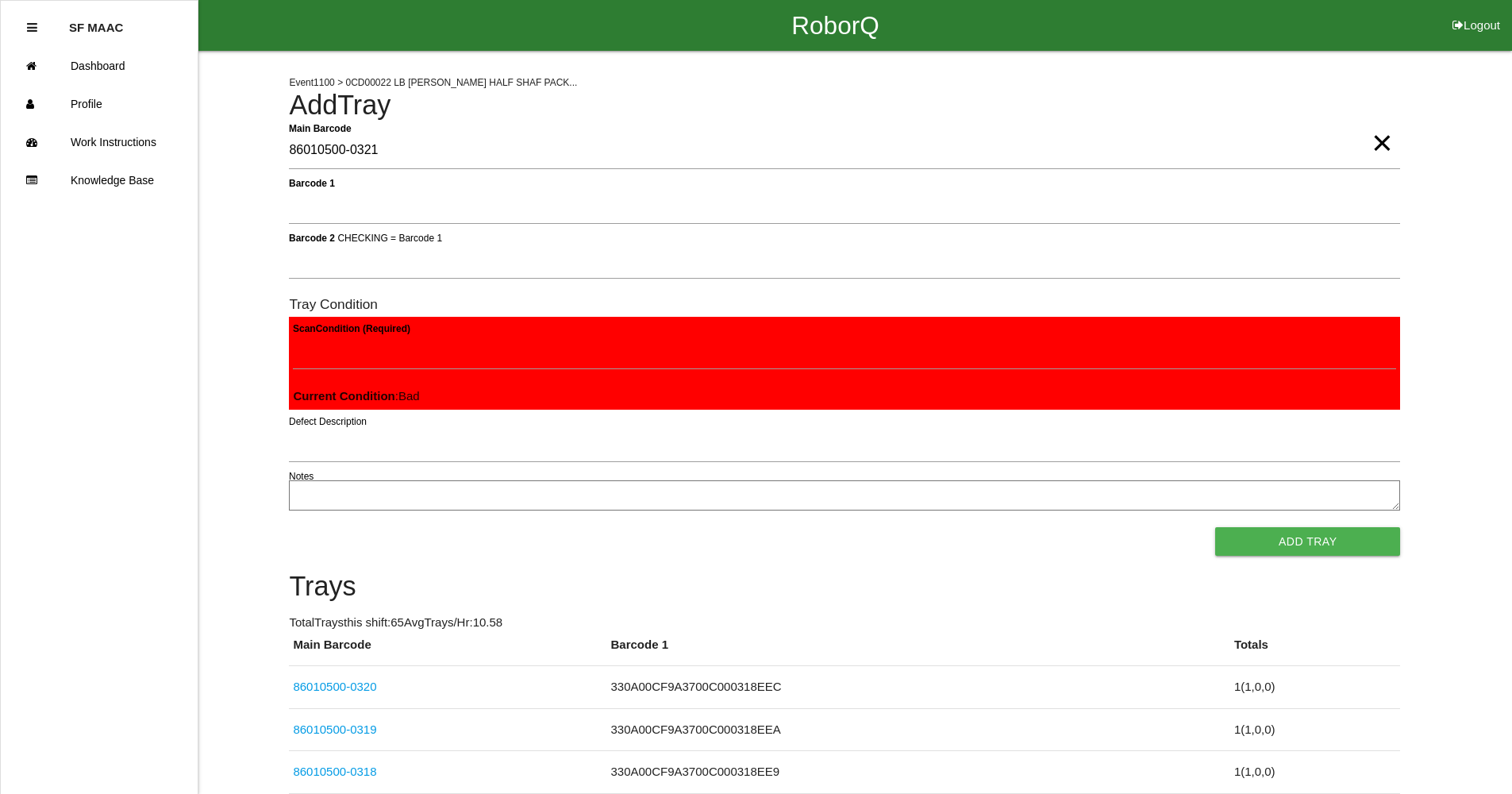
click at [1216, 527] on button "Add Tray" at bounding box center [1308, 541] width 185 height 28
